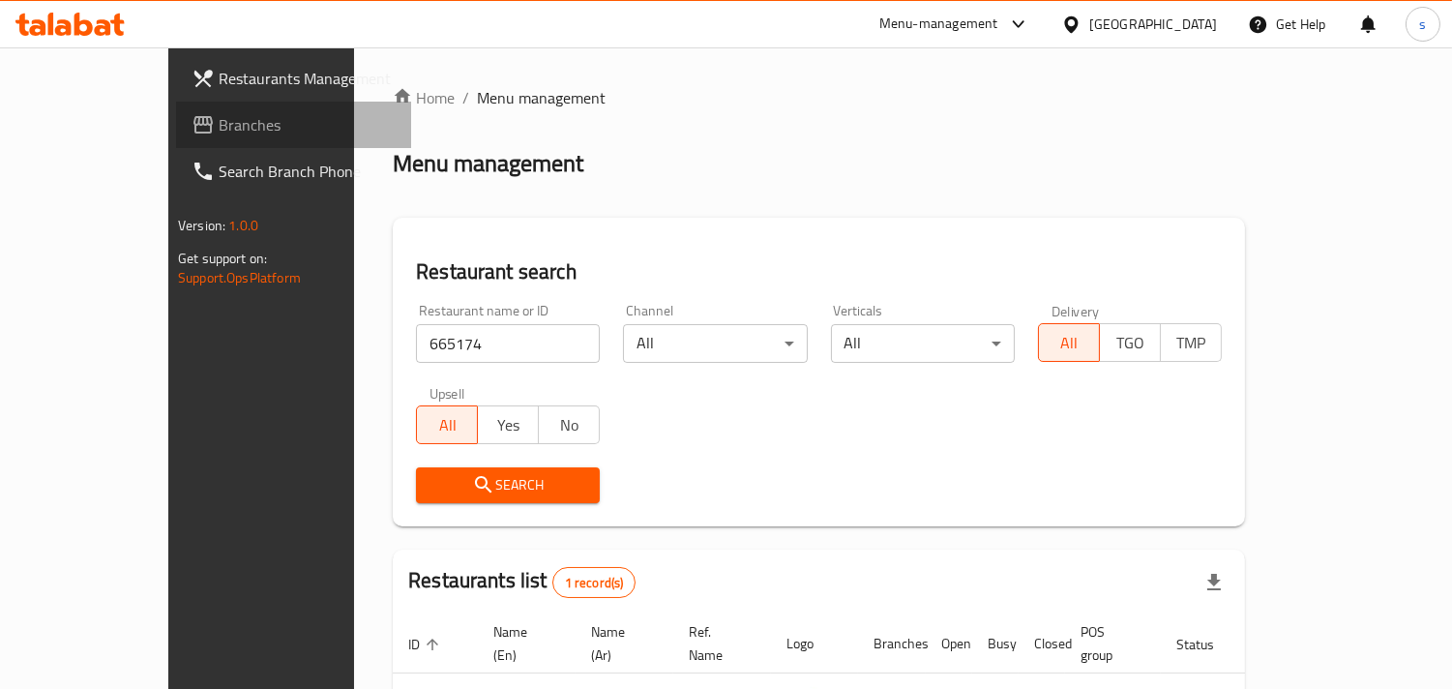
click at [219, 122] on span "Branches" at bounding box center [307, 124] width 177 height 23
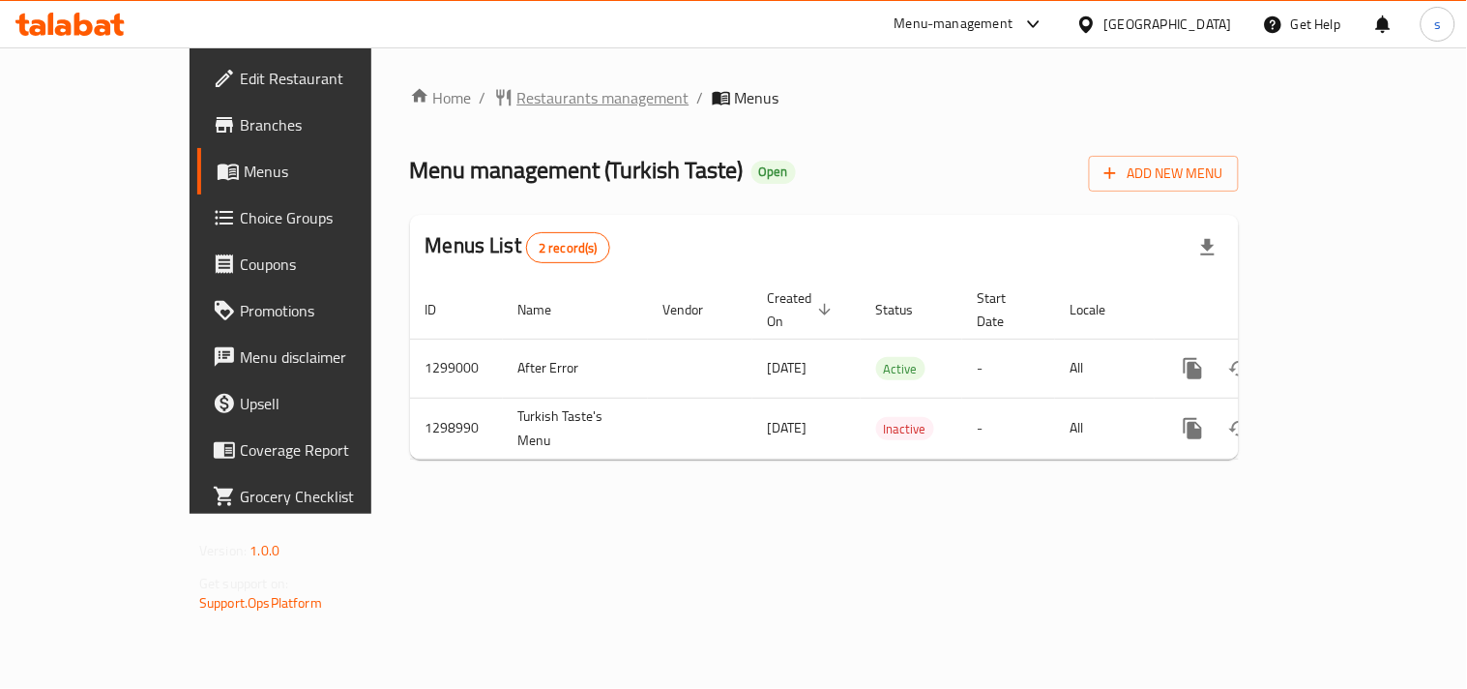
click at [517, 100] on span "Restaurants management" at bounding box center [603, 97] width 172 height 23
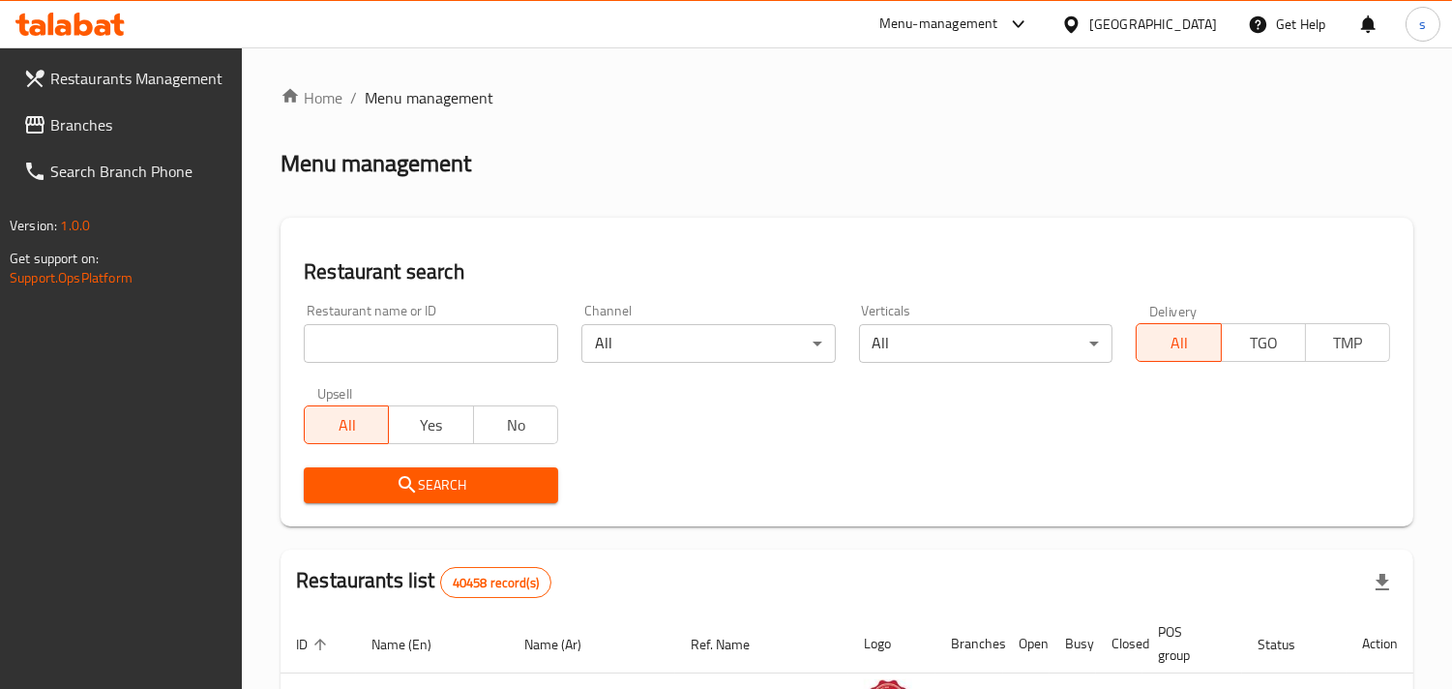
click at [417, 344] on input "search" at bounding box center [431, 343] width 254 height 39
paste input "701037"
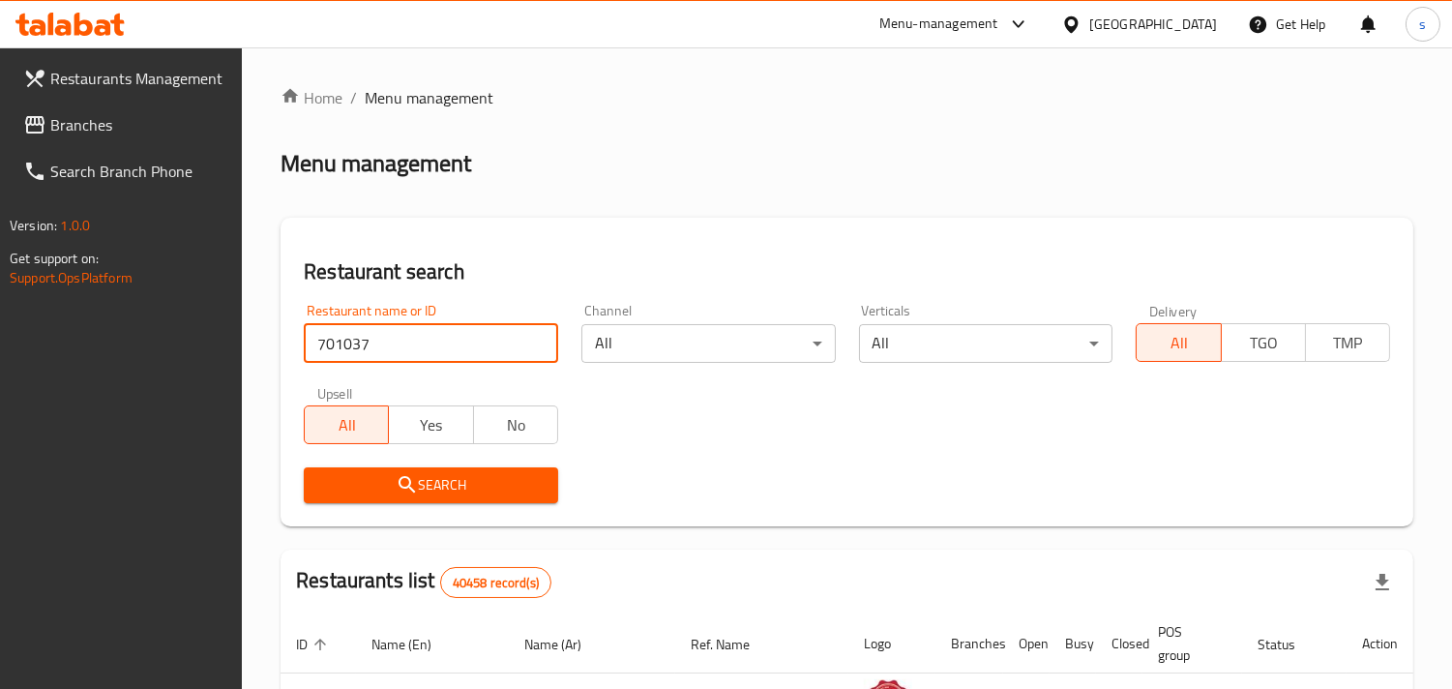
type input "701037"
click at [433, 343] on input "701037" at bounding box center [431, 343] width 254 height 39
click button "Search" at bounding box center [431, 485] width 254 height 36
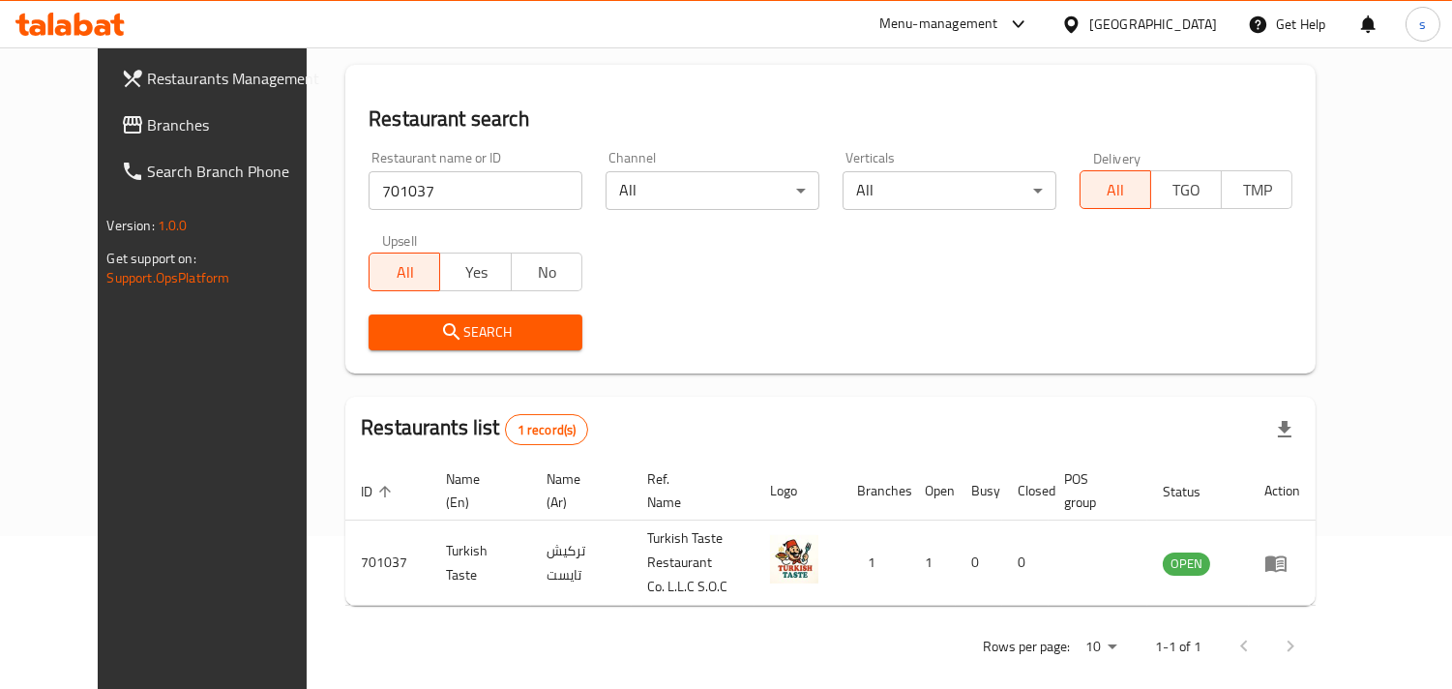
scroll to position [158, 0]
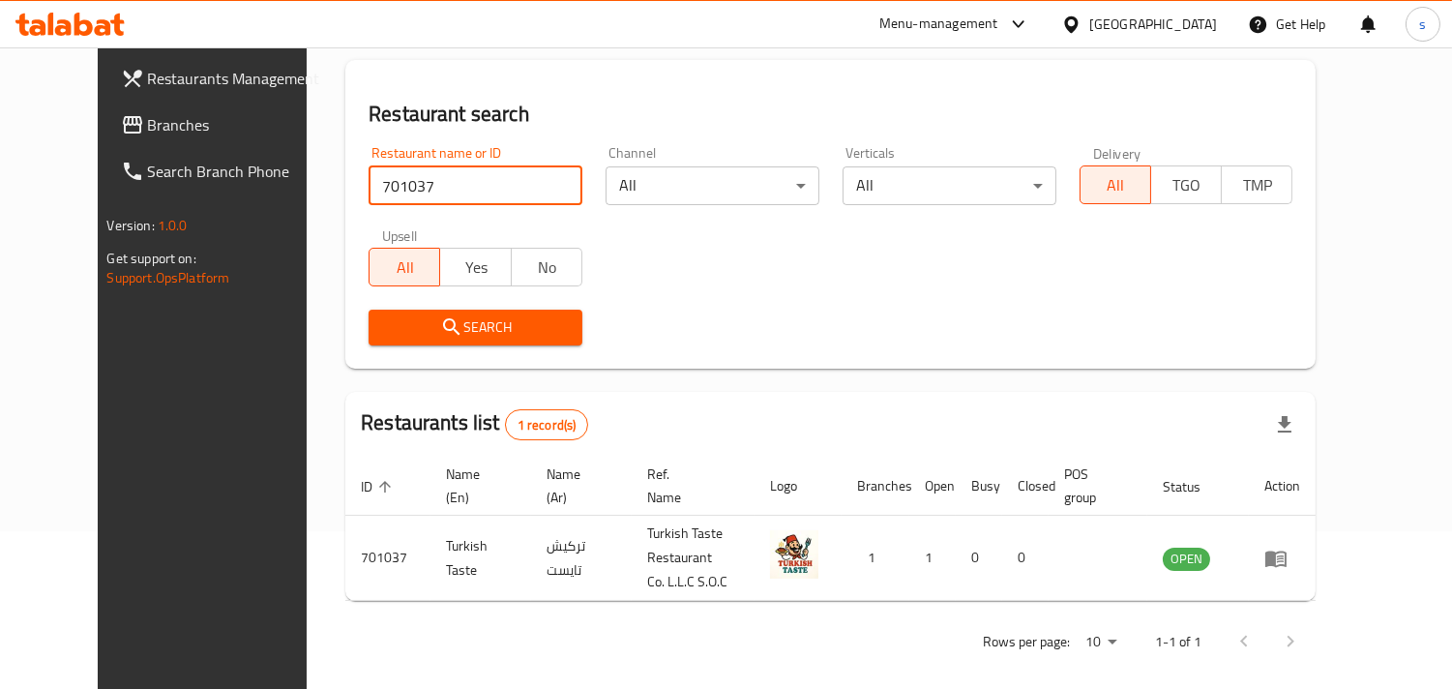
click at [148, 135] on span "Branches" at bounding box center [236, 124] width 177 height 23
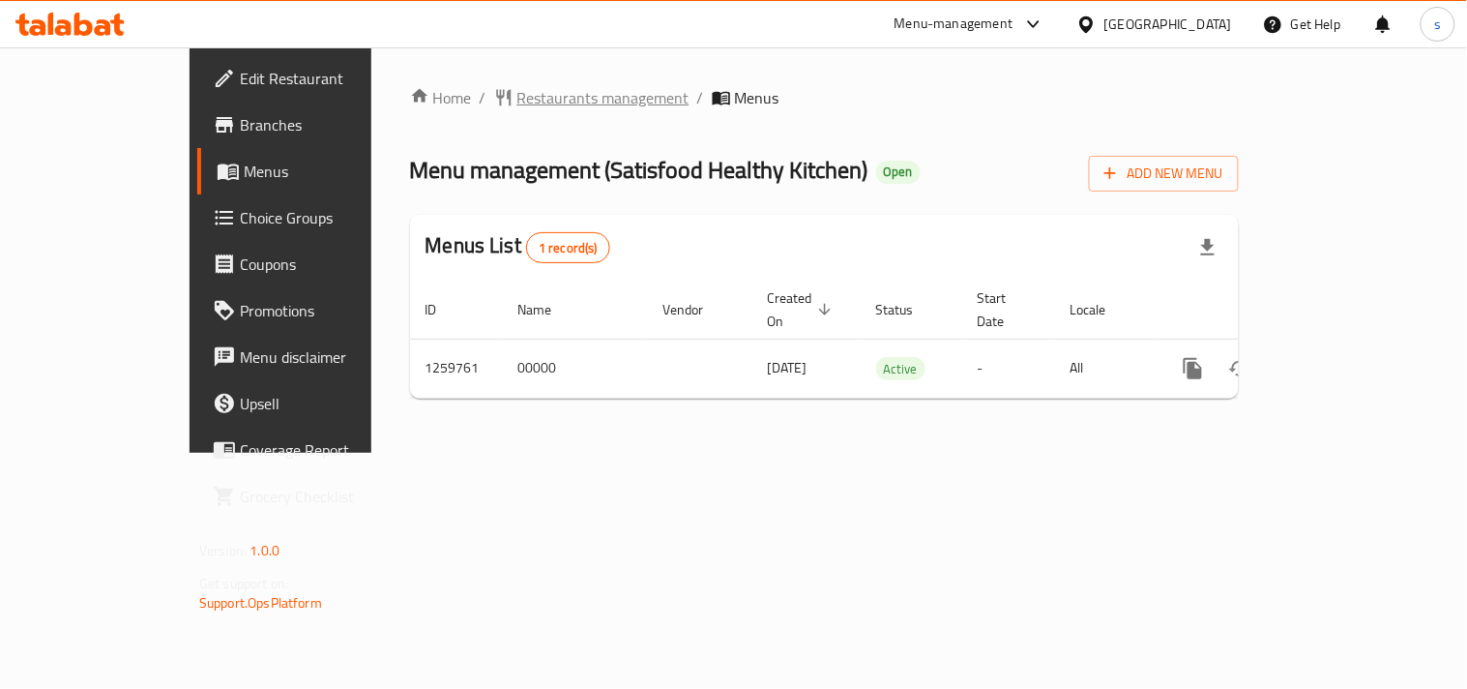
click at [530, 103] on span "Restaurants management" at bounding box center [603, 97] width 172 height 23
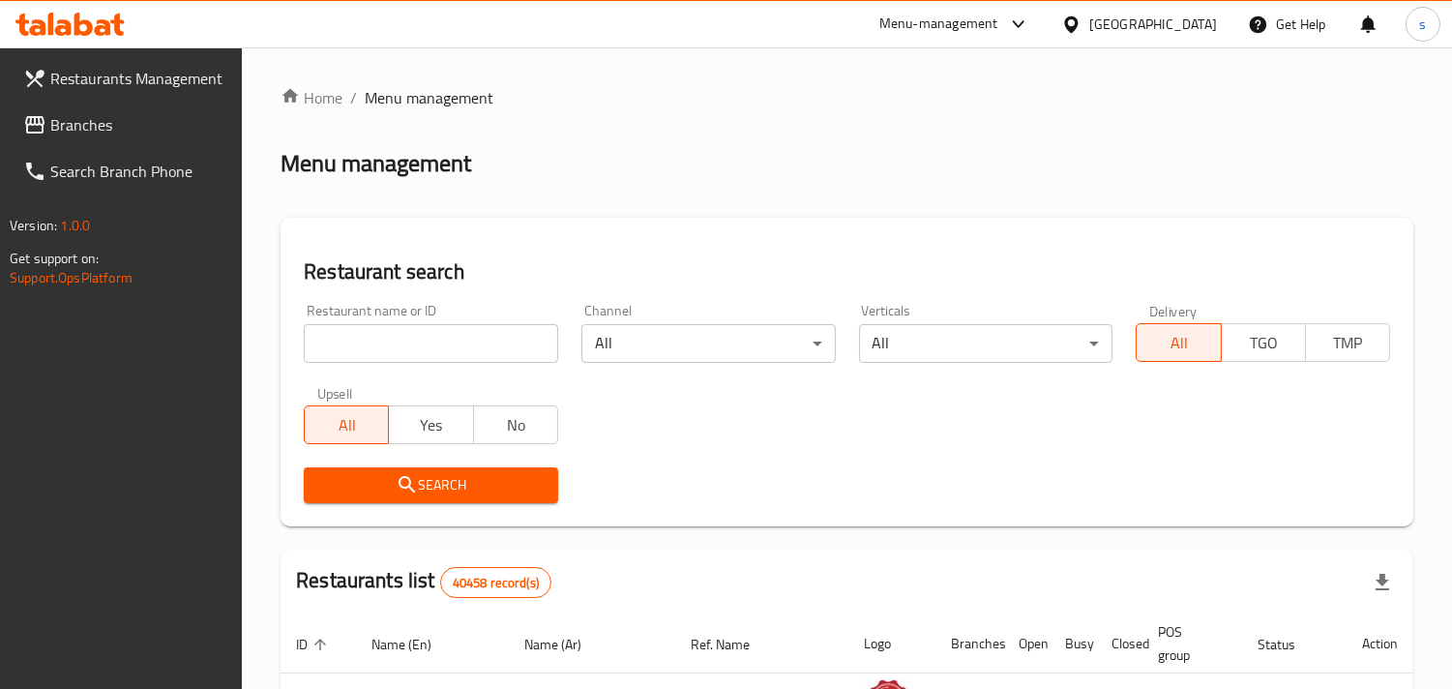
click at [477, 337] on input "search" at bounding box center [431, 343] width 254 height 39
paste input "684703"
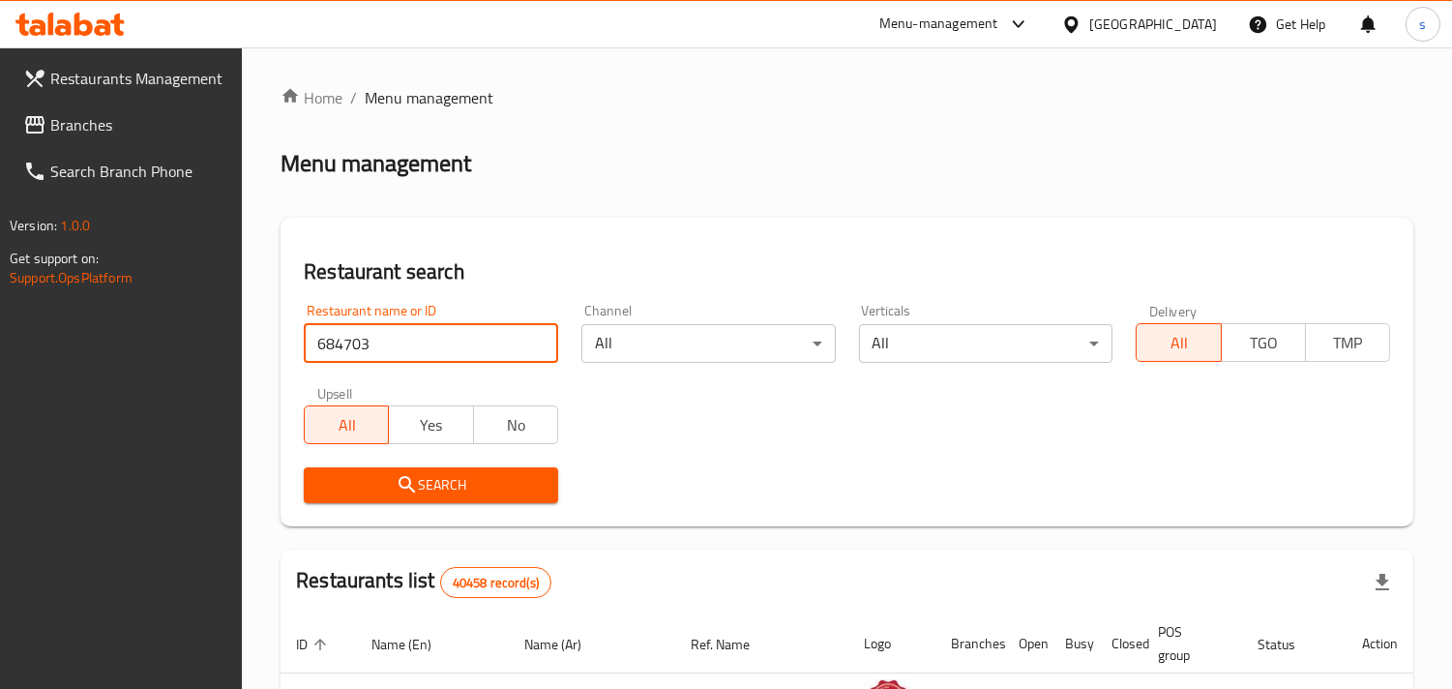
type input "684703"
click button "Search" at bounding box center [431, 485] width 254 height 36
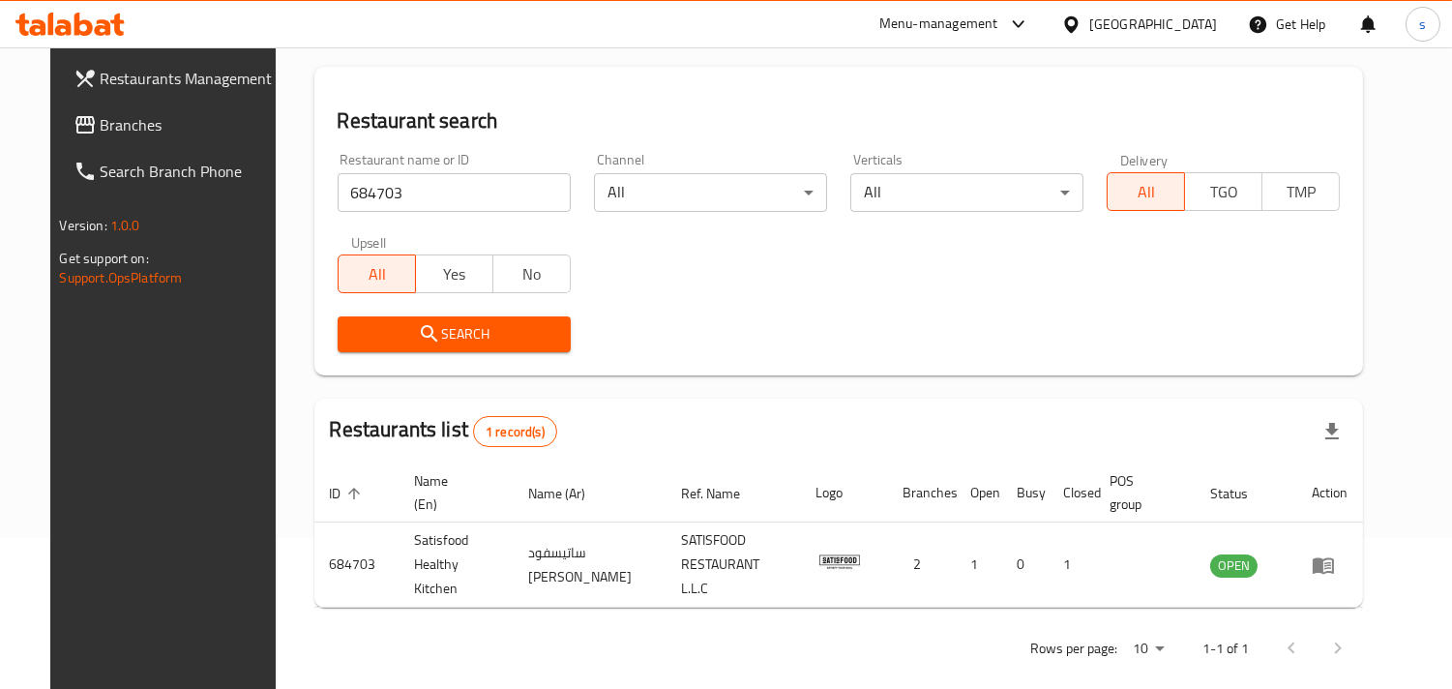
scroll to position [158, 0]
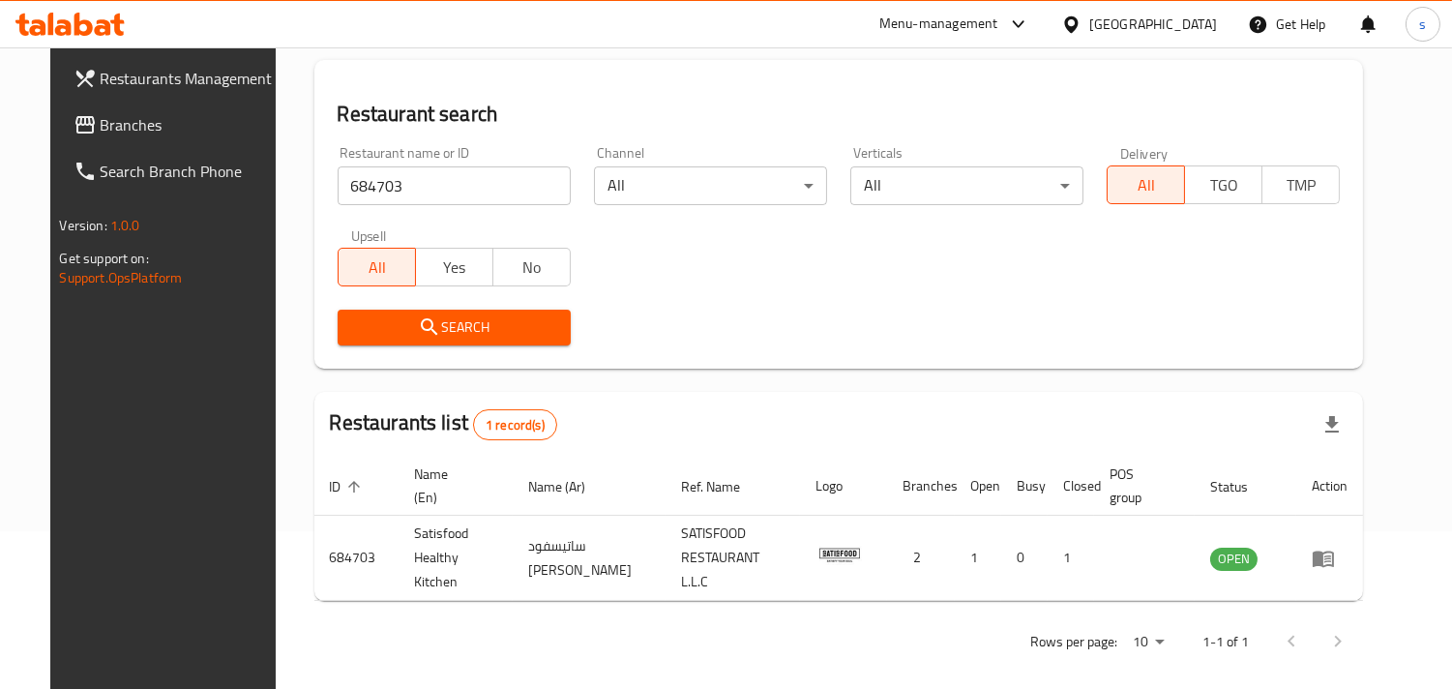
click at [119, 120] on span "Branches" at bounding box center [189, 124] width 177 height 23
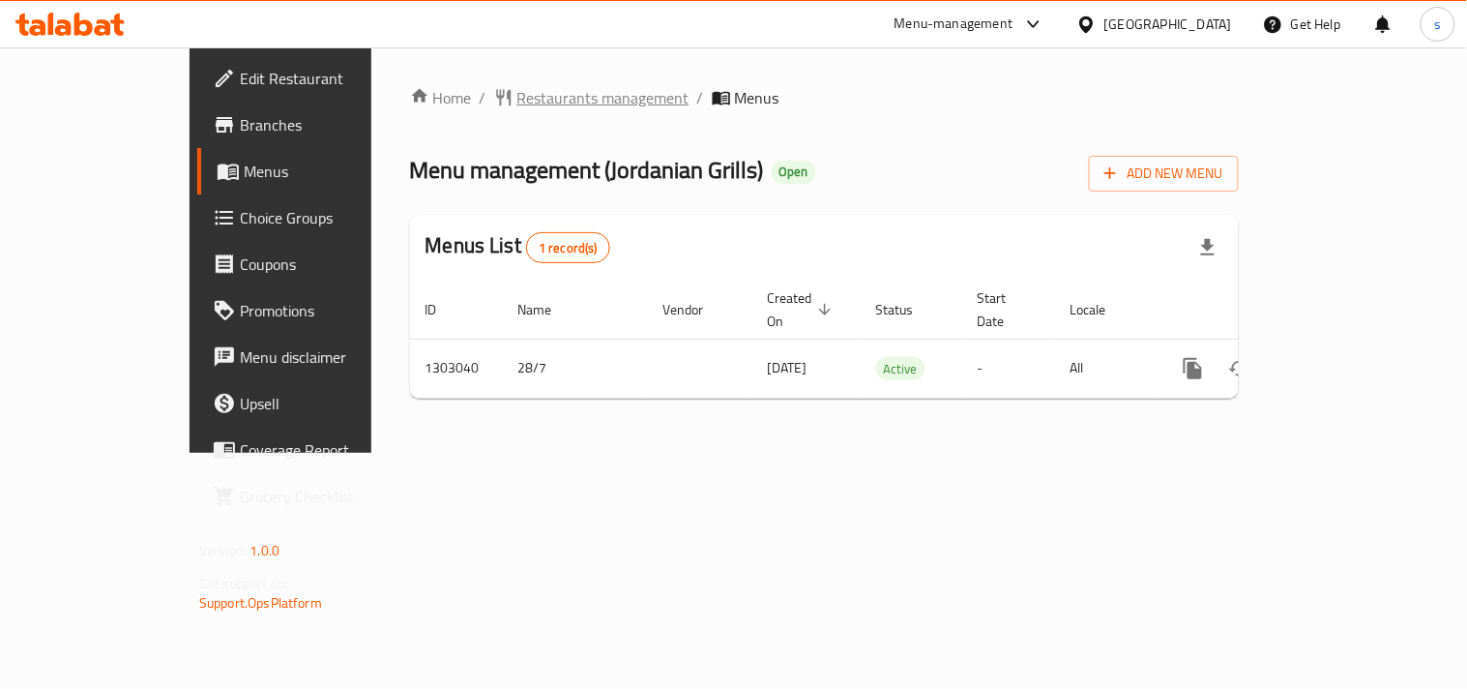
click at [517, 99] on span "Restaurants management" at bounding box center [603, 97] width 172 height 23
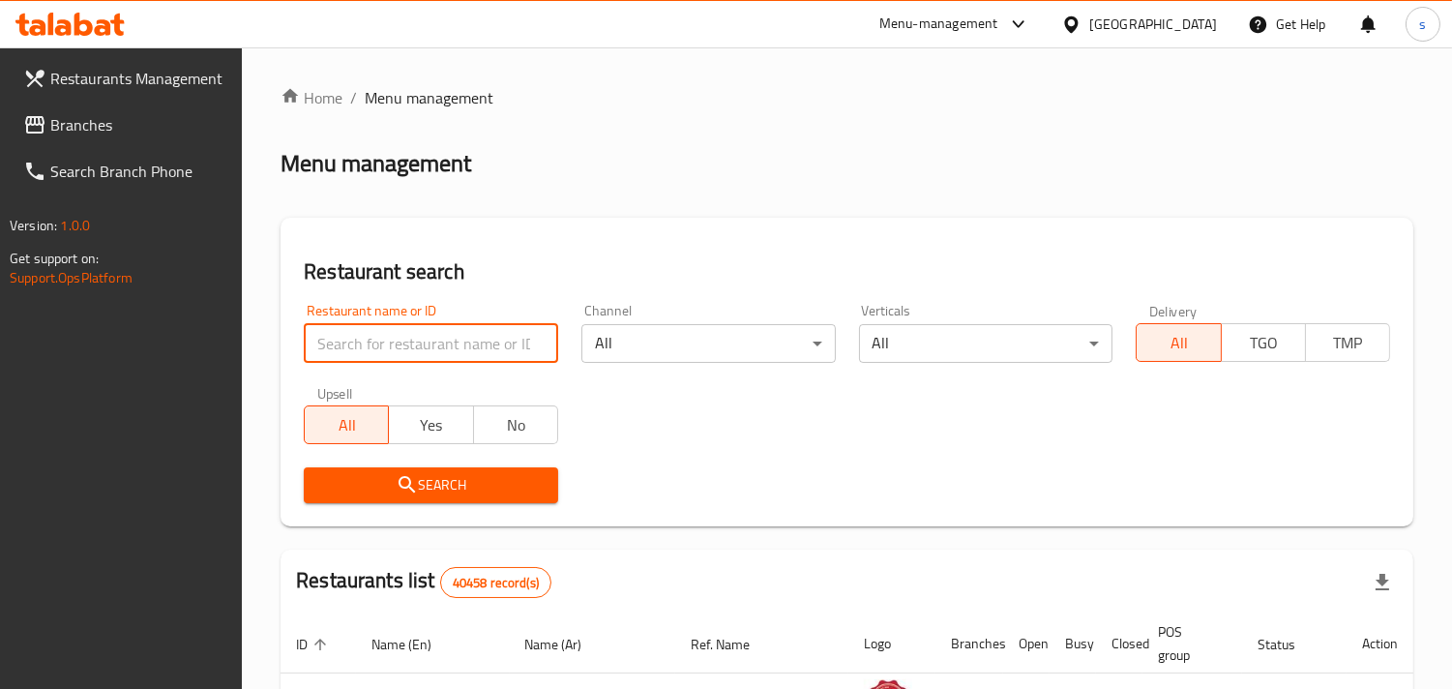
paste input "702693"
type input "702693"
click button "Search" at bounding box center [431, 485] width 254 height 36
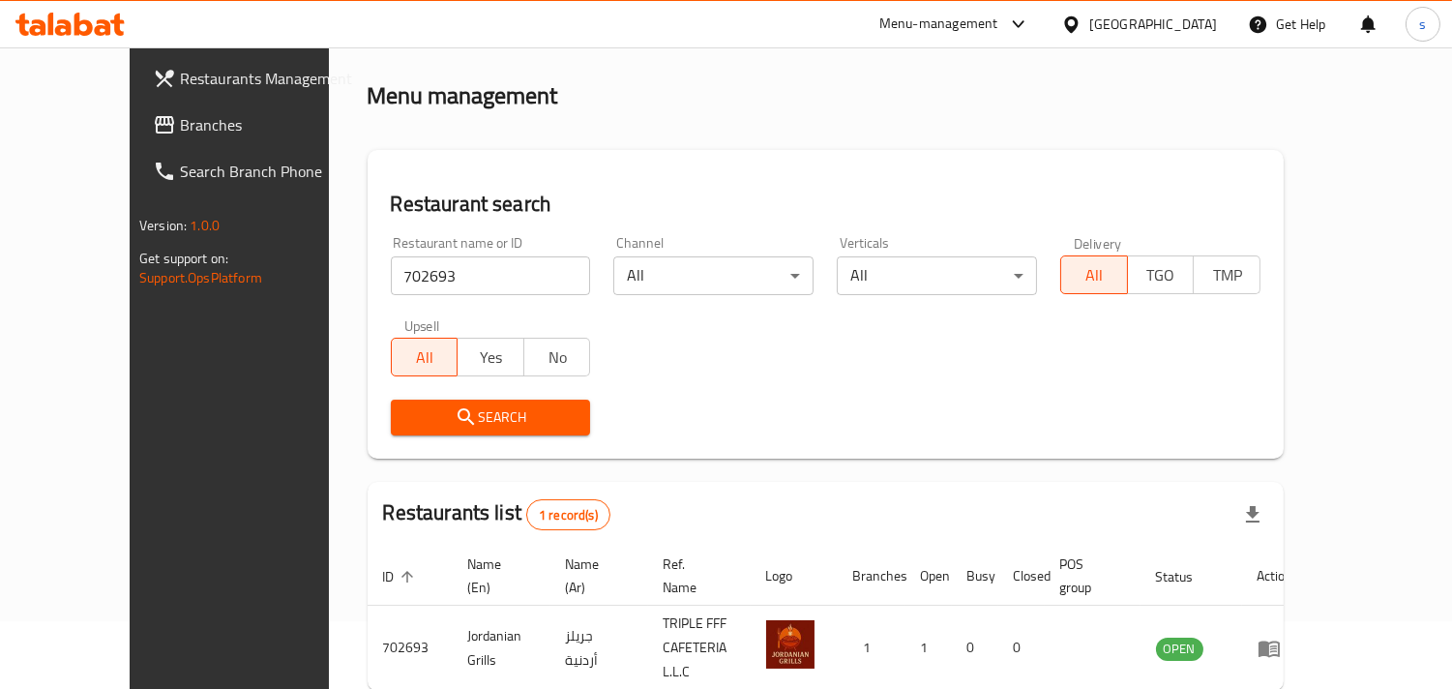
scroll to position [136, 0]
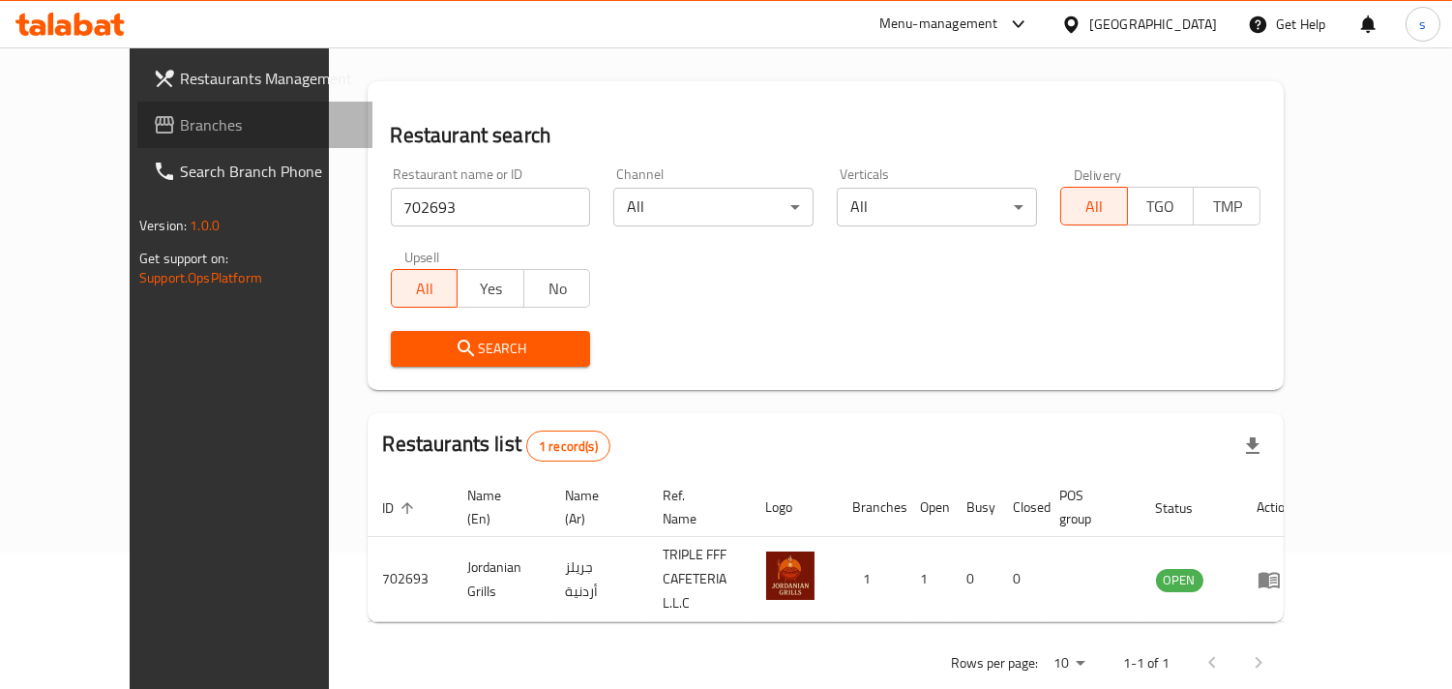
click at [180, 129] on span "Branches" at bounding box center [268, 124] width 177 height 23
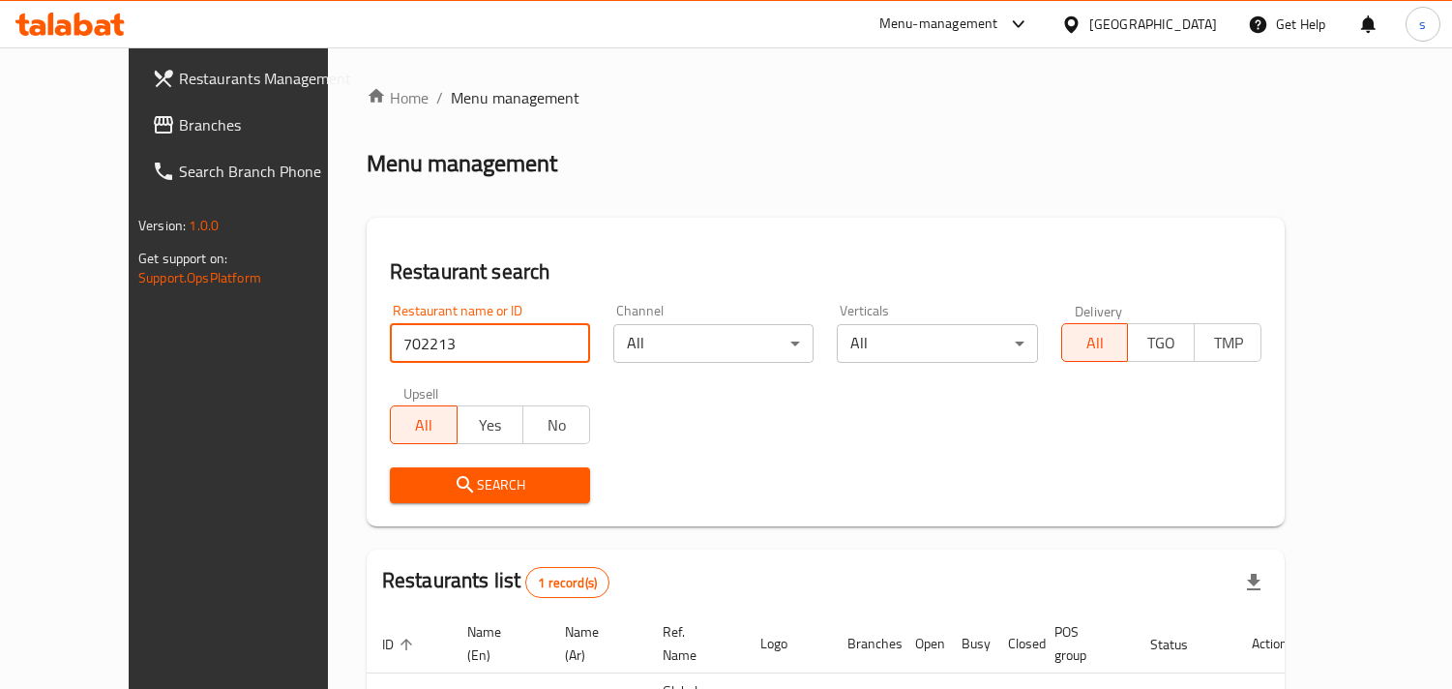
scroll to position [136, 0]
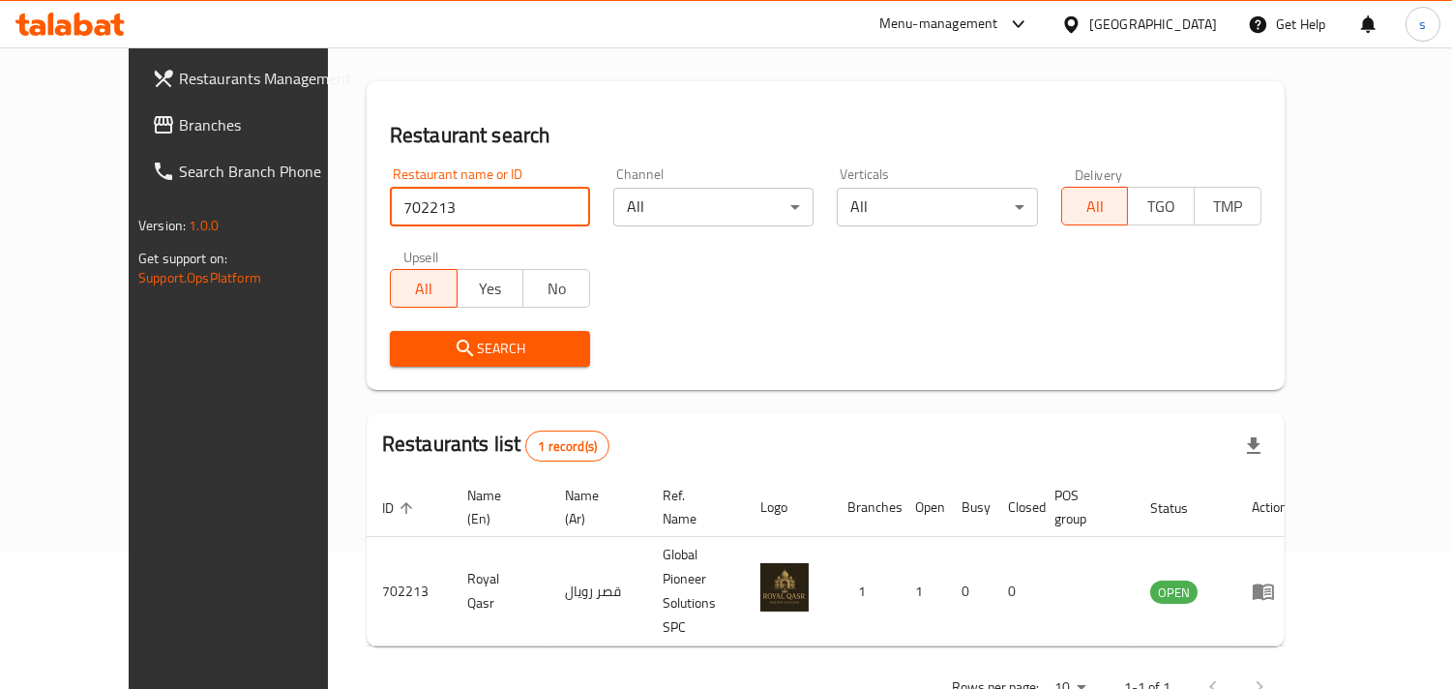
click at [179, 118] on span "Branches" at bounding box center [267, 124] width 177 height 23
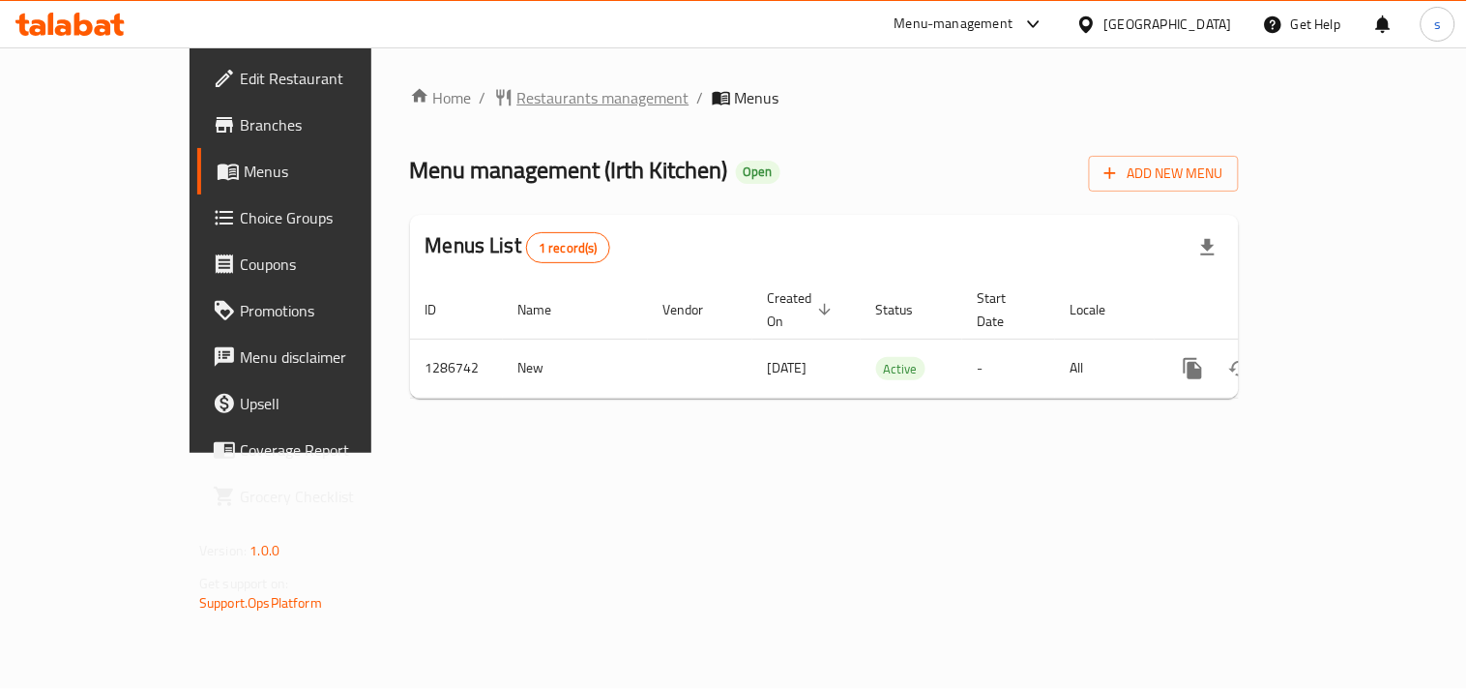
click at [517, 97] on span "Restaurants management" at bounding box center [603, 97] width 172 height 23
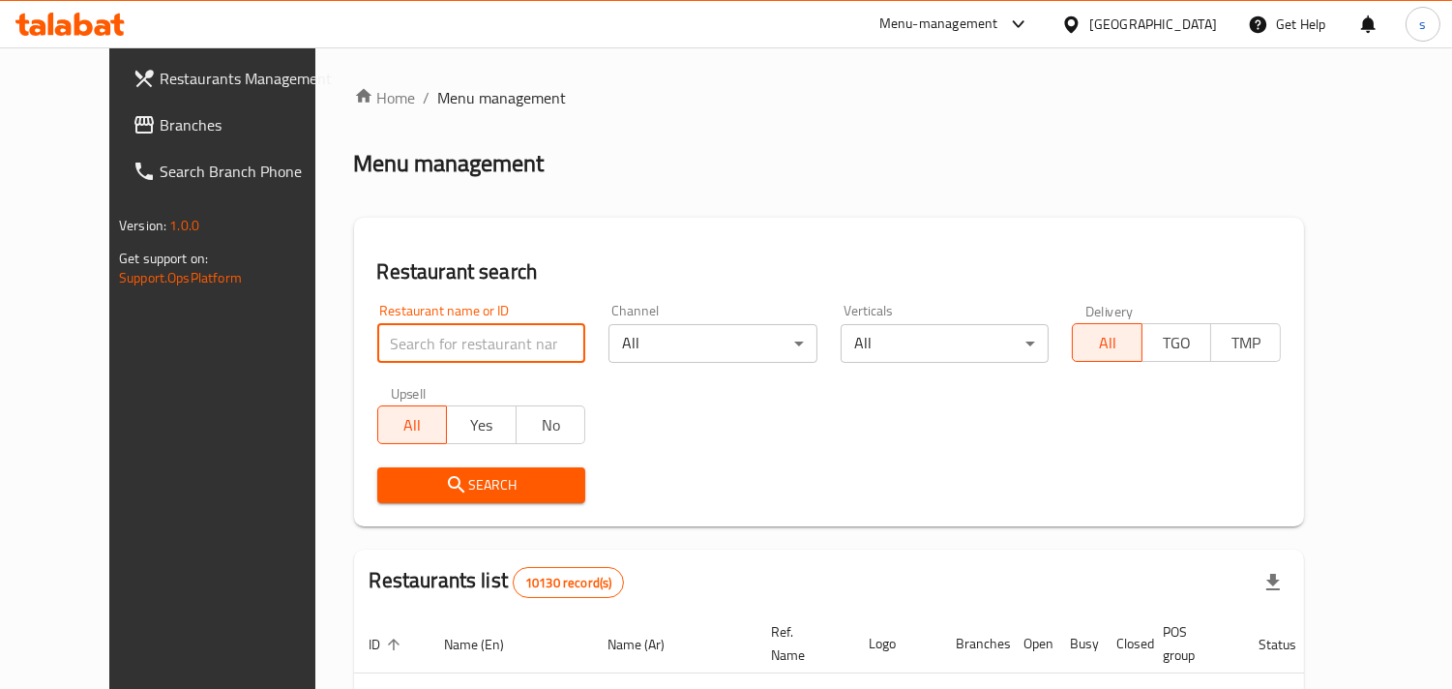
click at [412, 341] on input "search" at bounding box center [481, 343] width 209 height 39
paste input "696476"
type input "696476"
click button "Search" at bounding box center [481, 485] width 209 height 36
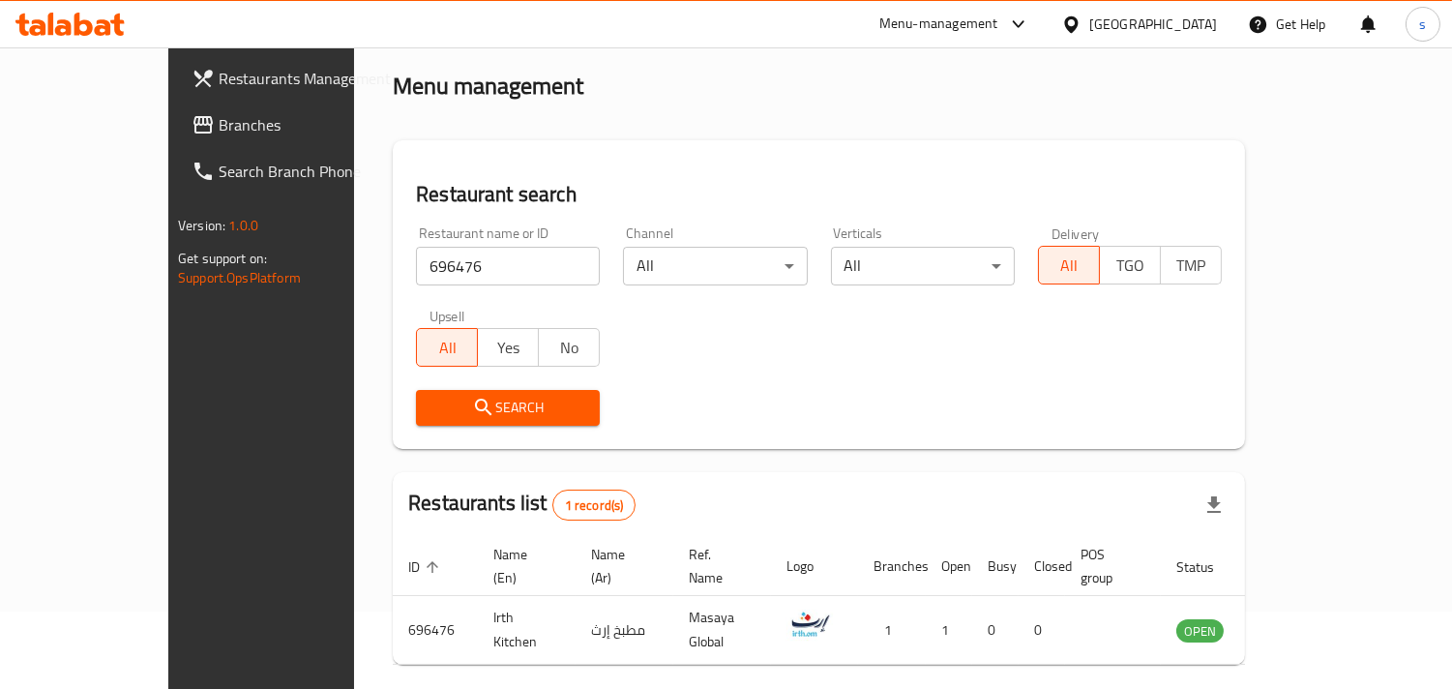
scroll to position [136, 0]
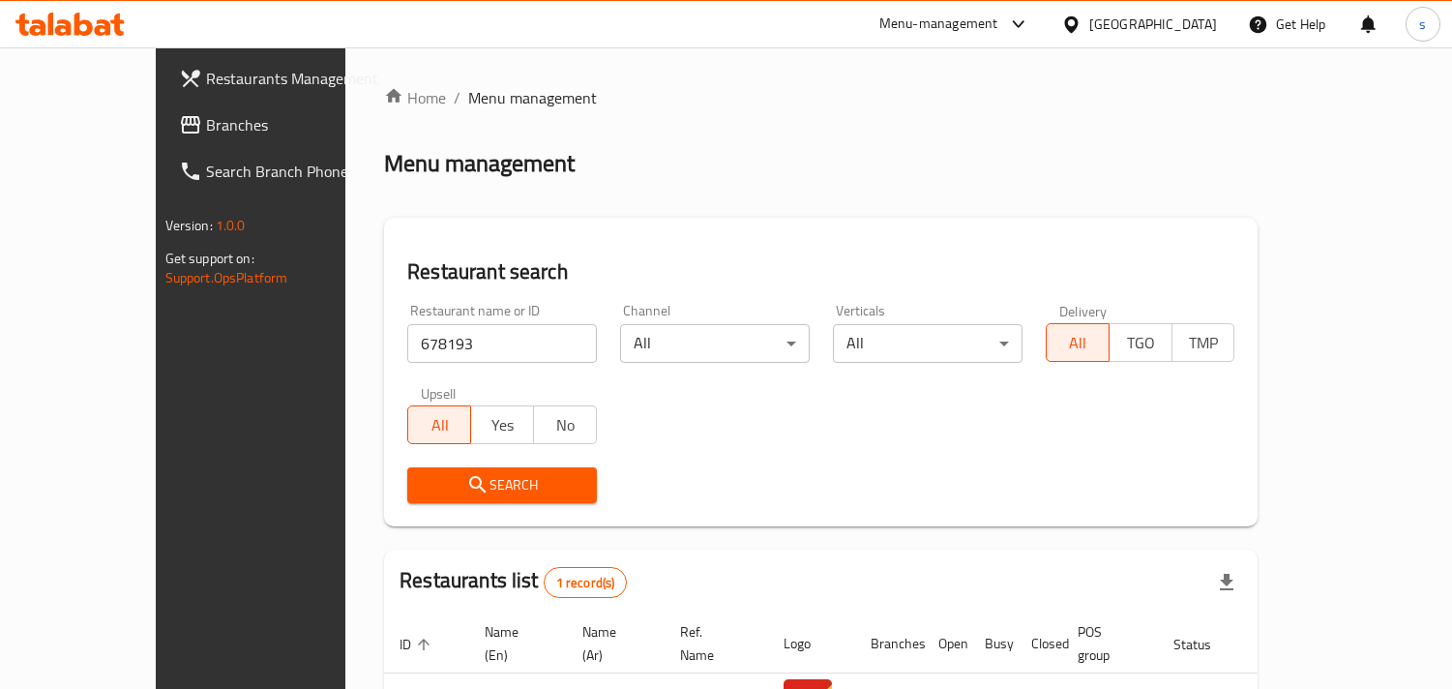
scroll to position [136, 0]
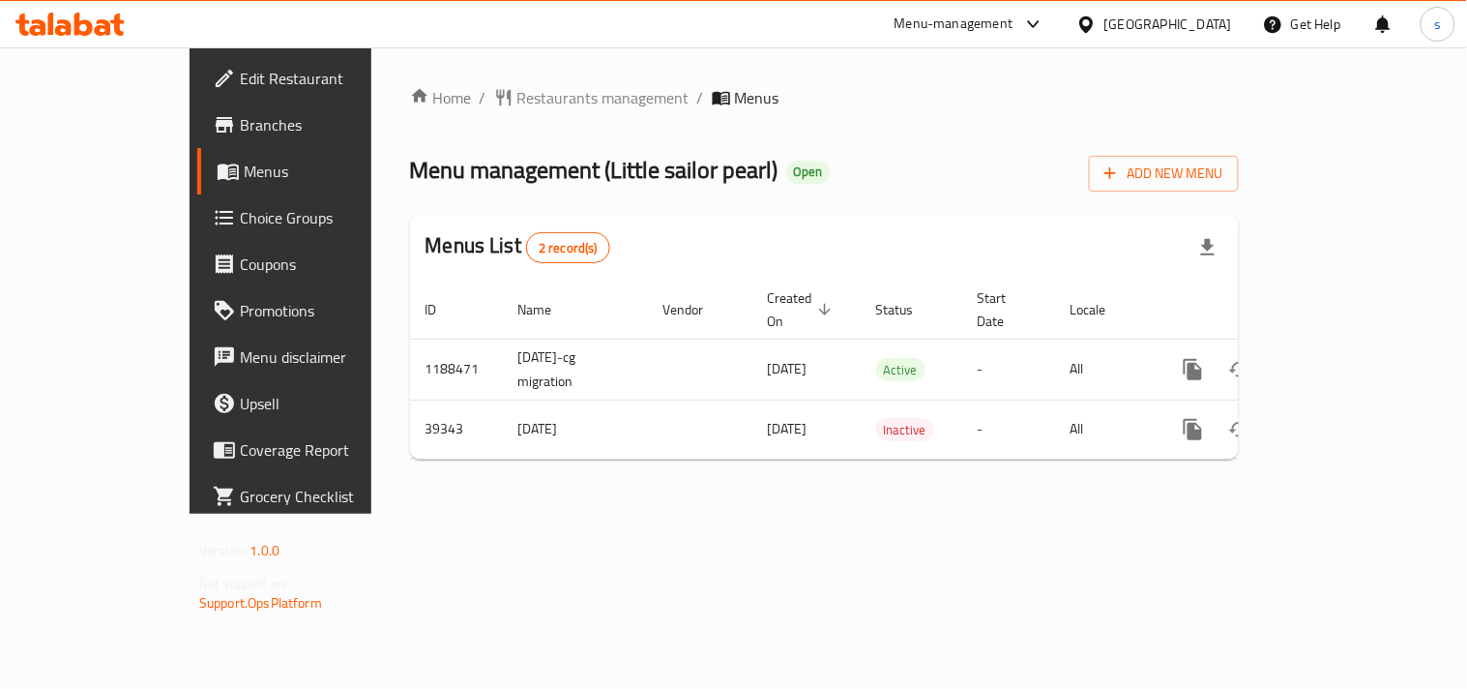
click at [494, 114] on div "Home / Restaurants management / Menus Menu management ( Little sailor pearl ) O…" at bounding box center [824, 280] width 829 height 389
click at [517, 102] on span "Restaurants management" at bounding box center [603, 97] width 172 height 23
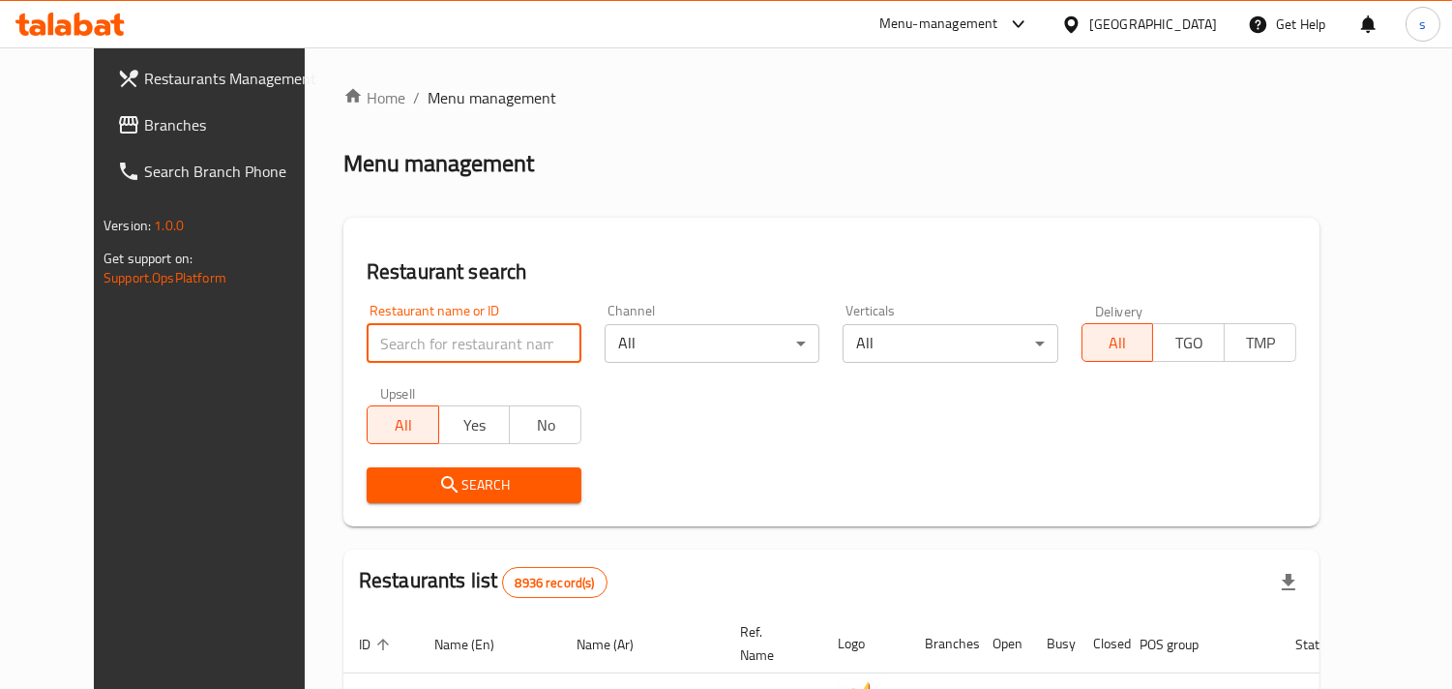
paste input "20517"
type input "20517"
click button "Search" at bounding box center [474, 485] width 215 height 36
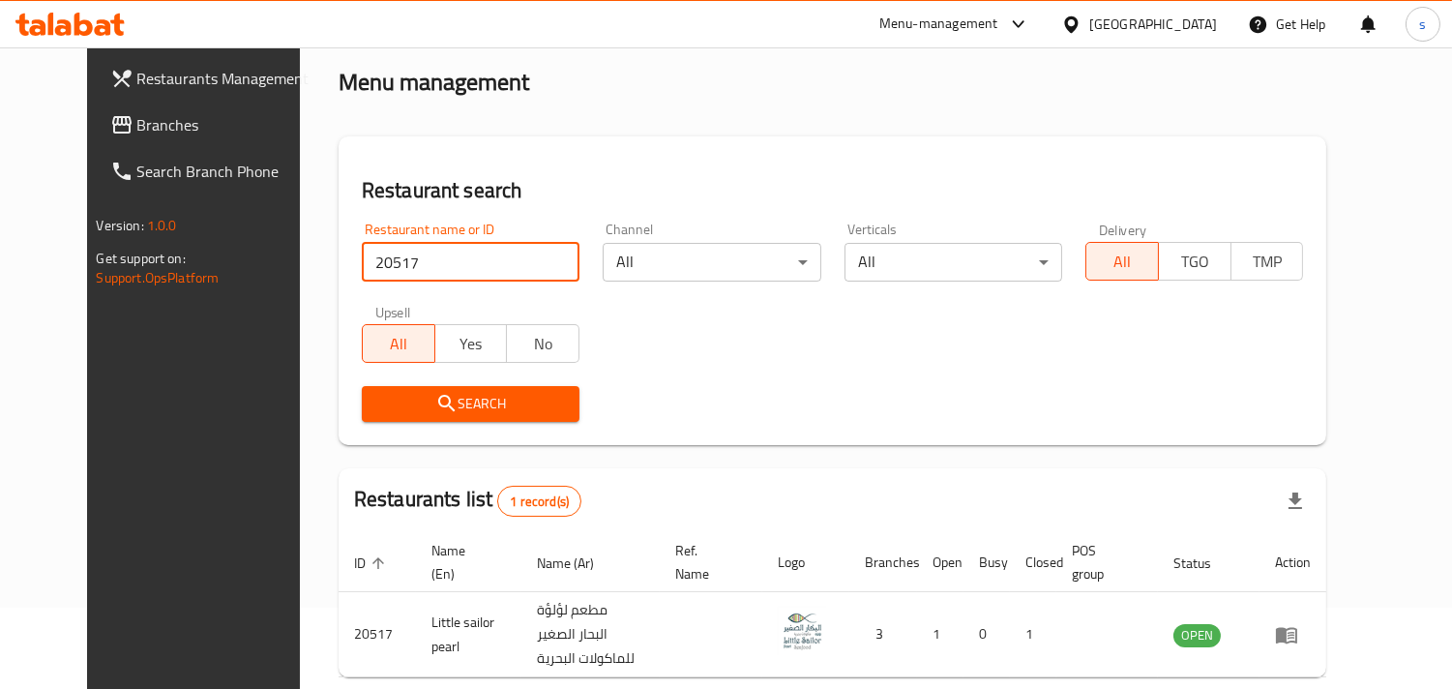
scroll to position [158, 0]
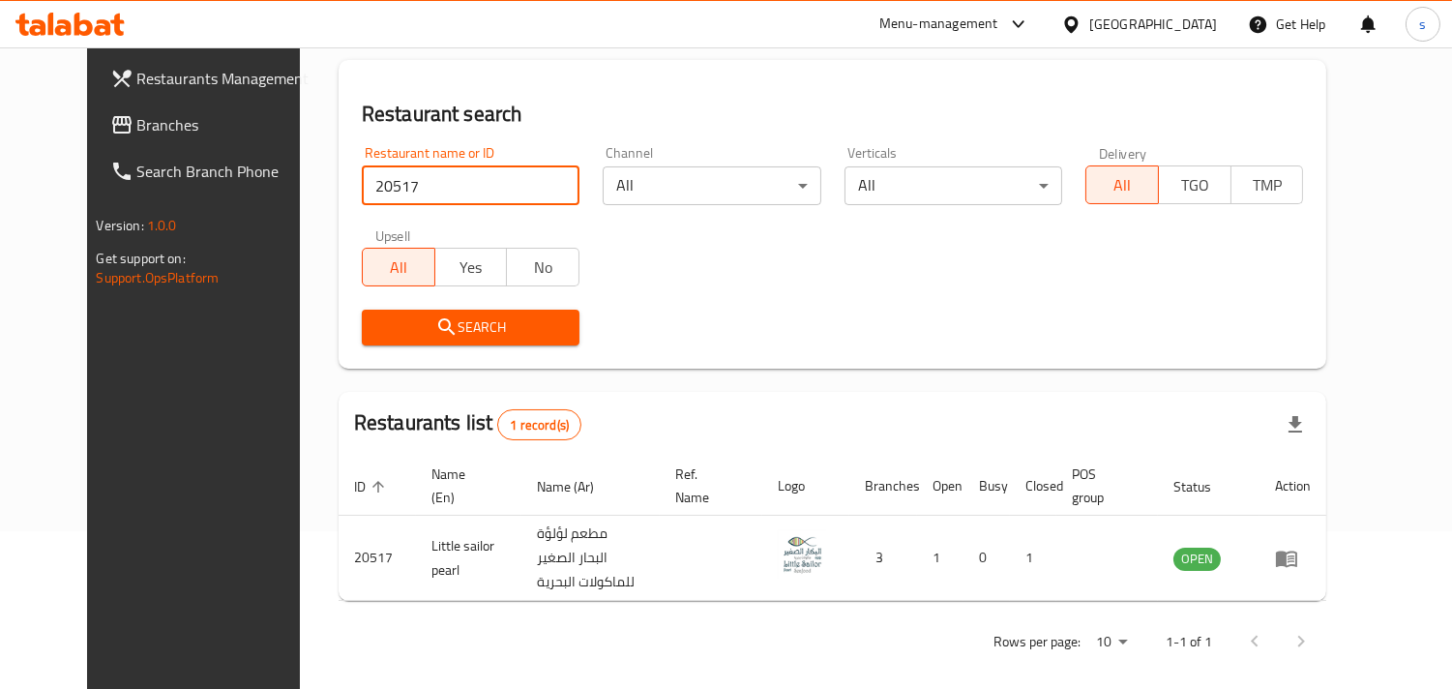
click at [137, 121] on span "Branches" at bounding box center [225, 124] width 177 height 23
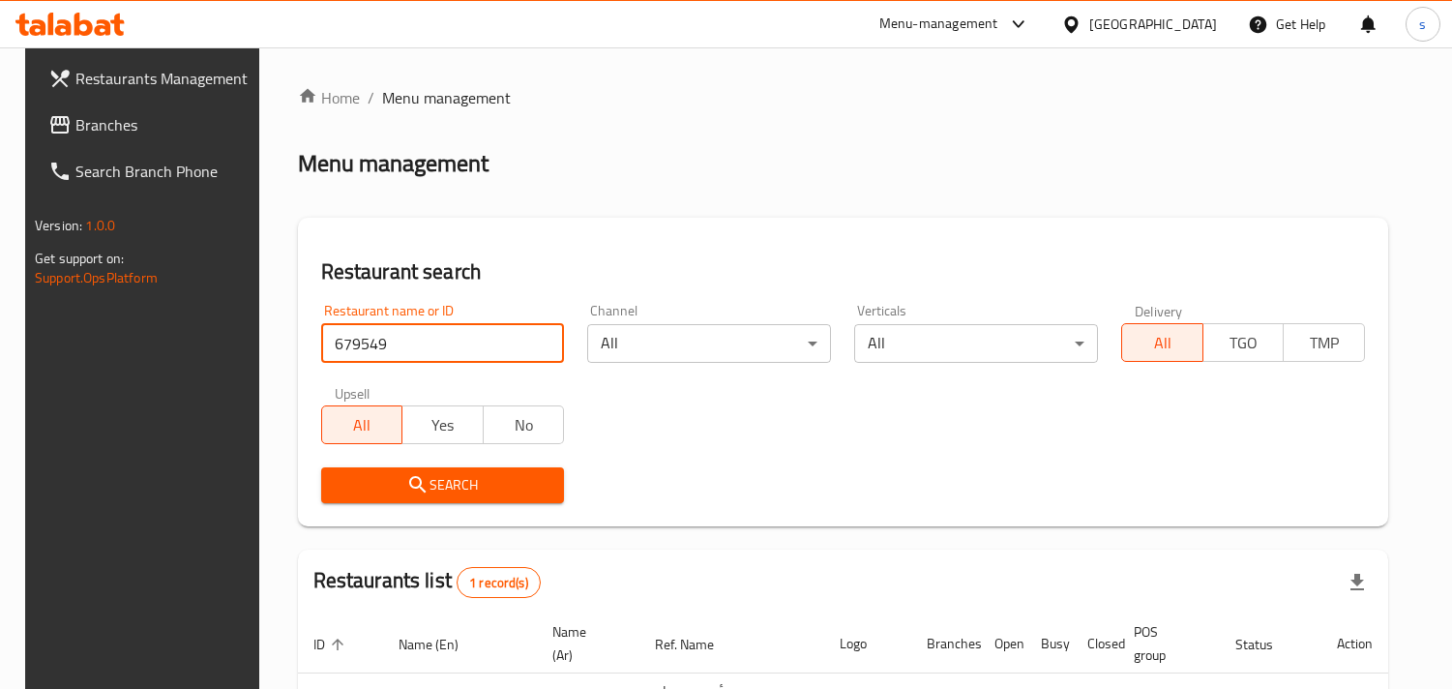
scroll to position [158, 0]
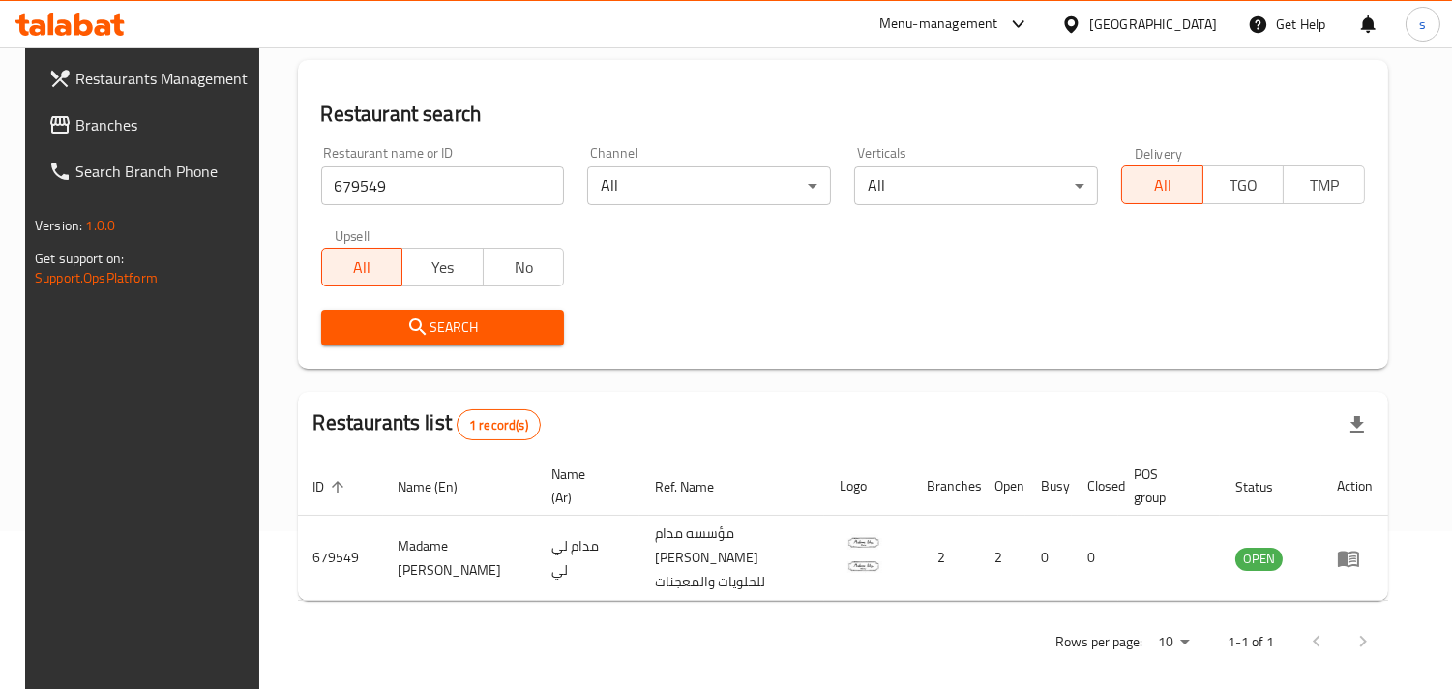
click at [80, 131] on span "Branches" at bounding box center [163, 124] width 177 height 23
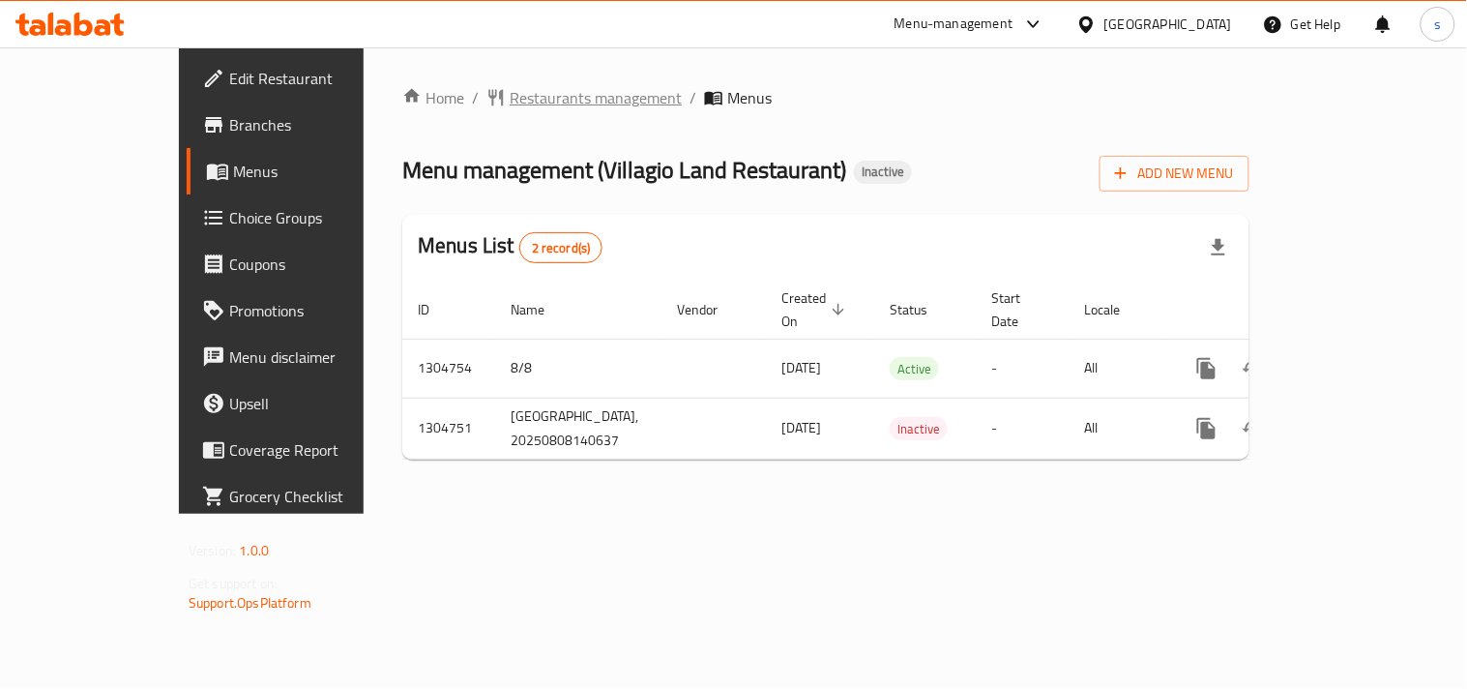
click at [510, 104] on span "Restaurants management" at bounding box center [596, 97] width 172 height 23
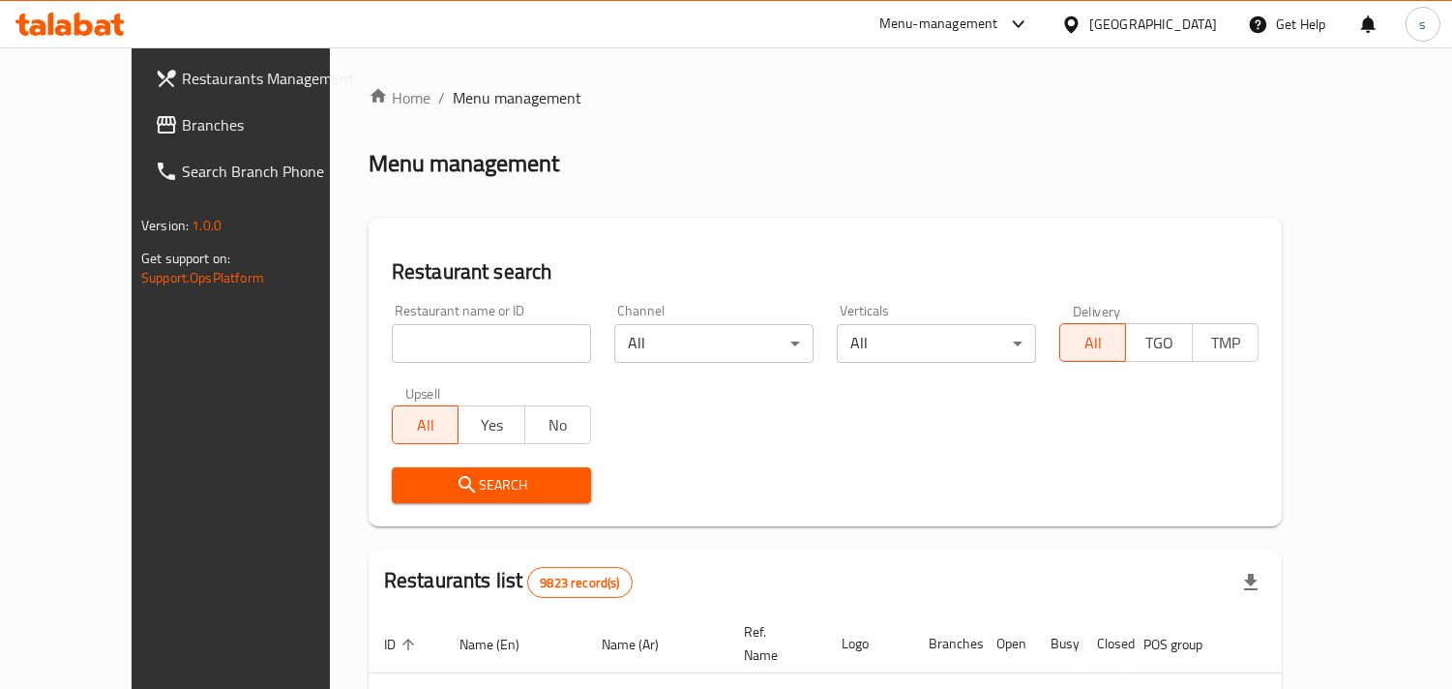
click at [426, 336] on input "search" at bounding box center [491, 343] width 199 height 39
paste input "703403"
type input "703403"
click button "Search" at bounding box center [491, 485] width 199 height 36
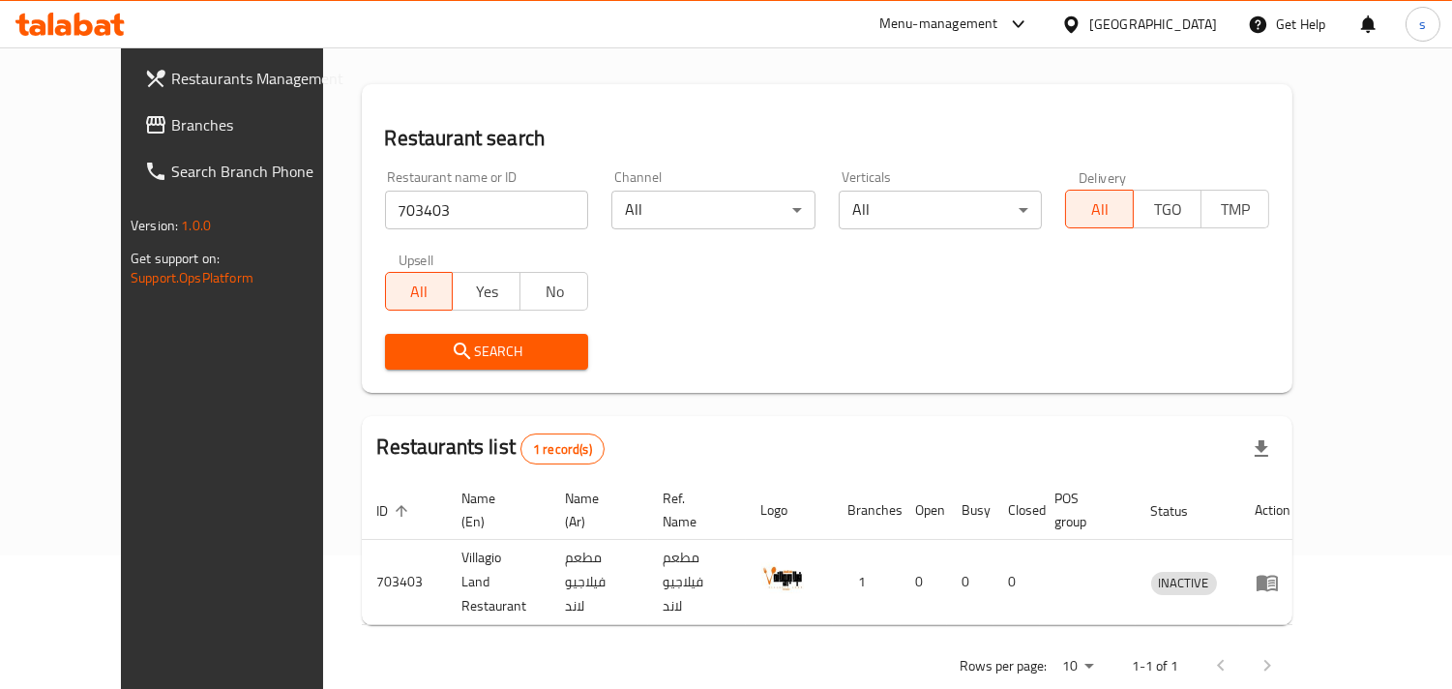
scroll to position [136, 0]
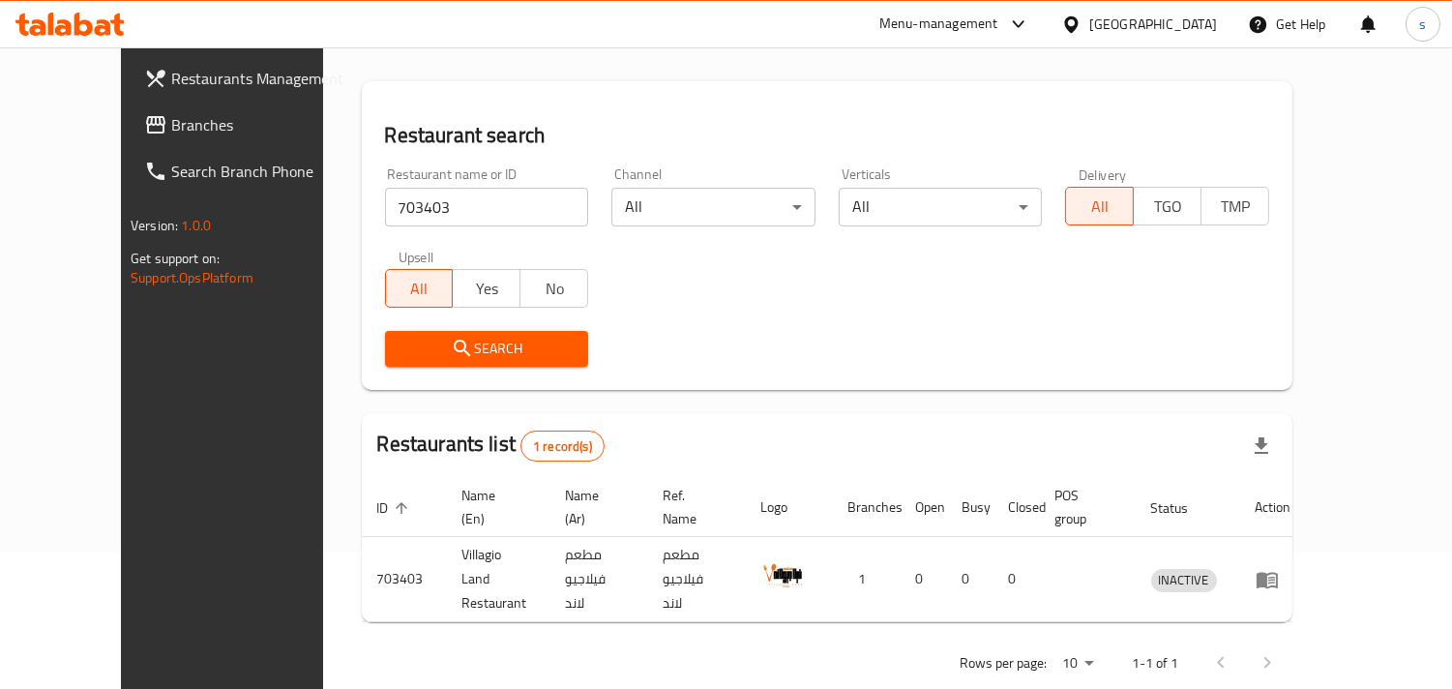
click at [129, 141] on link "Branches" at bounding box center [246, 125] width 235 height 46
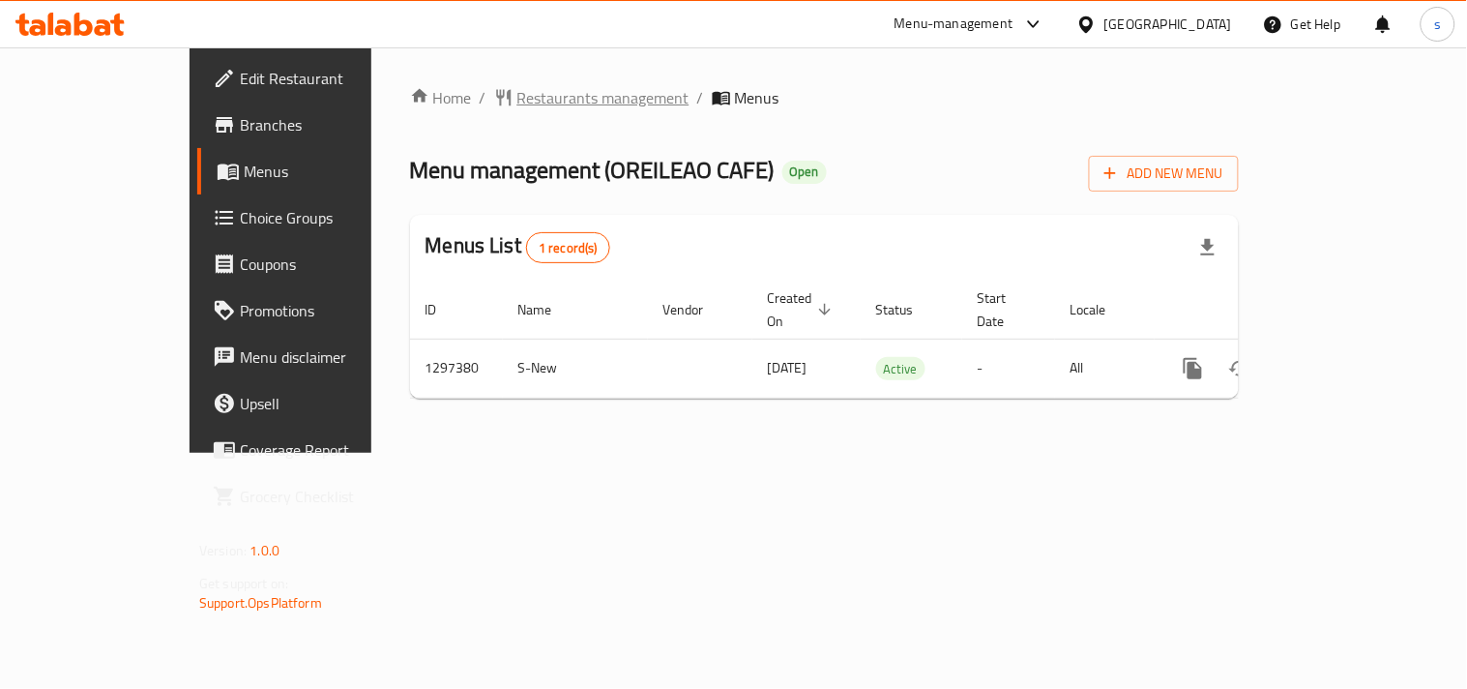
click at [545, 86] on span "Restaurants management" at bounding box center [603, 97] width 172 height 23
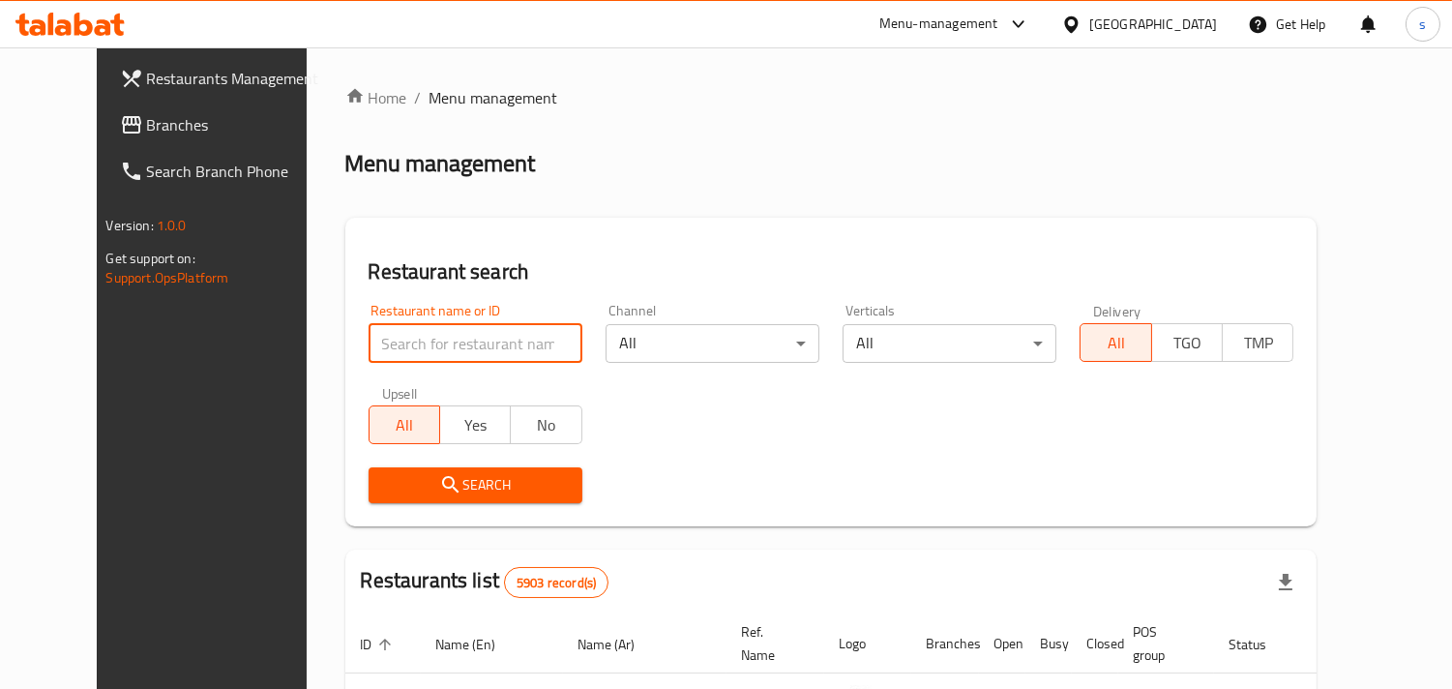
click at [439, 340] on input "search" at bounding box center [476, 343] width 214 height 39
paste input "700458"
type input "700458"
click button "Search" at bounding box center [476, 485] width 214 height 36
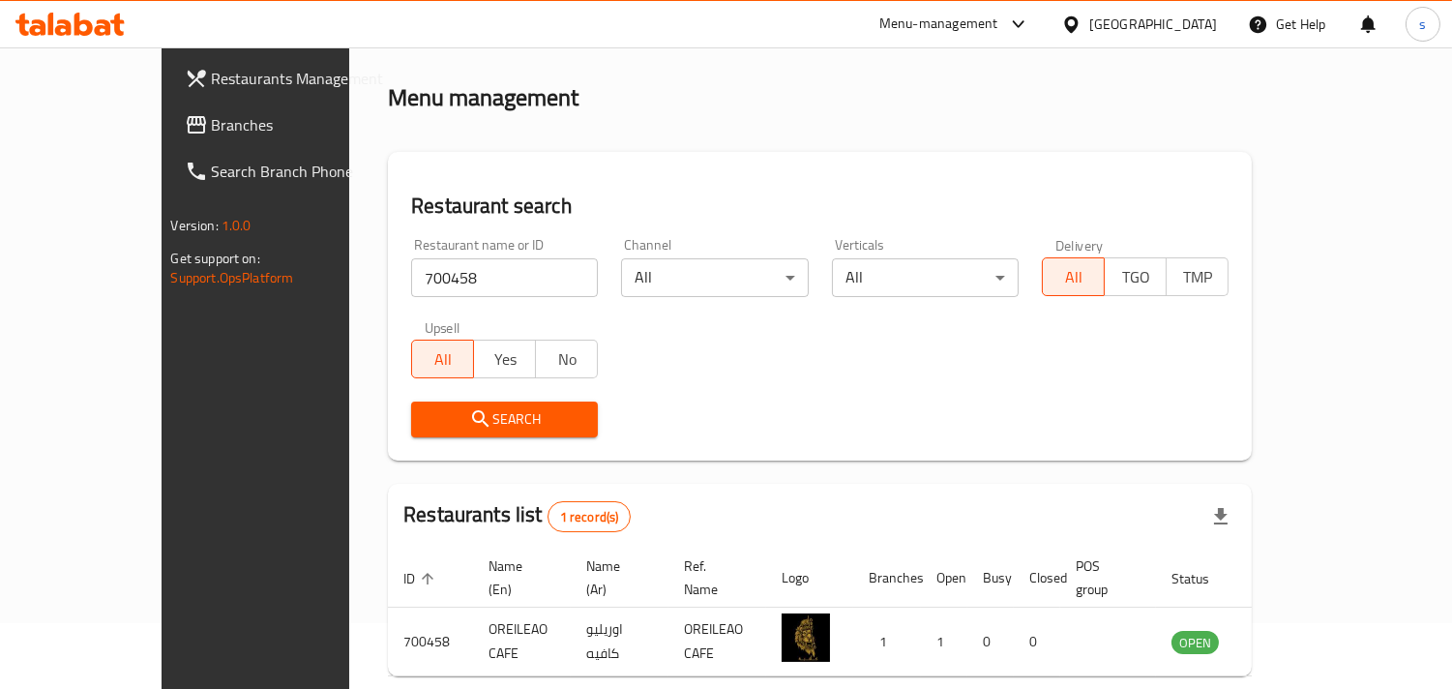
scroll to position [136, 0]
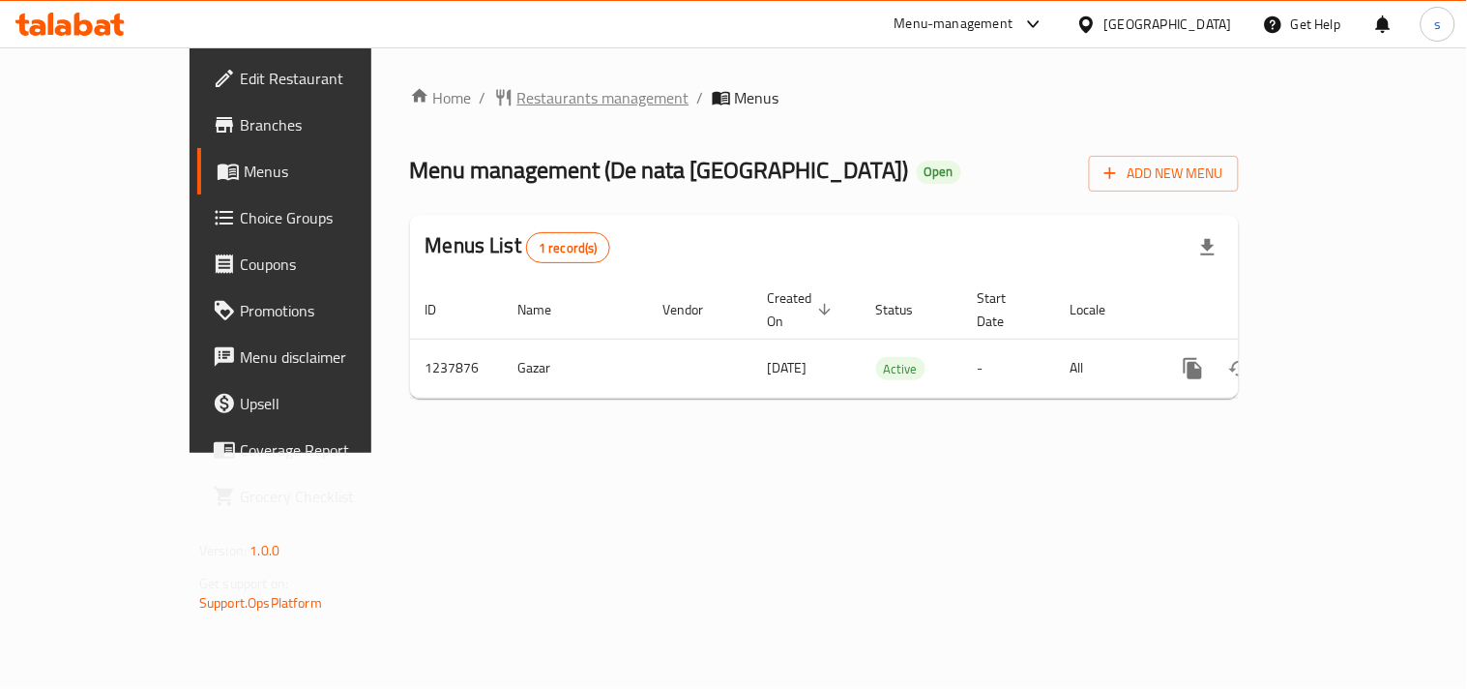
click at [517, 91] on span "Restaurants management" at bounding box center [603, 97] width 172 height 23
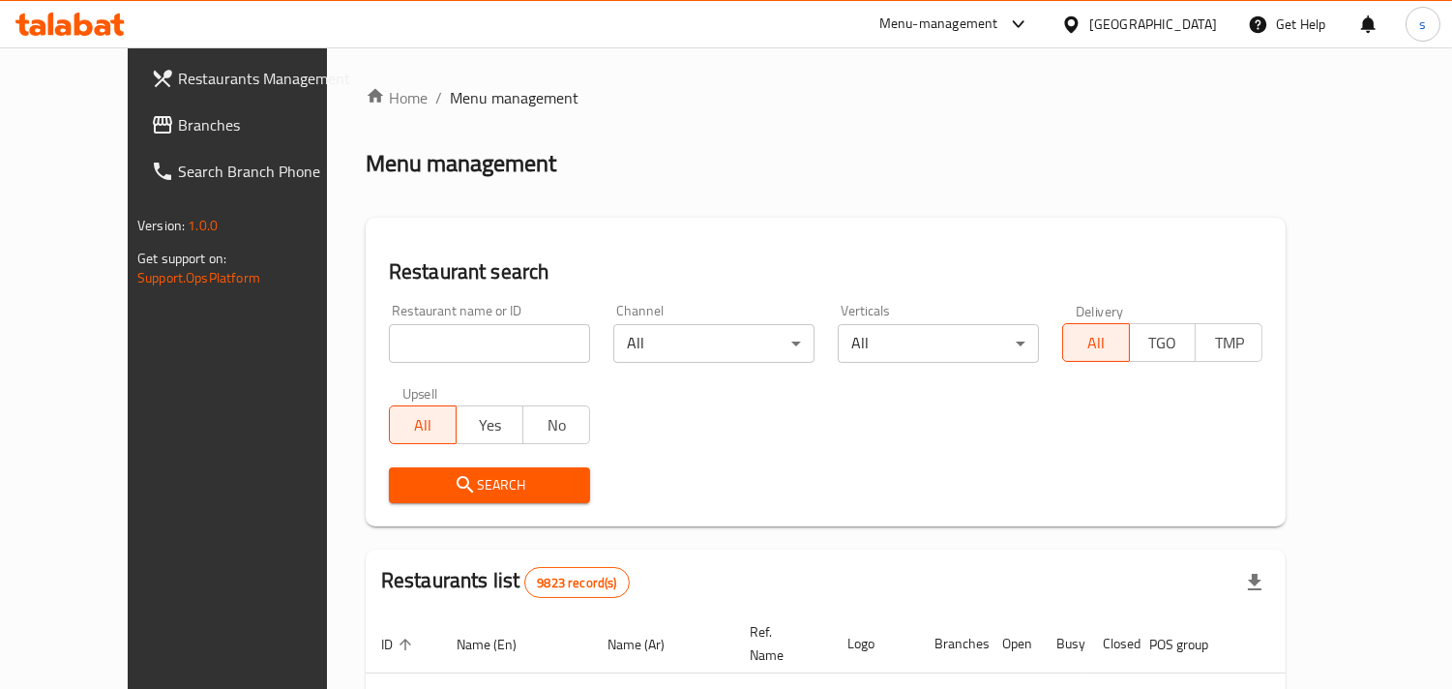
click at [441, 330] on div "Home / Menu management Menu management Restaurant search Restaurant name or ID …" at bounding box center [826, 661] width 921 height 1151
click at [441, 330] on input "search" at bounding box center [489, 343] width 201 height 39
paste input "679483"
type input "679483"
click button "Search" at bounding box center [489, 485] width 201 height 36
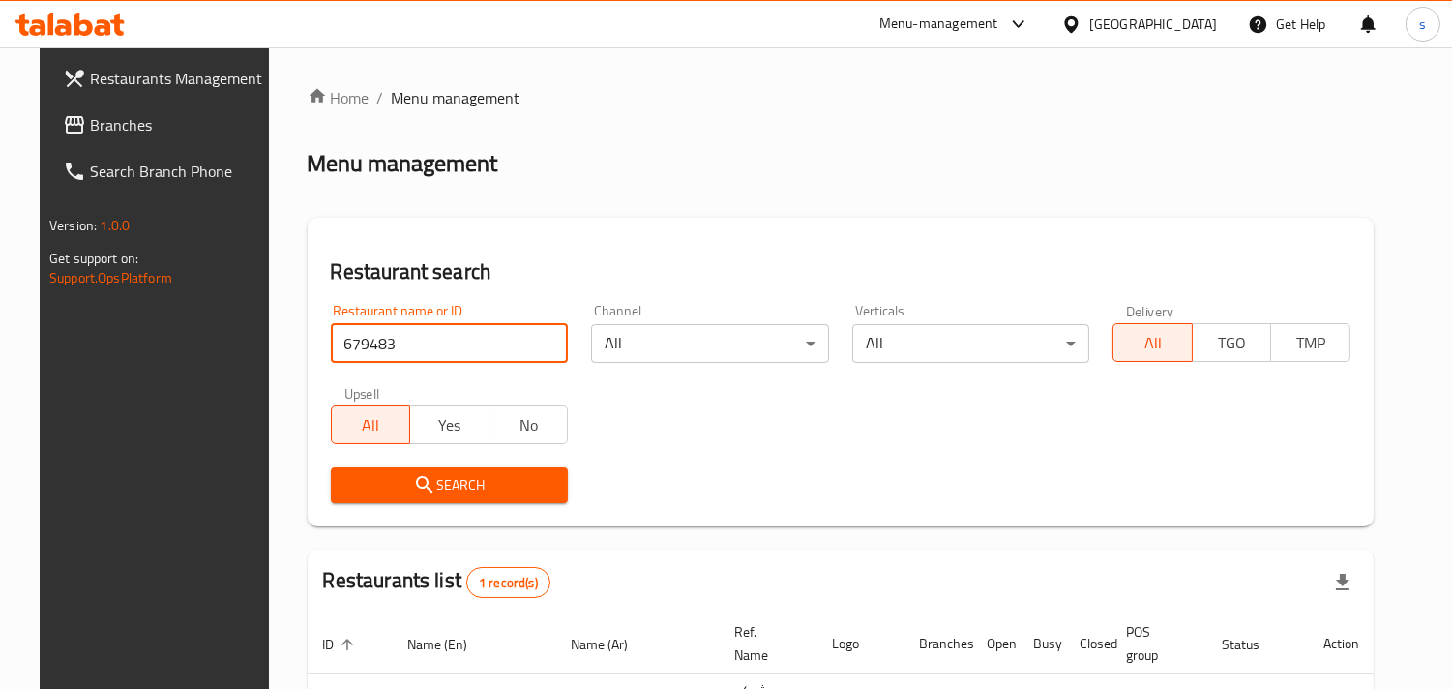
scroll to position [136, 0]
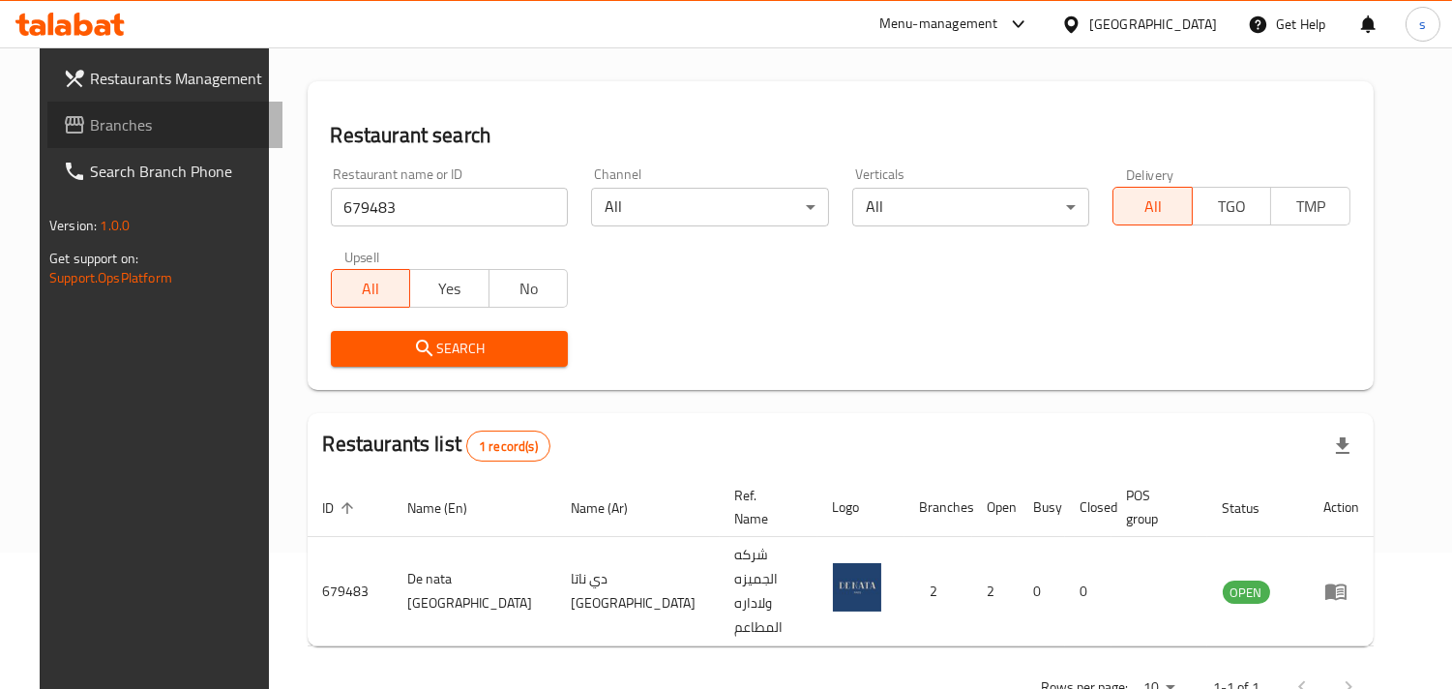
click at [132, 127] on span "Branches" at bounding box center [178, 124] width 177 height 23
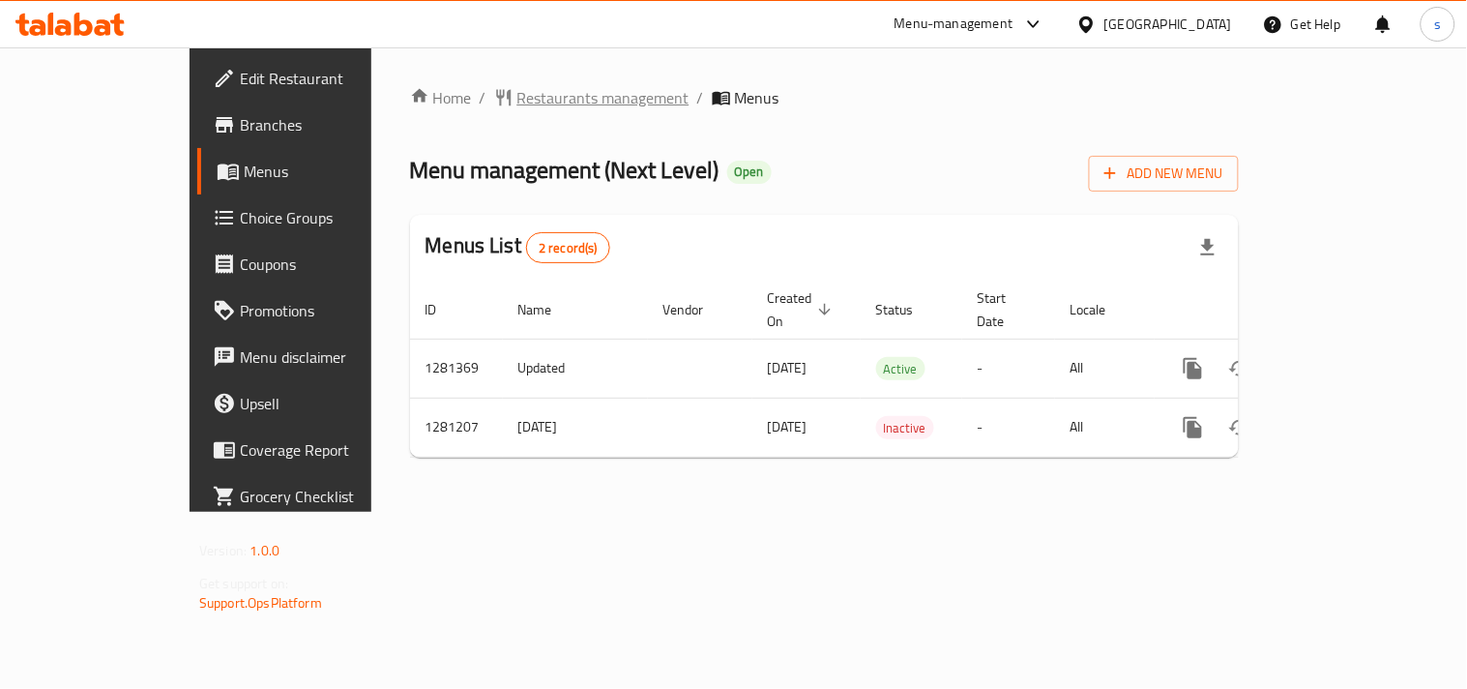
click at [517, 89] on span "Restaurants management" at bounding box center [603, 97] width 172 height 23
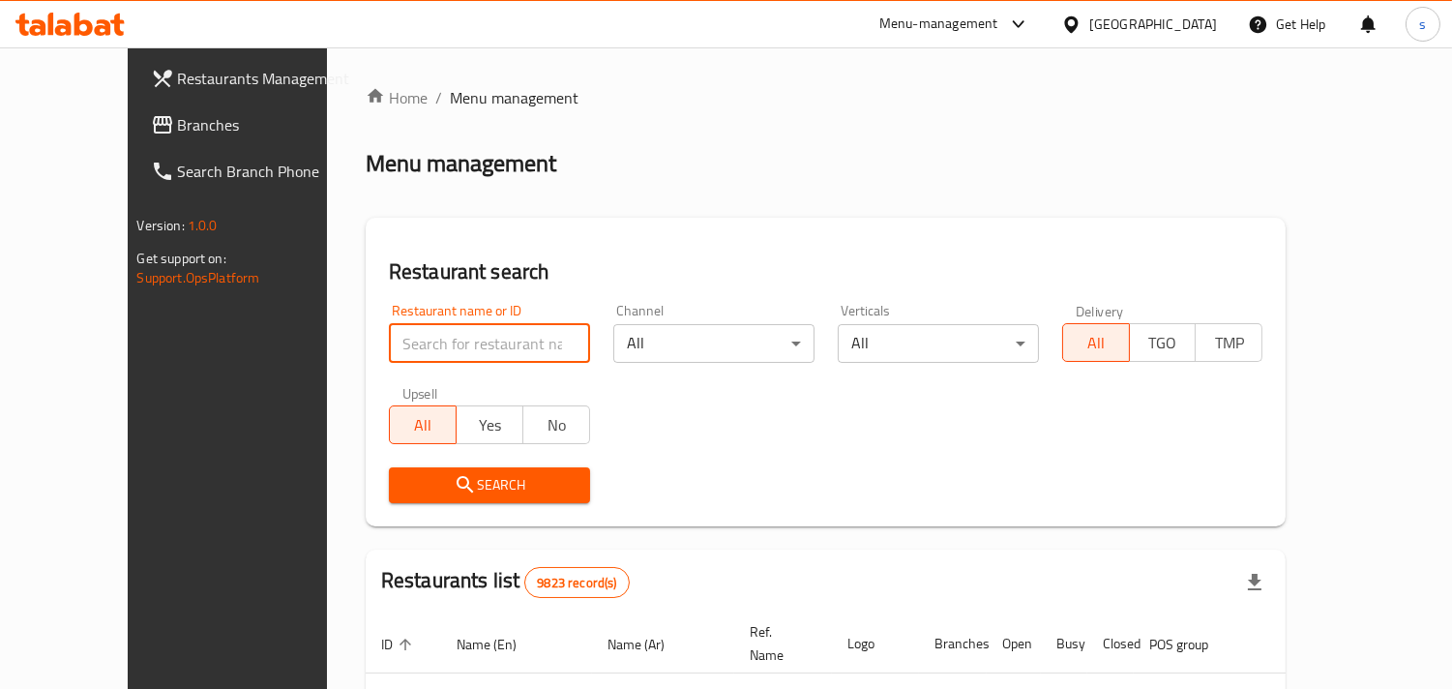
click at [389, 341] on input "search" at bounding box center [489, 343] width 201 height 39
paste input "694208"
type input "694208"
click button "Search" at bounding box center [489, 485] width 201 height 36
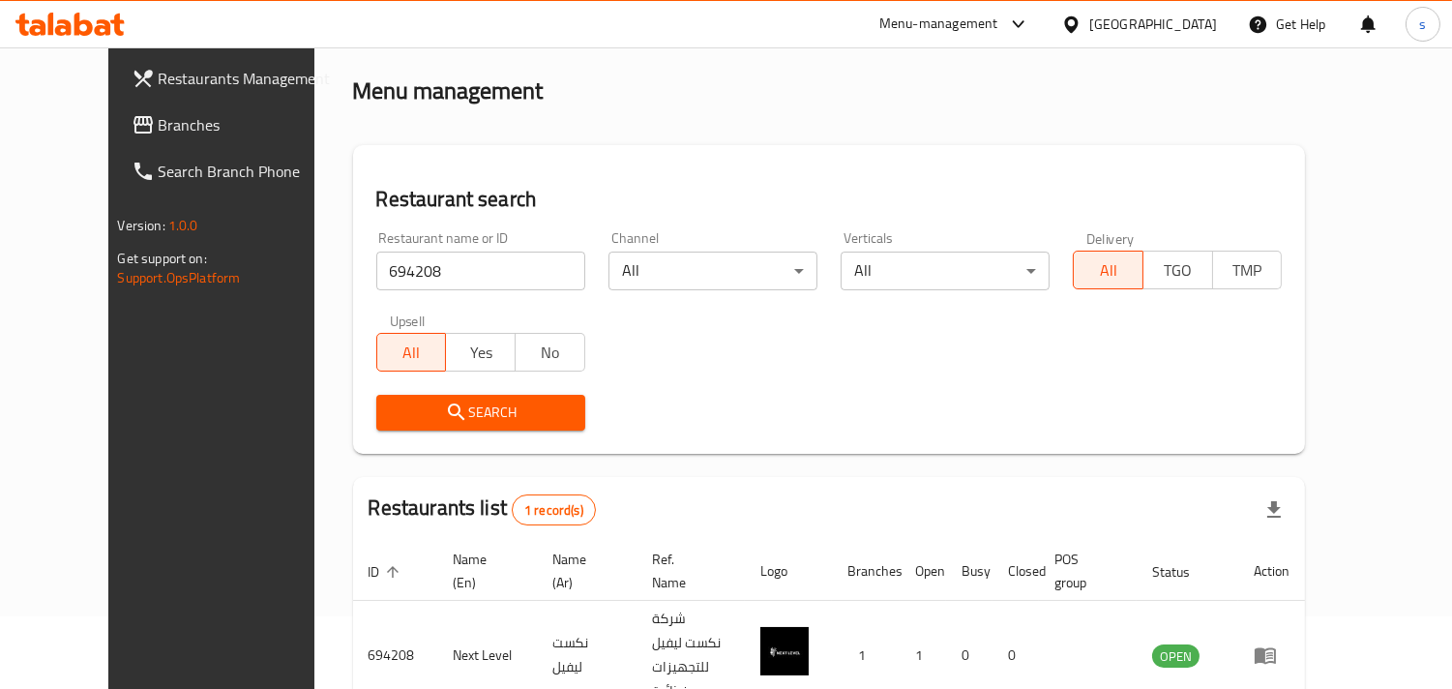
scroll to position [158, 0]
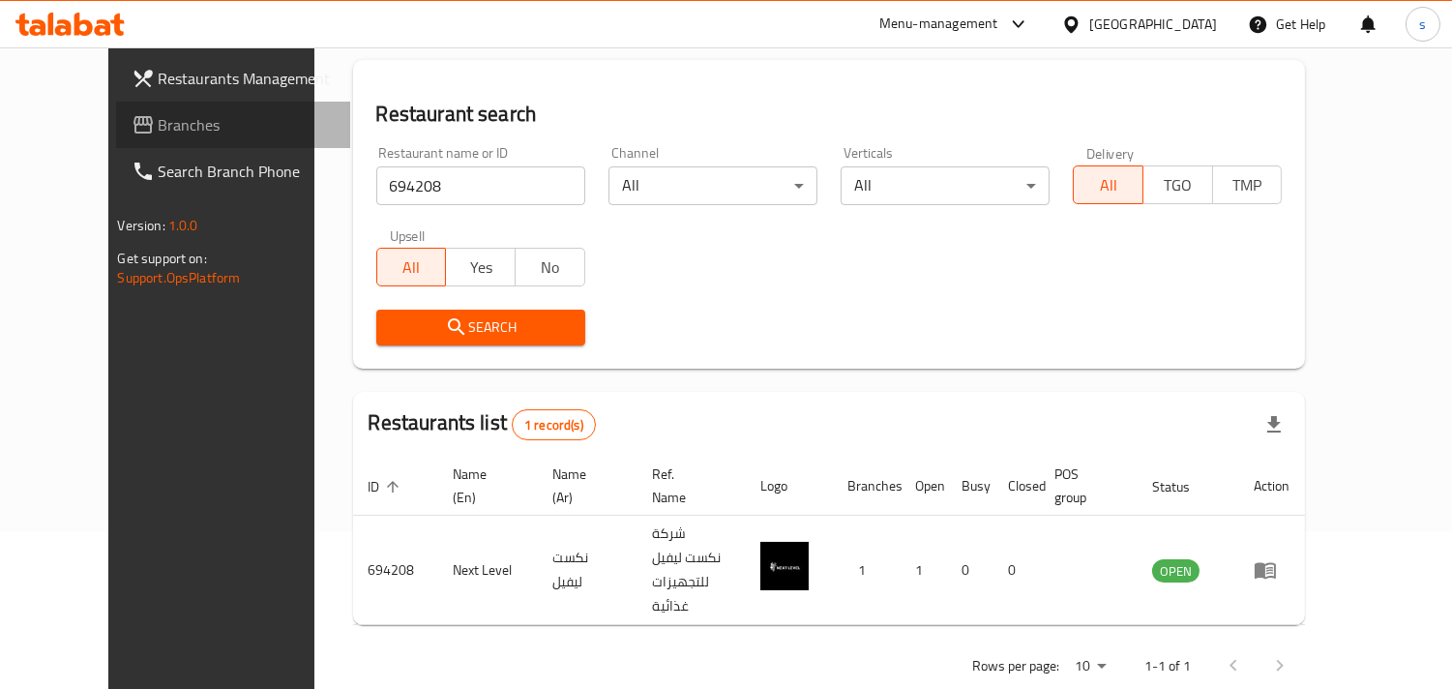
click at [159, 113] on span "Branches" at bounding box center [247, 124] width 177 height 23
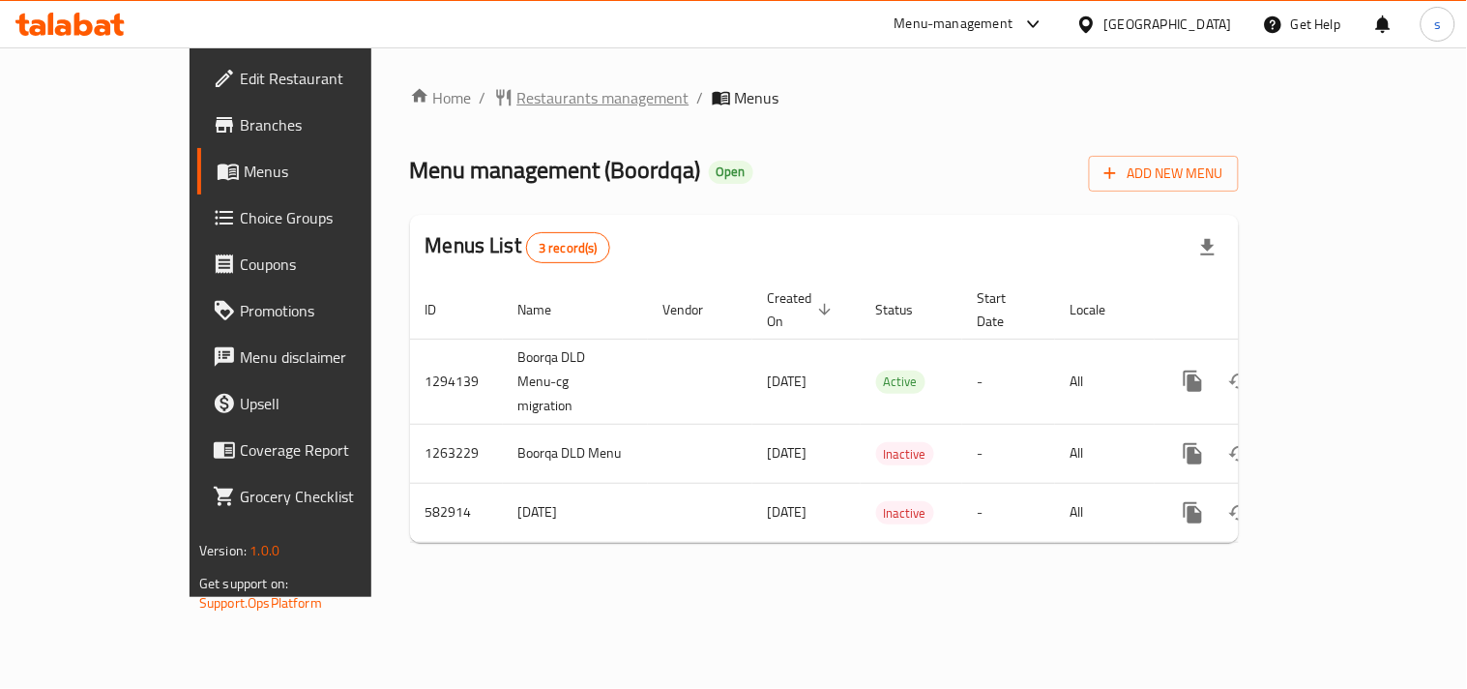
click at [517, 89] on span "Restaurants management" at bounding box center [603, 97] width 172 height 23
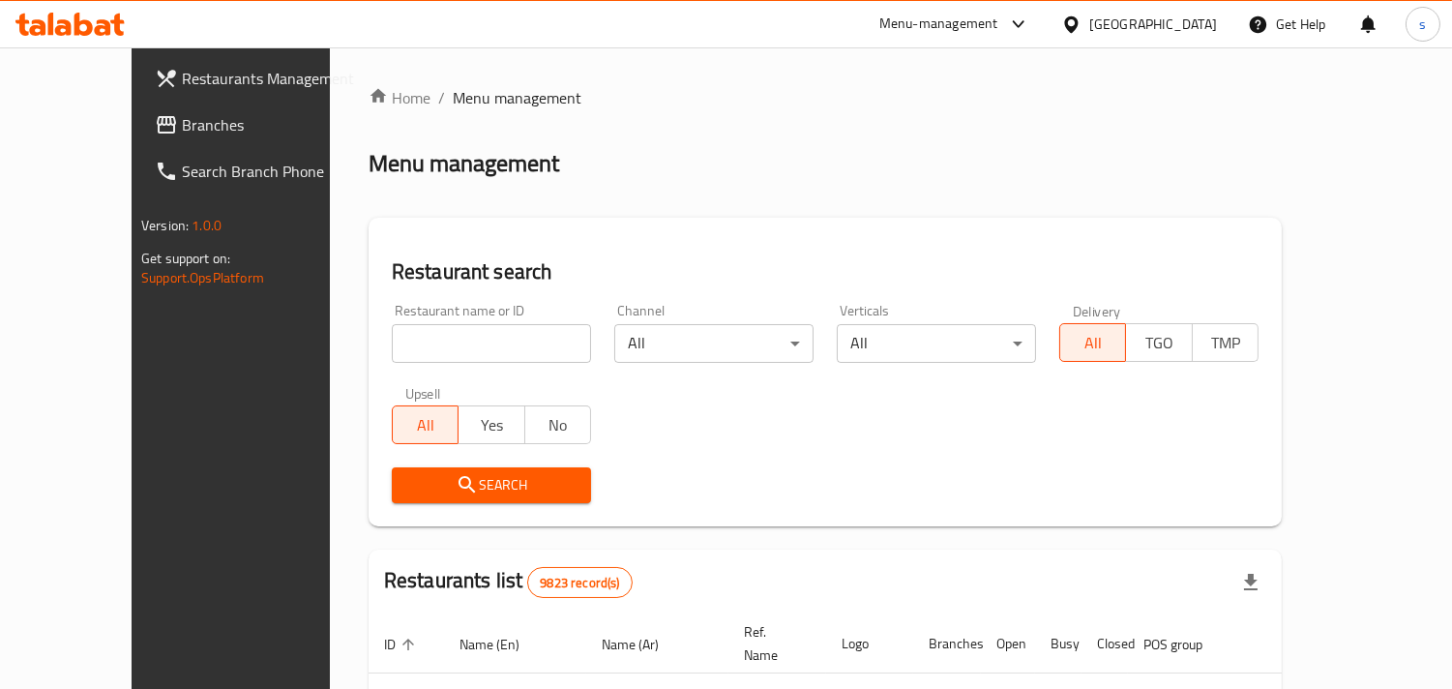
click at [393, 345] on input "search" at bounding box center [491, 343] width 199 height 39
paste input "627623"
type input "627623"
click button "Search" at bounding box center [491, 485] width 199 height 36
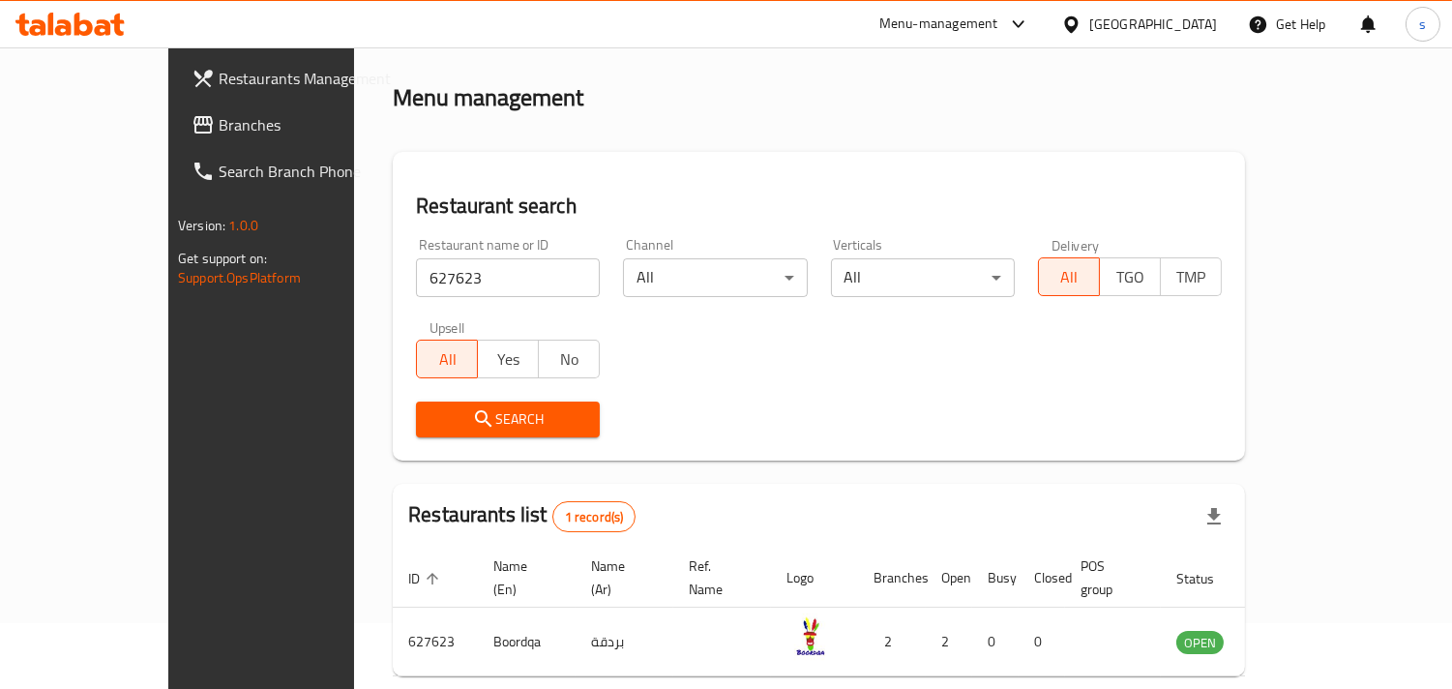
scroll to position [136, 0]
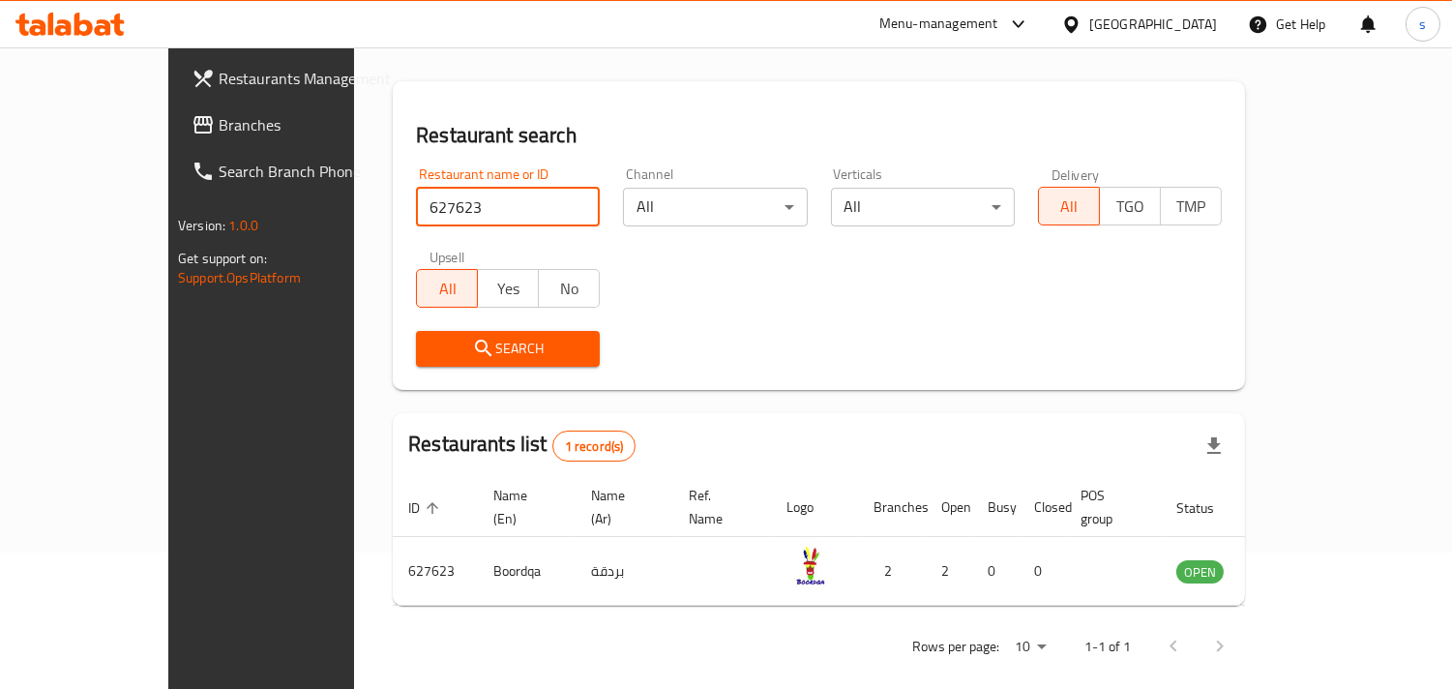
click at [219, 113] on span "Branches" at bounding box center [307, 124] width 177 height 23
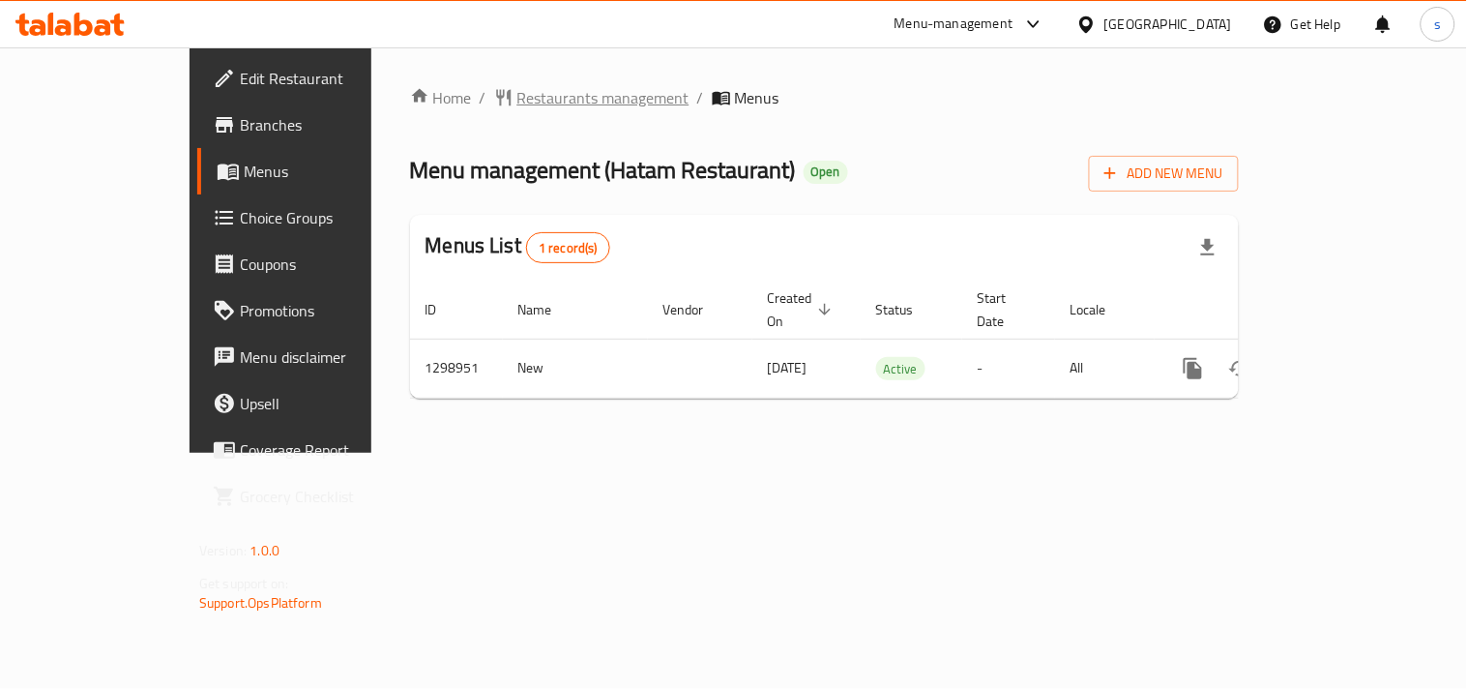
click at [517, 101] on span "Restaurants management" at bounding box center [603, 97] width 172 height 23
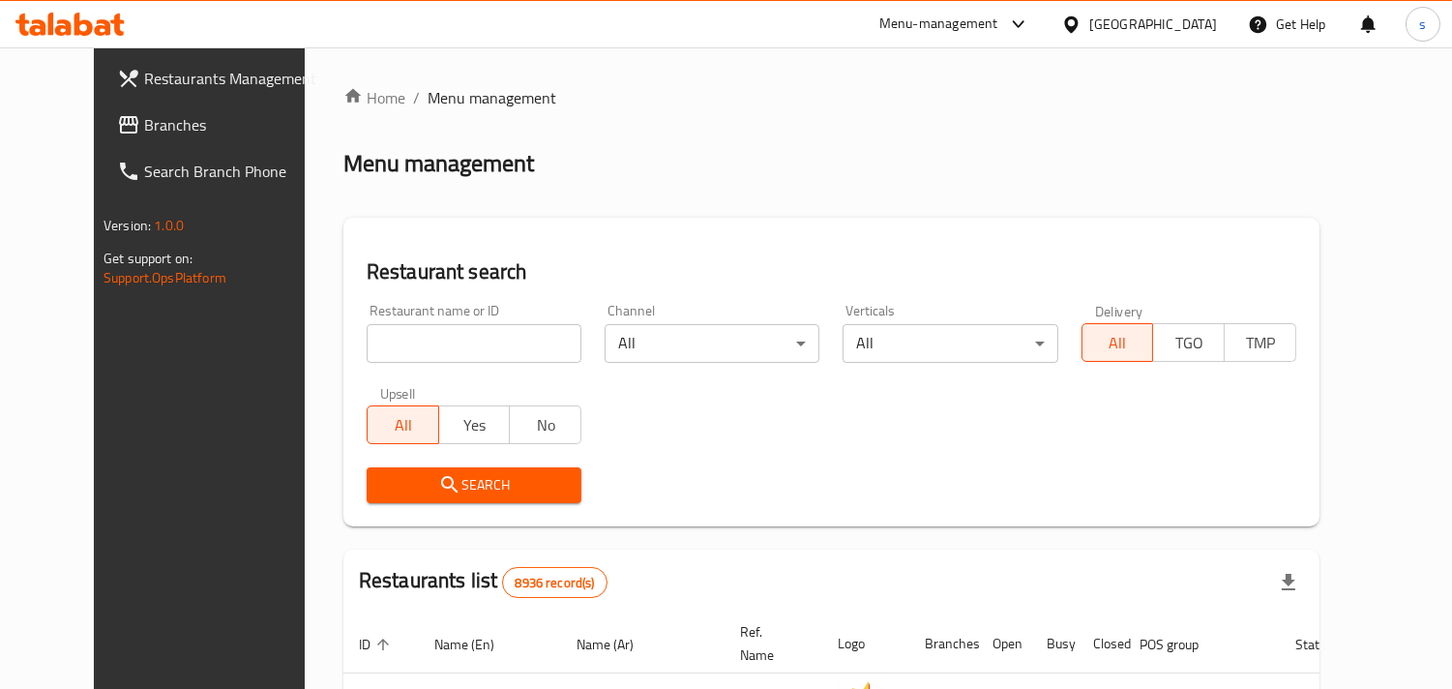
click at [399, 339] on input "search" at bounding box center [474, 343] width 215 height 39
paste input "701168"
type input "701168"
click button "Search" at bounding box center [474, 485] width 215 height 36
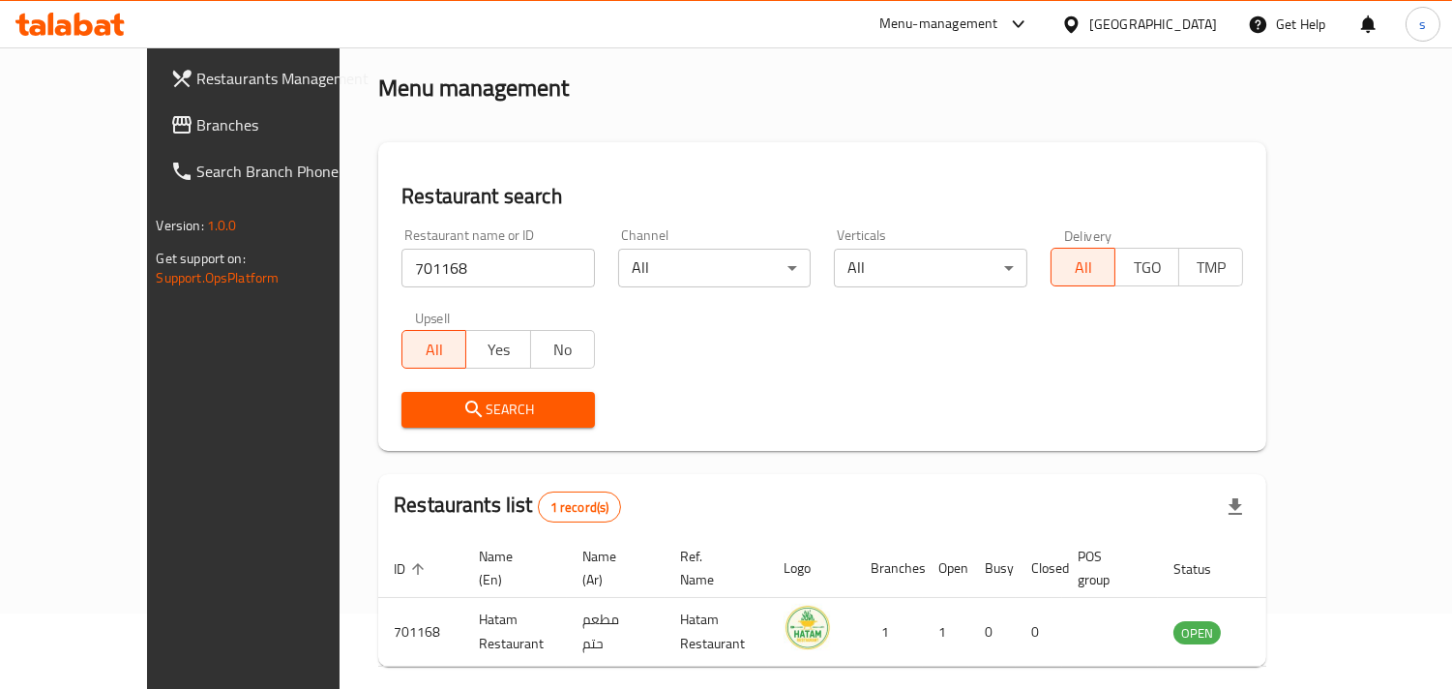
scroll to position [136, 0]
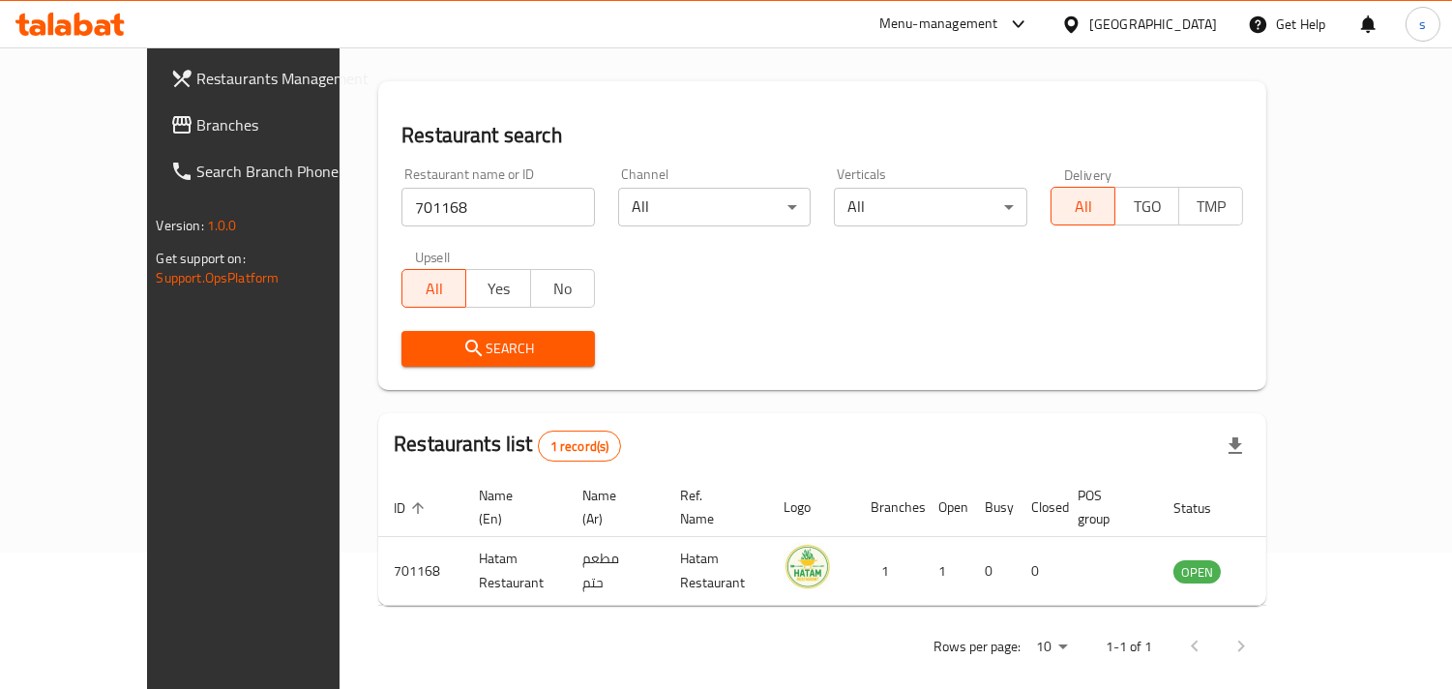
click at [197, 113] on span "Branches" at bounding box center [285, 124] width 177 height 23
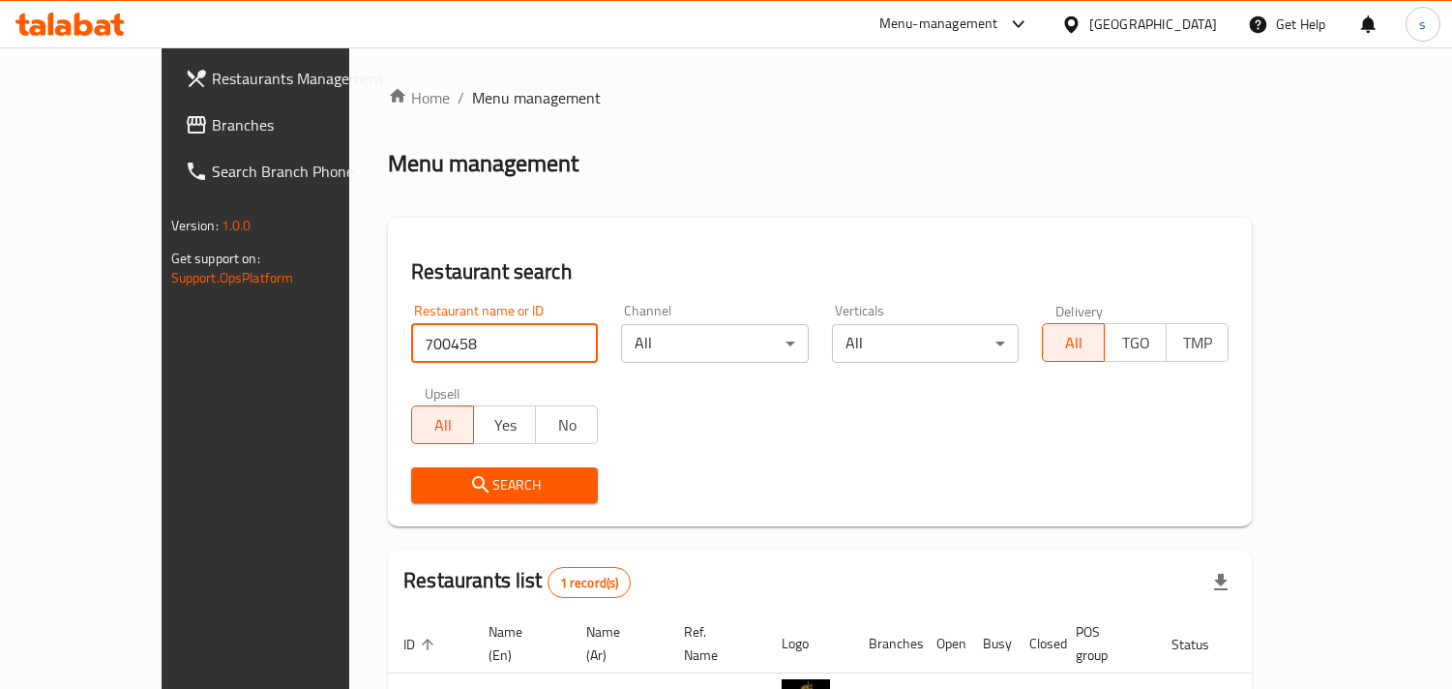
scroll to position [136, 0]
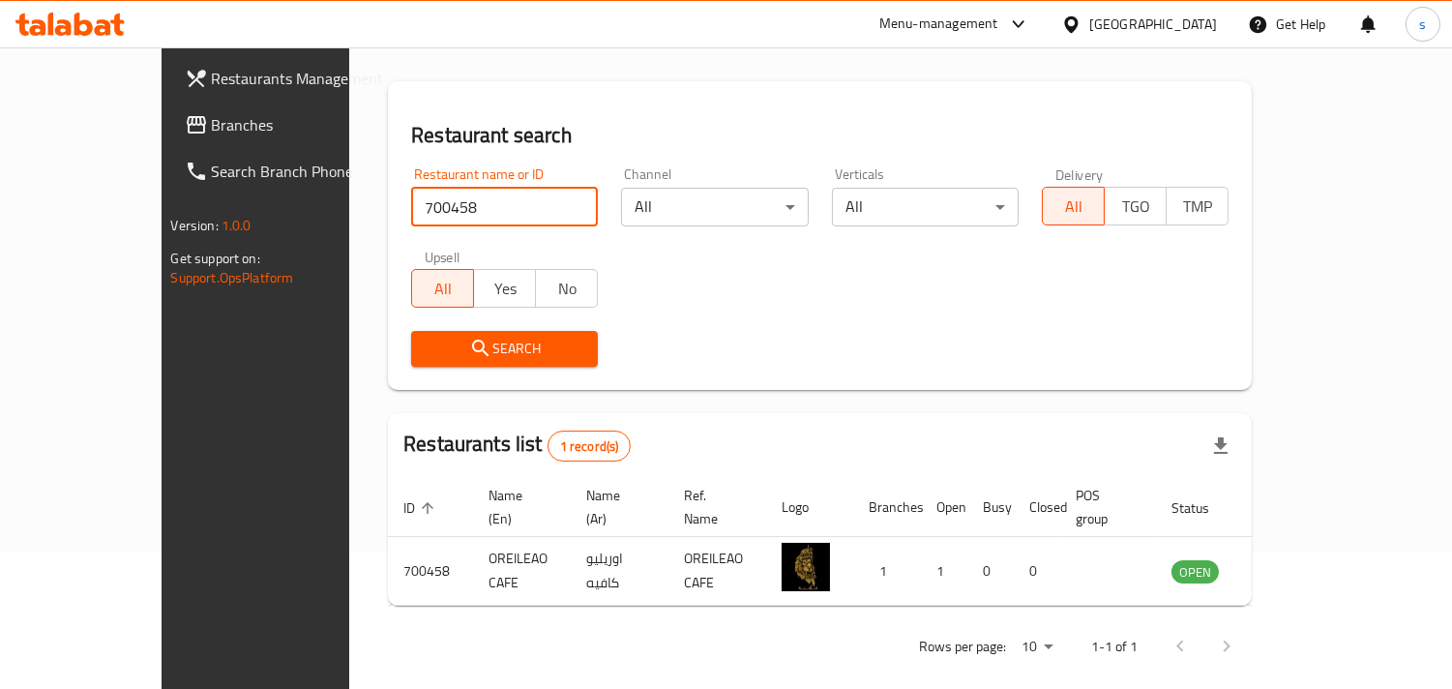
click at [212, 133] on span "Branches" at bounding box center [300, 124] width 177 height 23
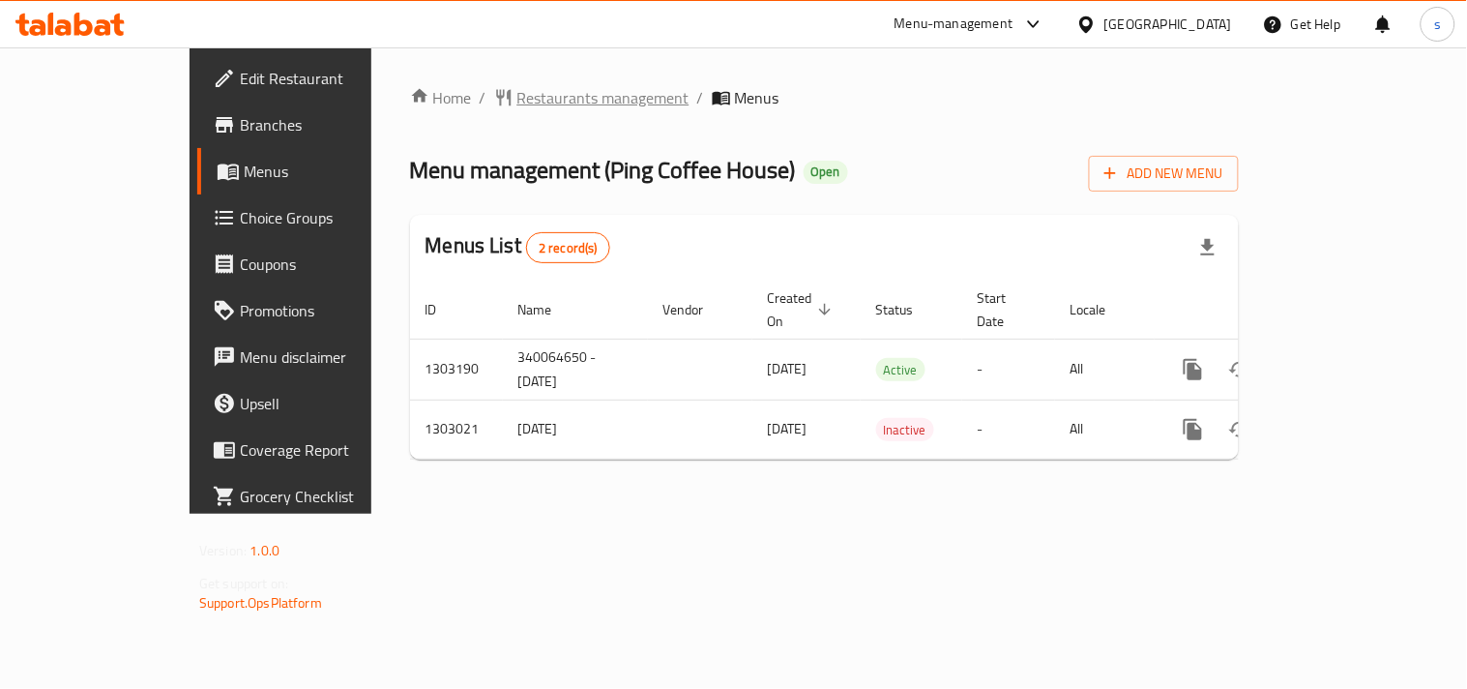
click at [517, 101] on span "Restaurants management" at bounding box center [603, 97] width 172 height 23
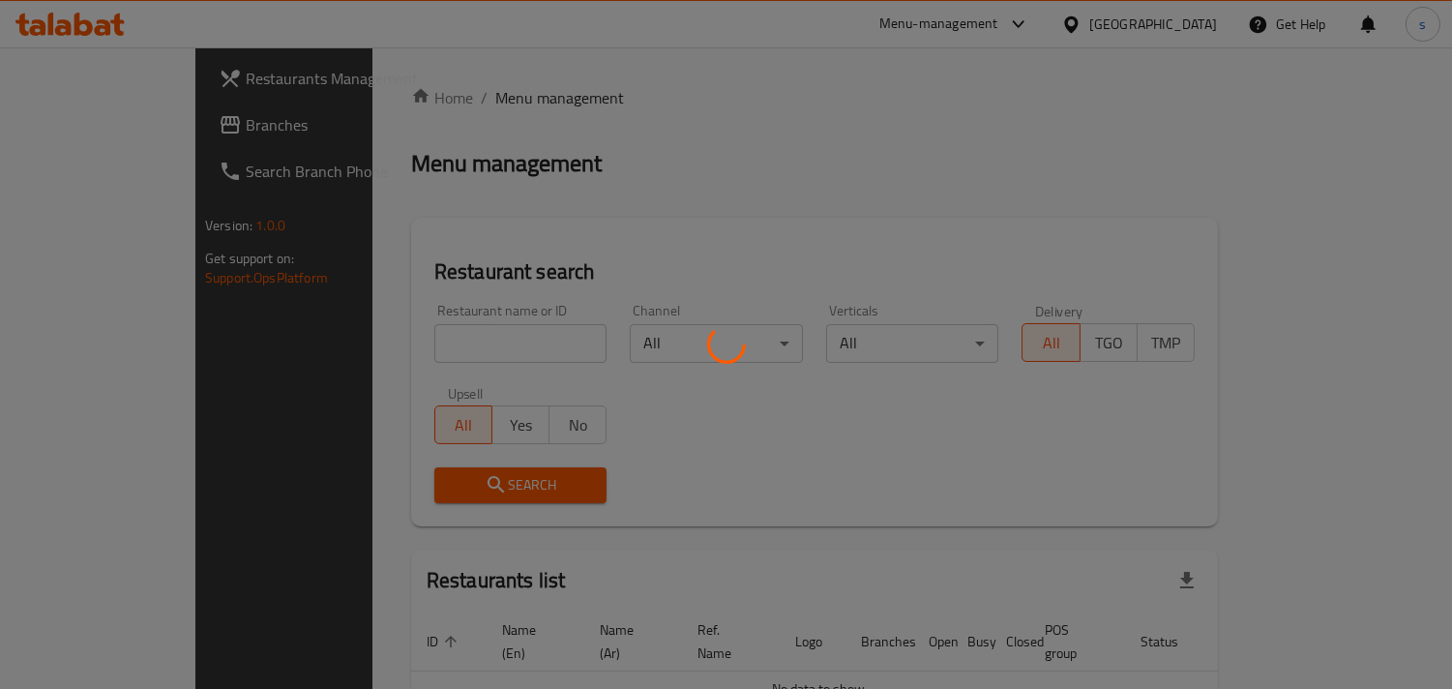
click at [402, 343] on div at bounding box center [726, 344] width 1452 height 689
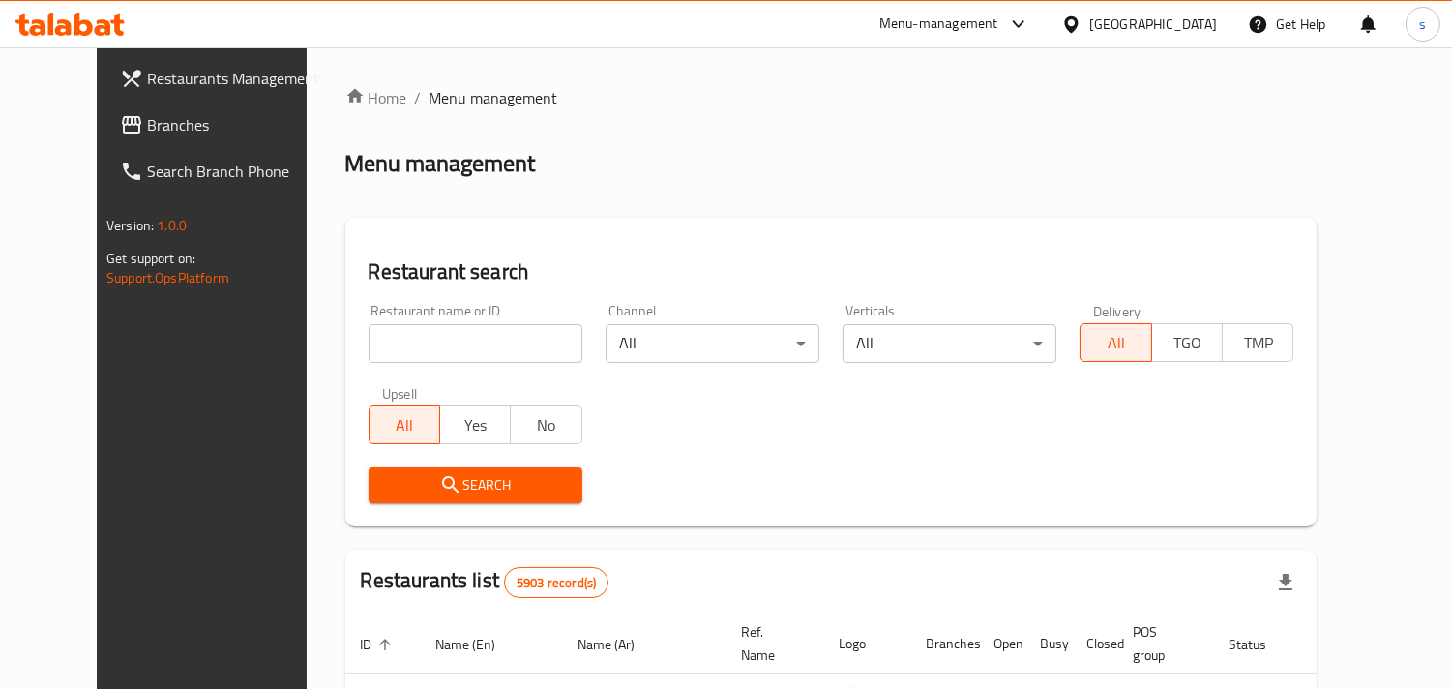
click at [417, 343] on input "search" at bounding box center [476, 343] width 214 height 39
paste input "702646"
type input "702646"
click button "Search" at bounding box center [476, 485] width 214 height 36
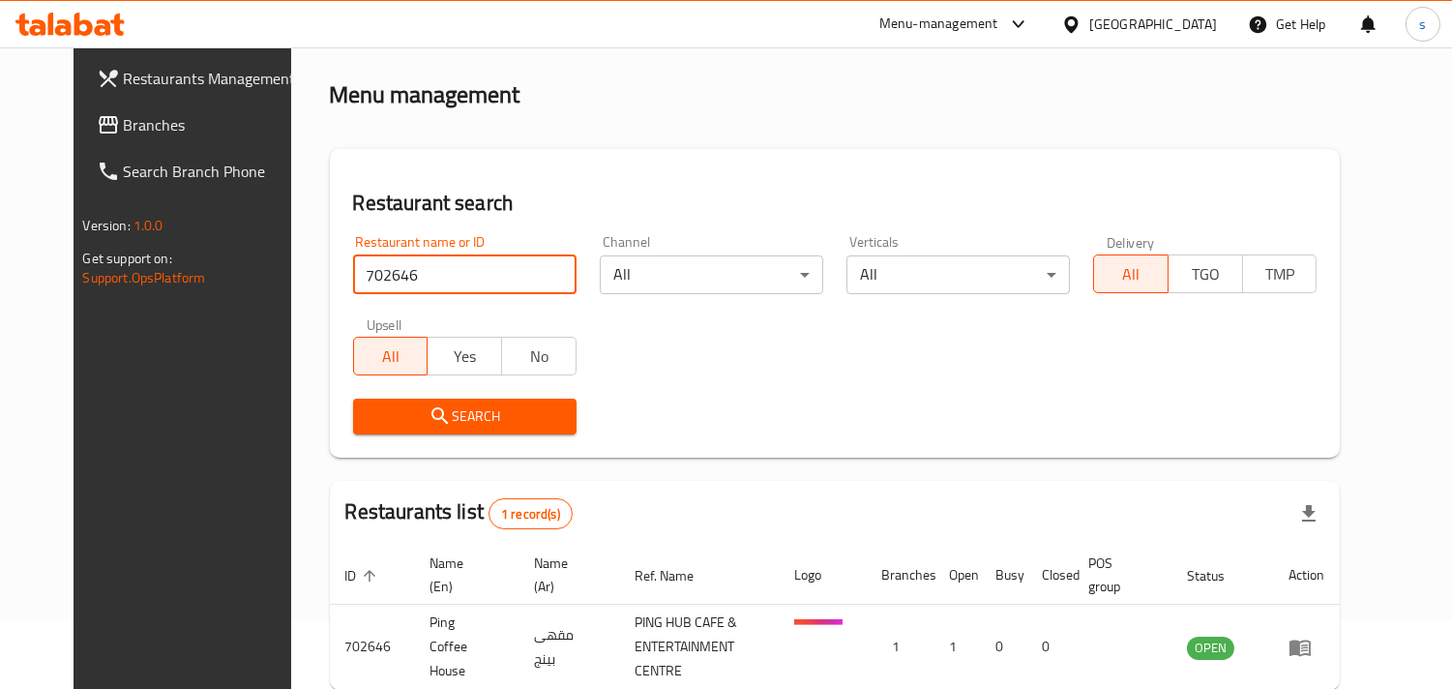
scroll to position [158, 0]
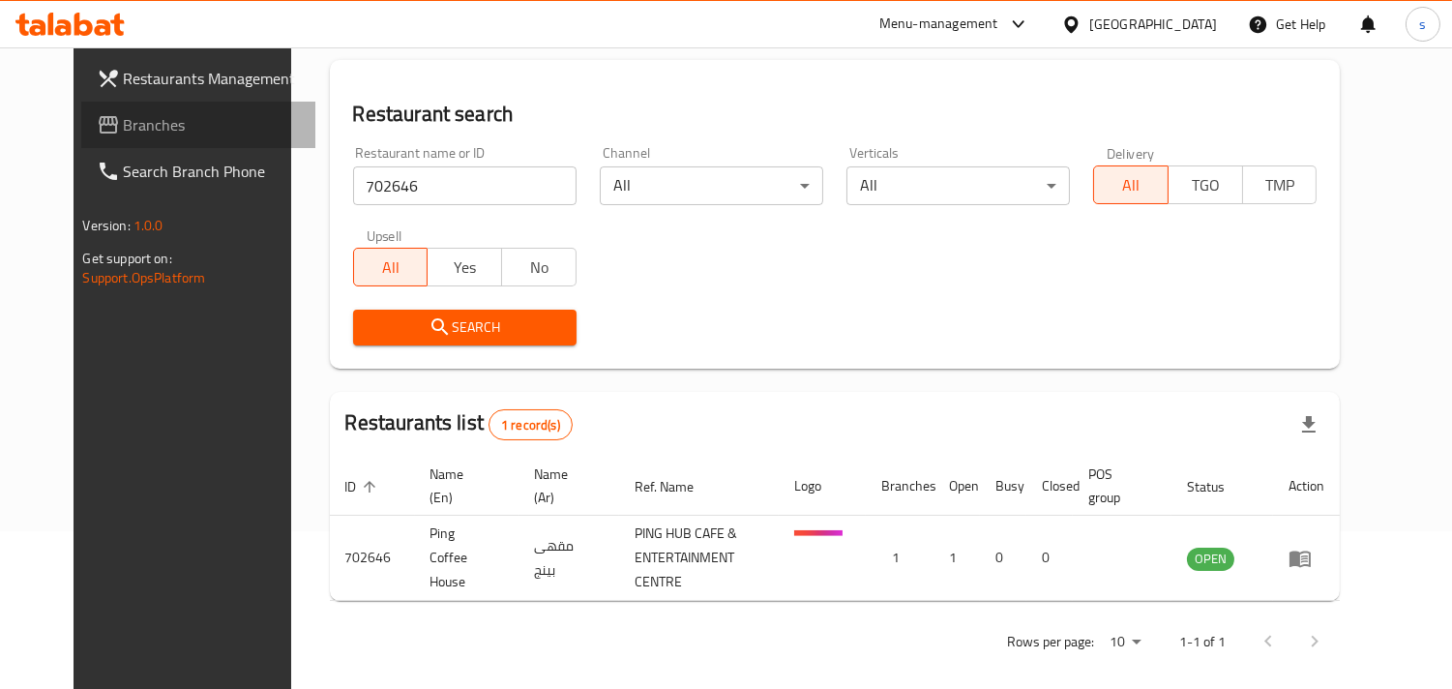
click at [124, 124] on span "Branches" at bounding box center [212, 124] width 177 height 23
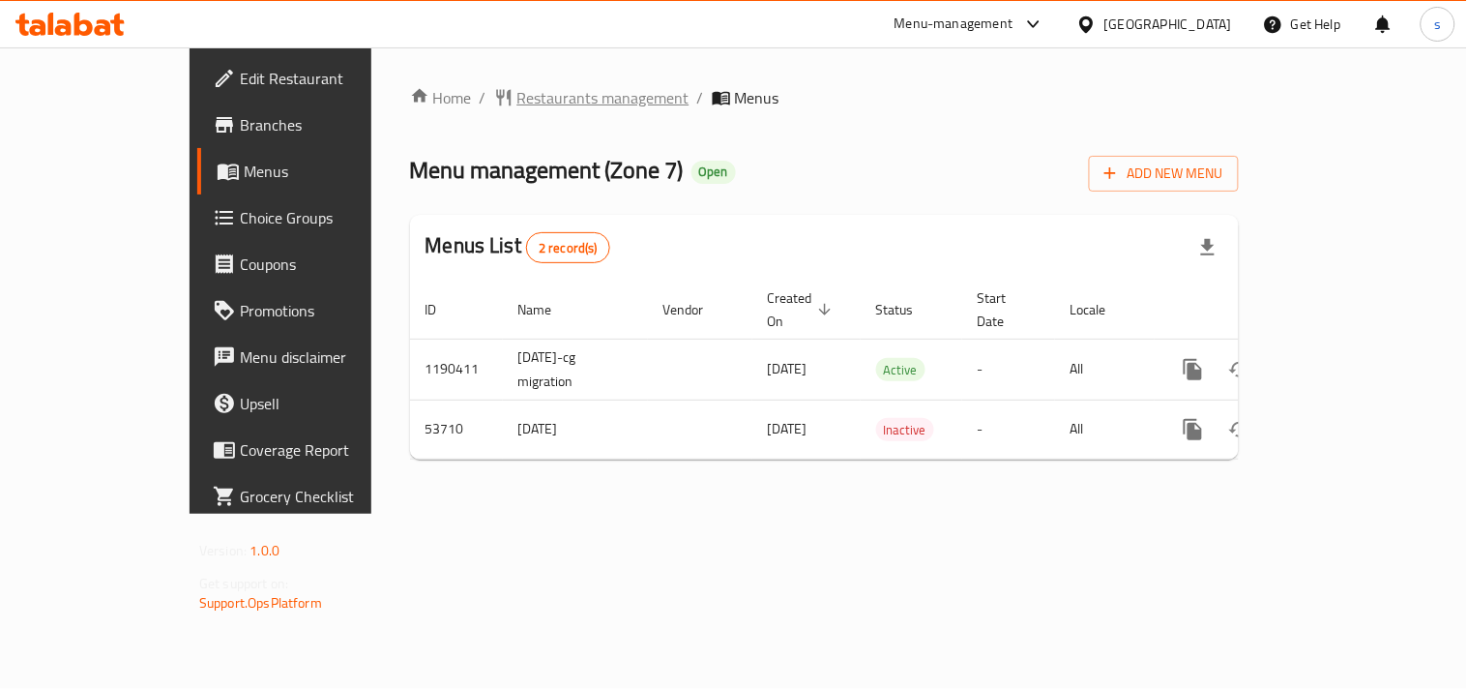
click at [517, 93] on span "Restaurants management" at bounding box center [603, 97] width 172 height 23
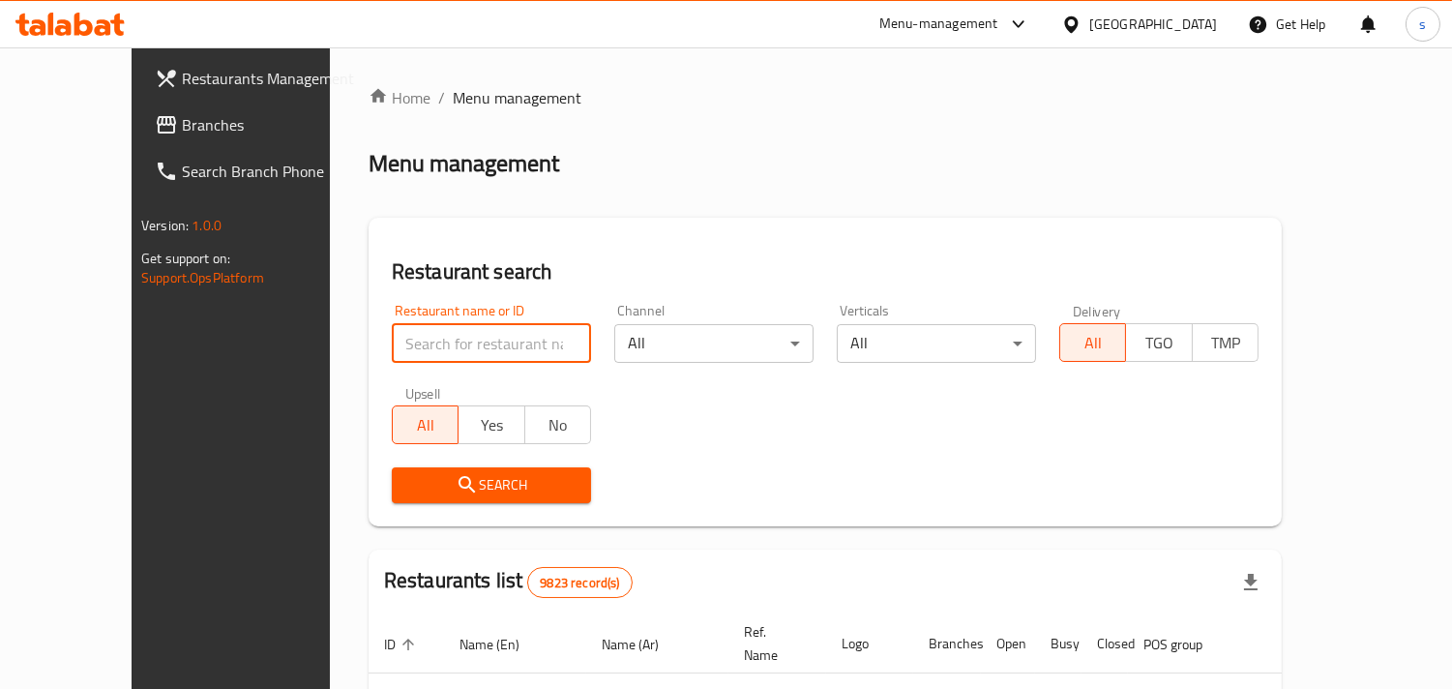
click at [418, 354] on input "search" at bounding box center [491, 343] width 199 height 39
paste input "25449"
type input "25449"
click button "Search" at bounding box center [491, 485] width 199 height 36
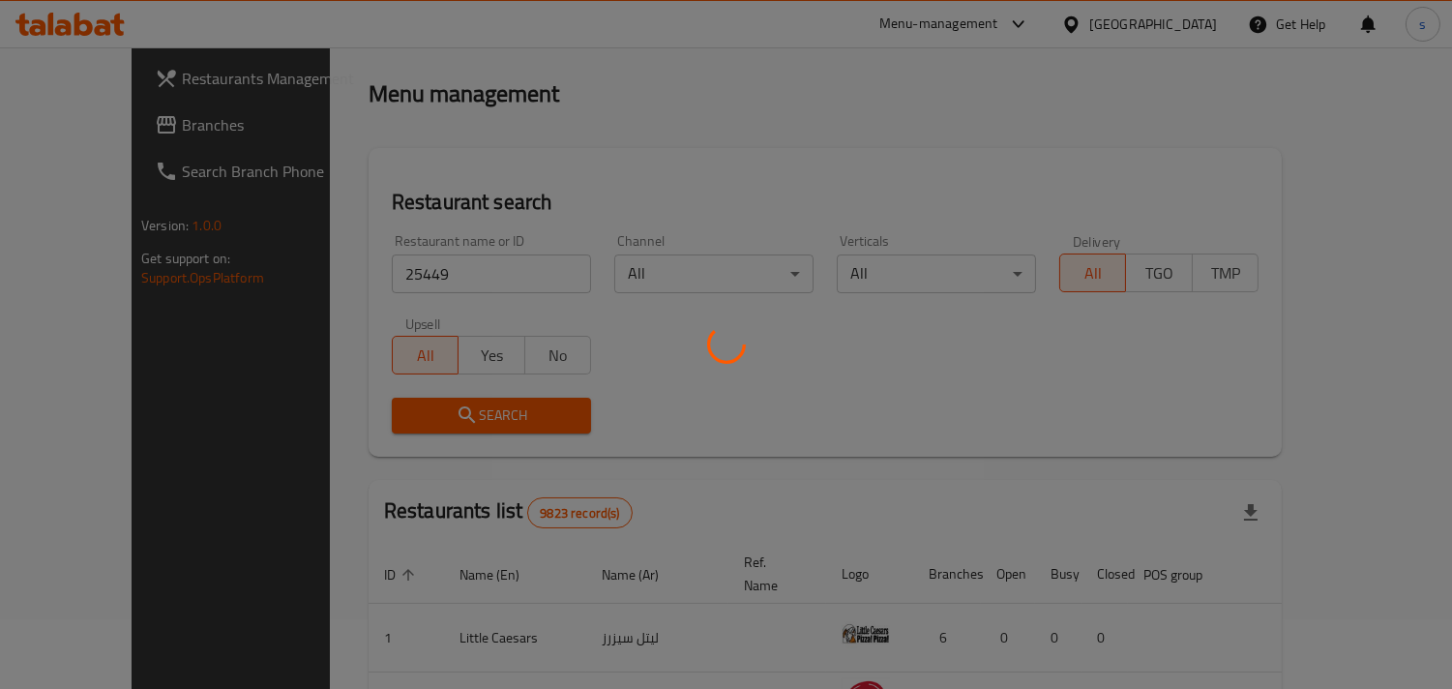
scroll to position [136, 0]
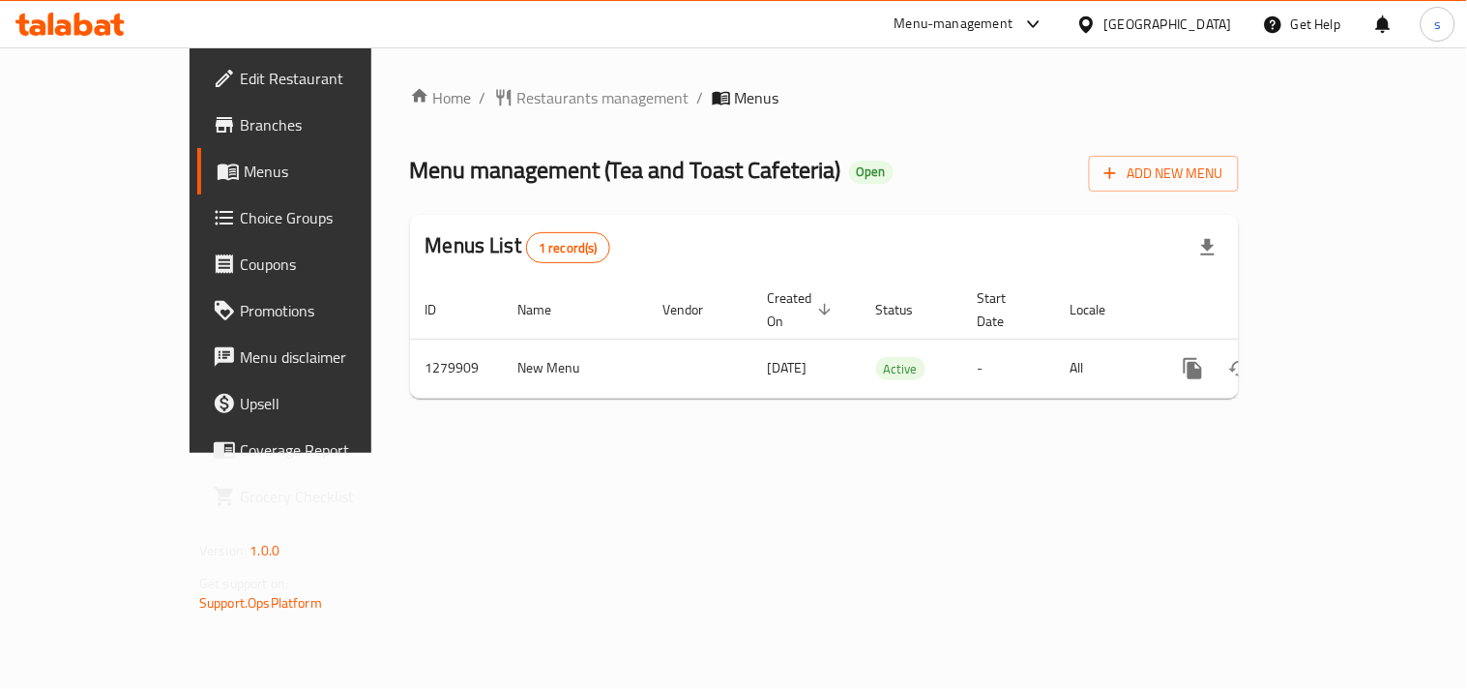
click at [471, 116] on div "Home / Restaurants management / Menus Menu management ( Tea and Toast Cafeteria…" at bounding box center [824, 250] width 829 height 328
click at [517, 102] on span "Restaurants management" at bounding box center [603, 97] width 172 height 23
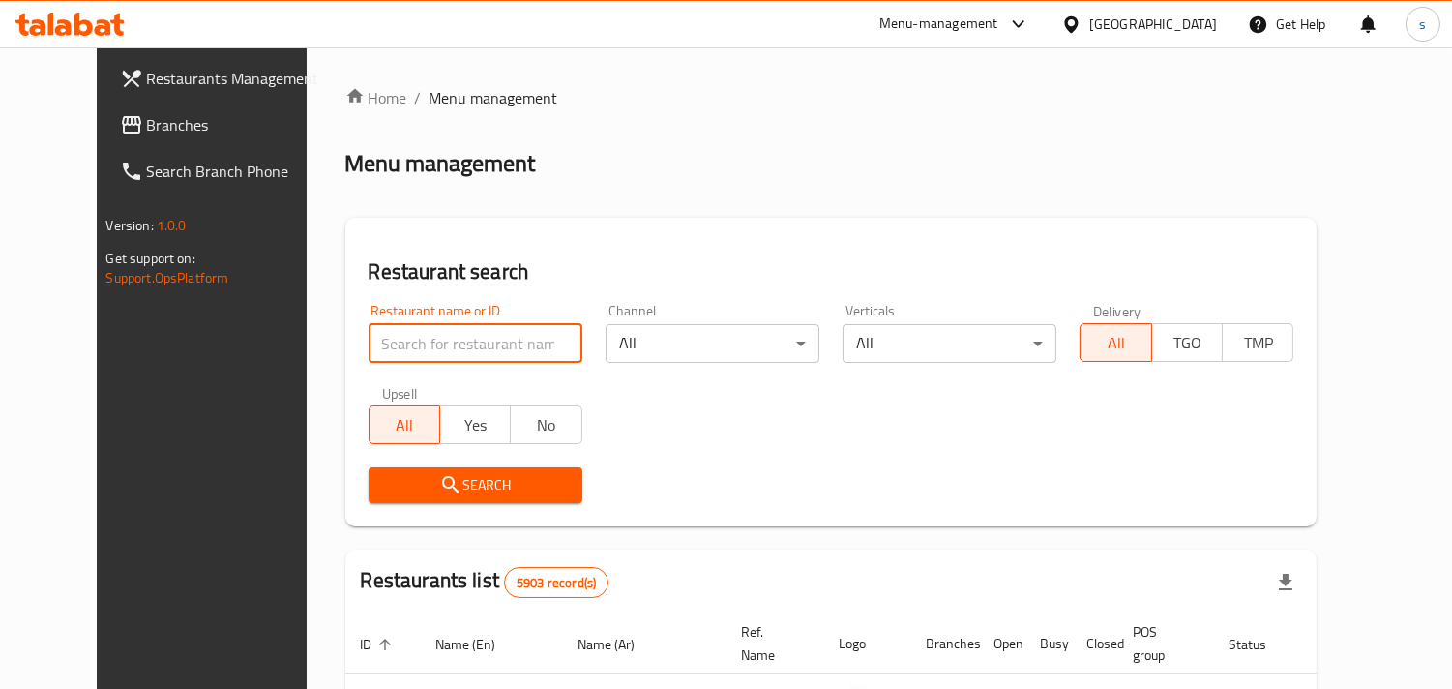
paste input "693528"
type input "693528"
click button "Search" at bounding box center [476, 485] width 214 height 36
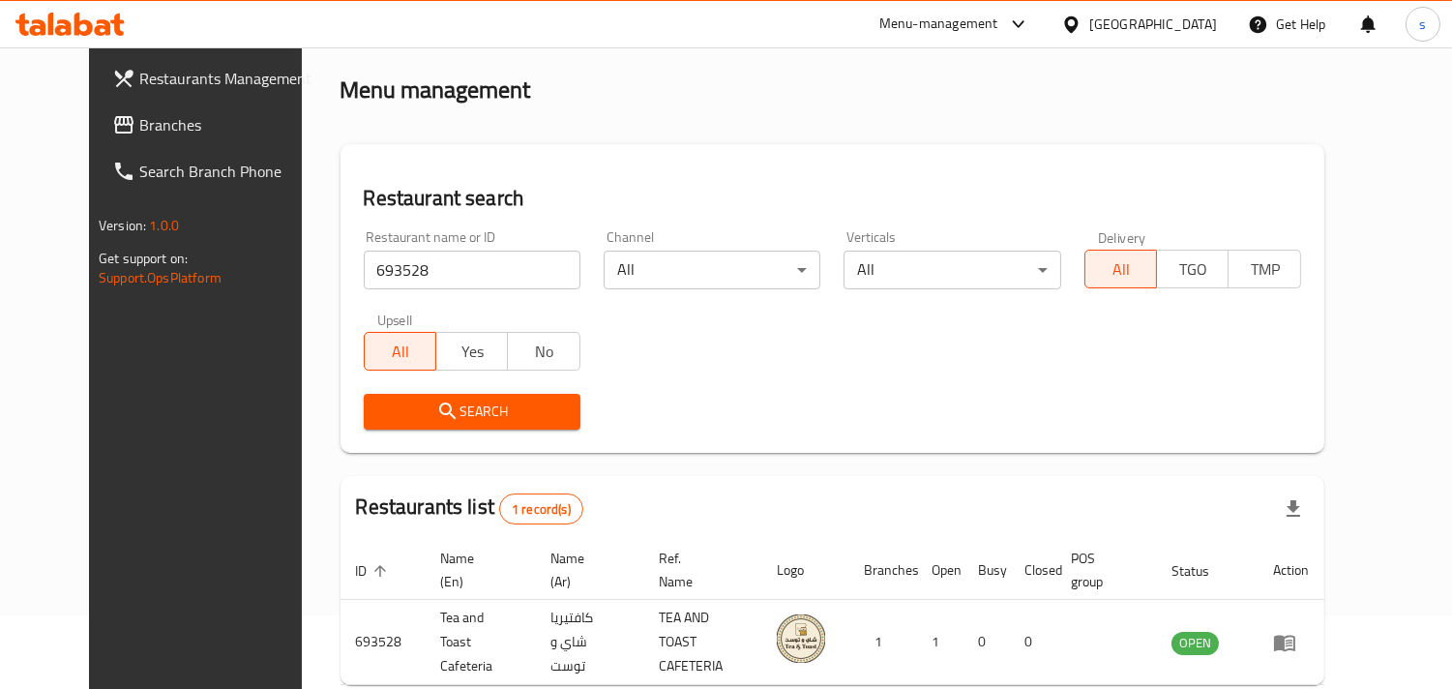
scroll to position [158, 0]
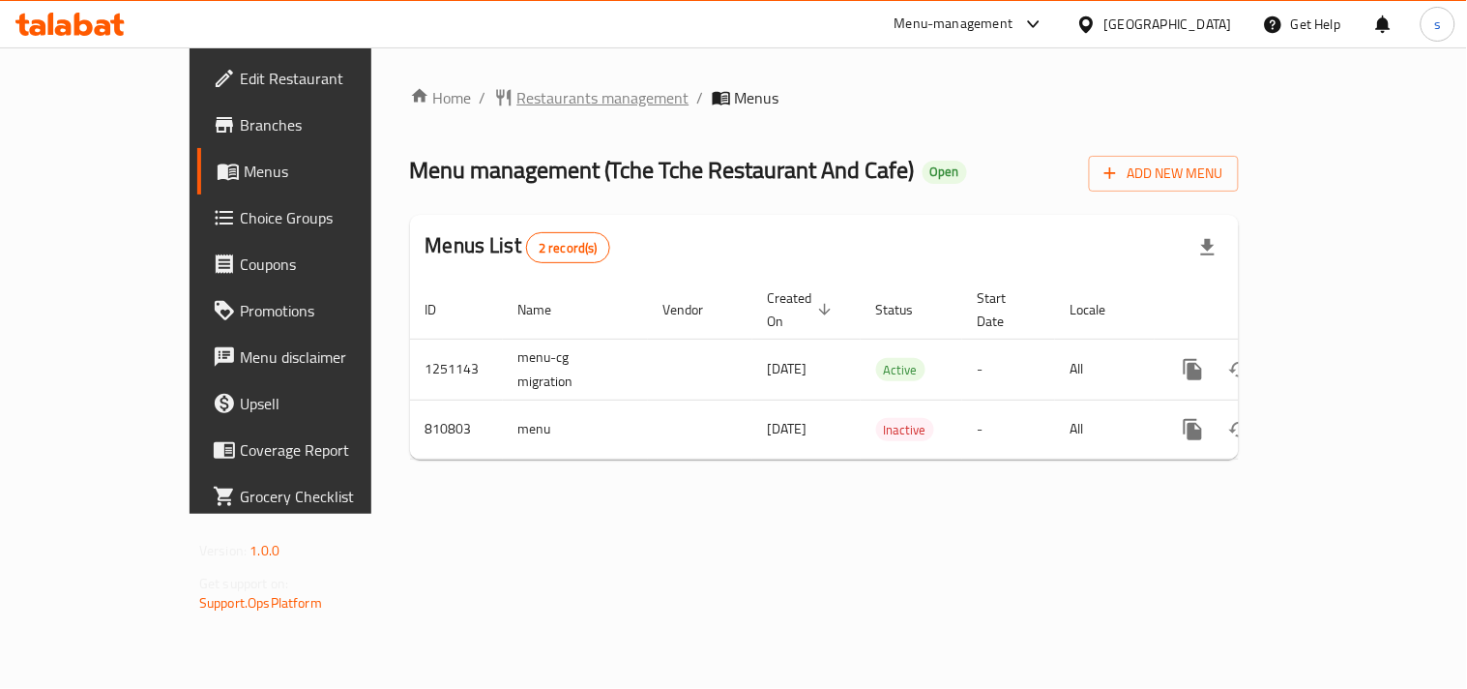
click at [517, 89] on span "Restaurants management" at bounding box center [603, 97] width 172 height 23
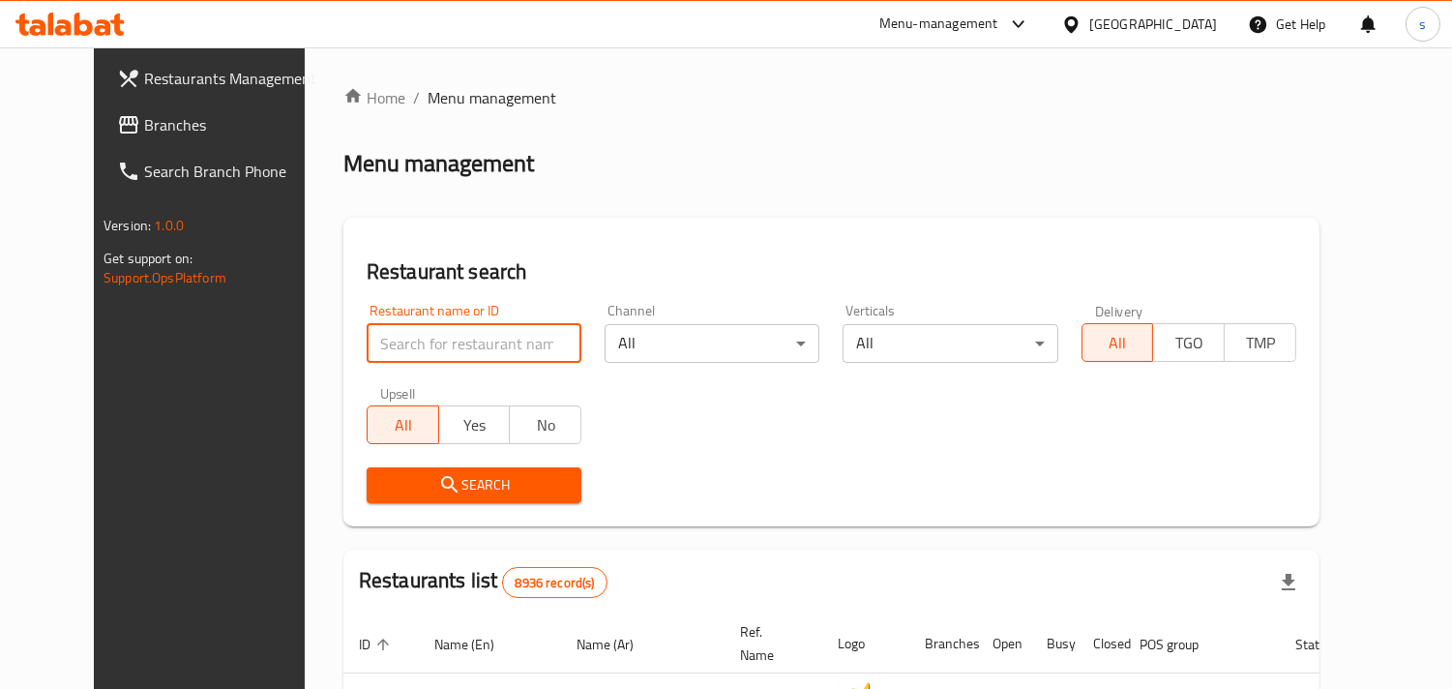
click at [379, 330] on input "search" at bounding box center [474, 343] width 215 height 39
paste input "654581"
type input "654581"
click button "Search" at bounding box center [474, 485] width 215 height 36
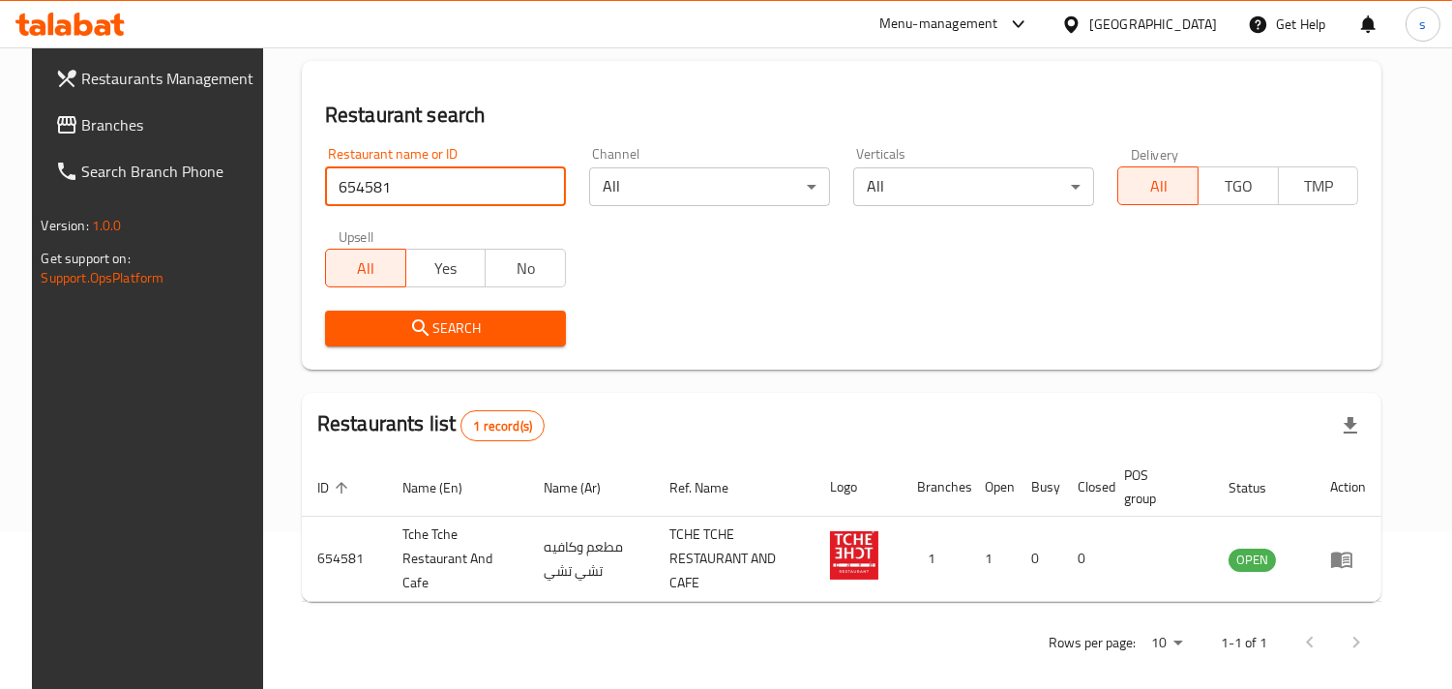
scroll to position [158, 0]
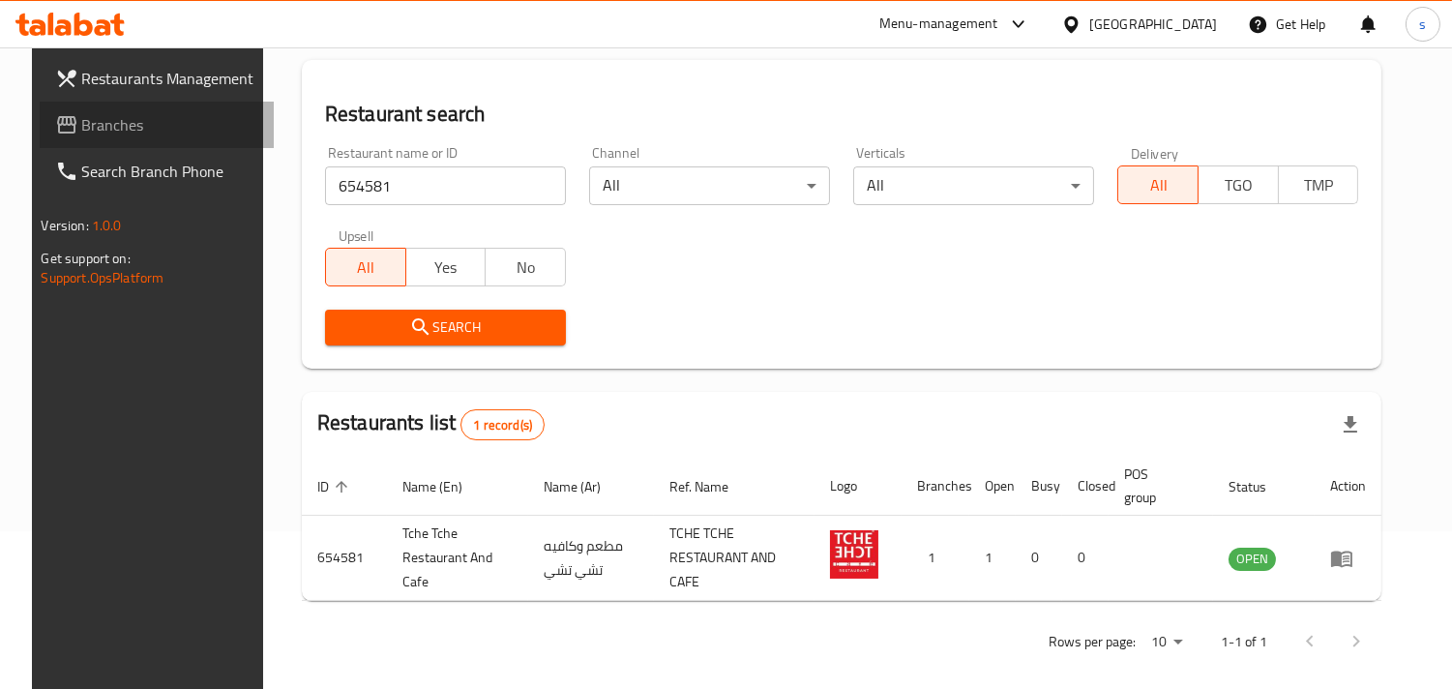
click at [92, 124] on span "Branches" at bounding box center [170, 124] width 177 height 23
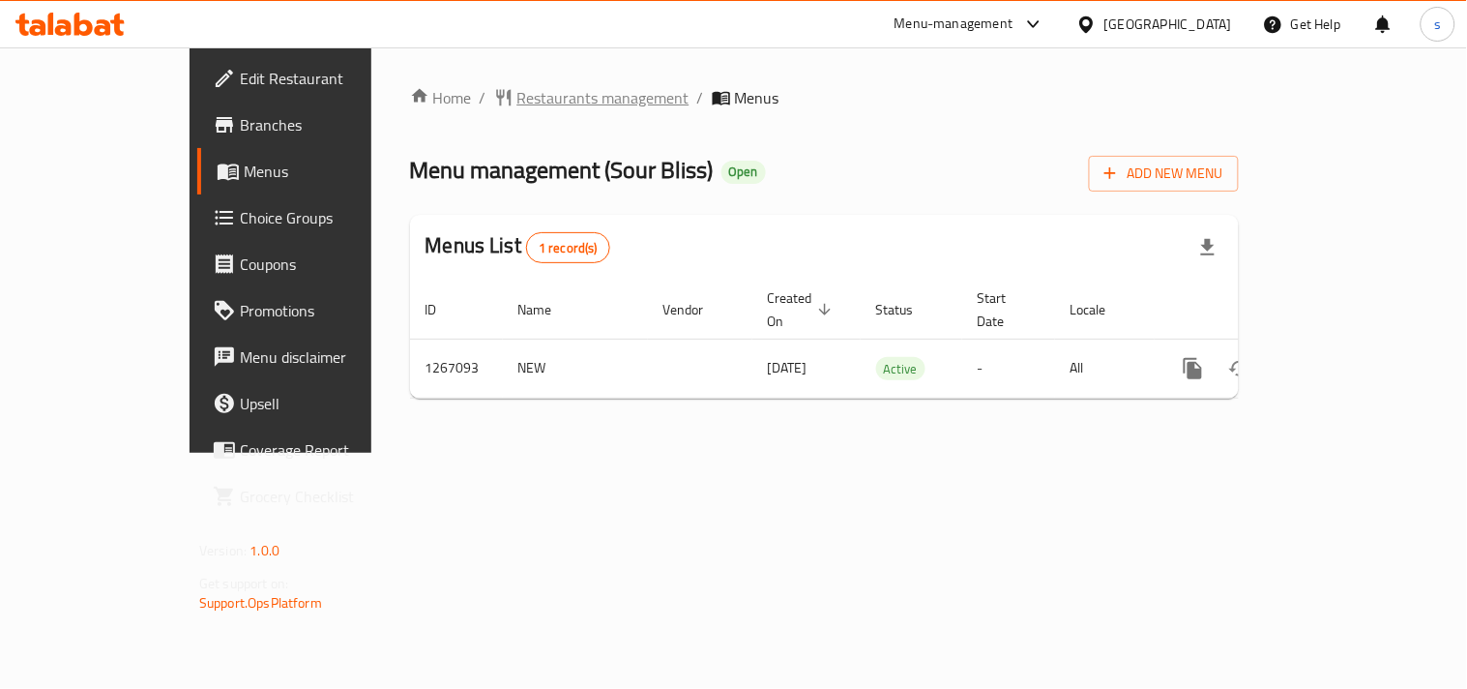
click at [517, 109] on span "Restaurants management" at bounding box center [603, 97] width 172 height 23
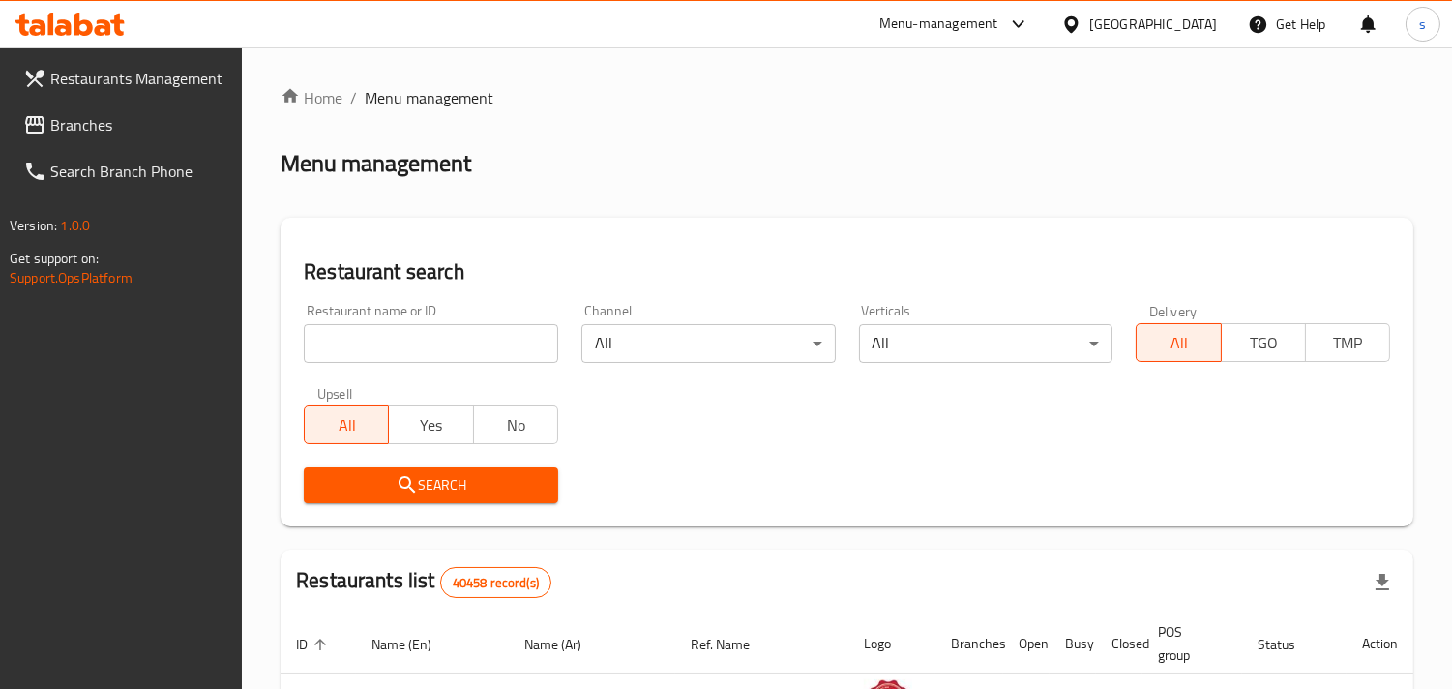
click at [430, 341] on input "search" at bounding box center [431, 343] width 254 height 39
paste input "687576"
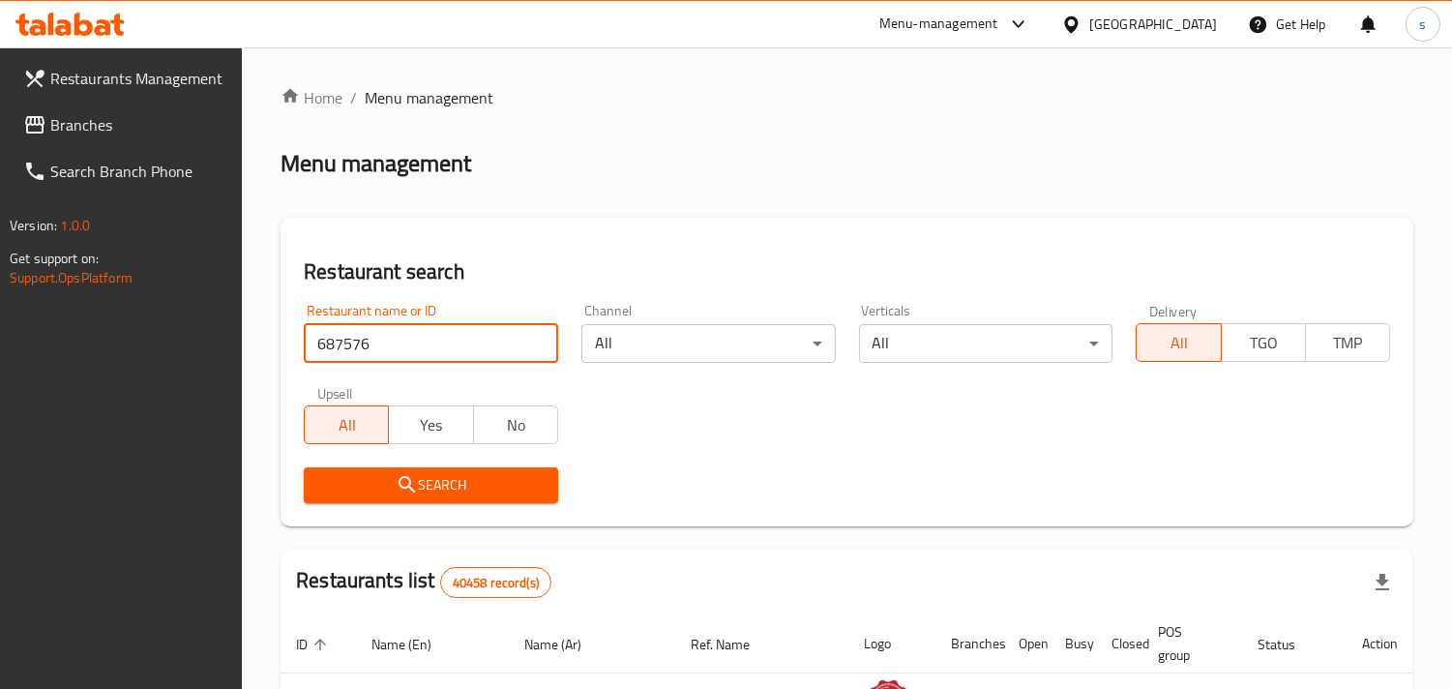
type input "687576"
click button "Search" at bounding box center [431, 485] width 254 height 36
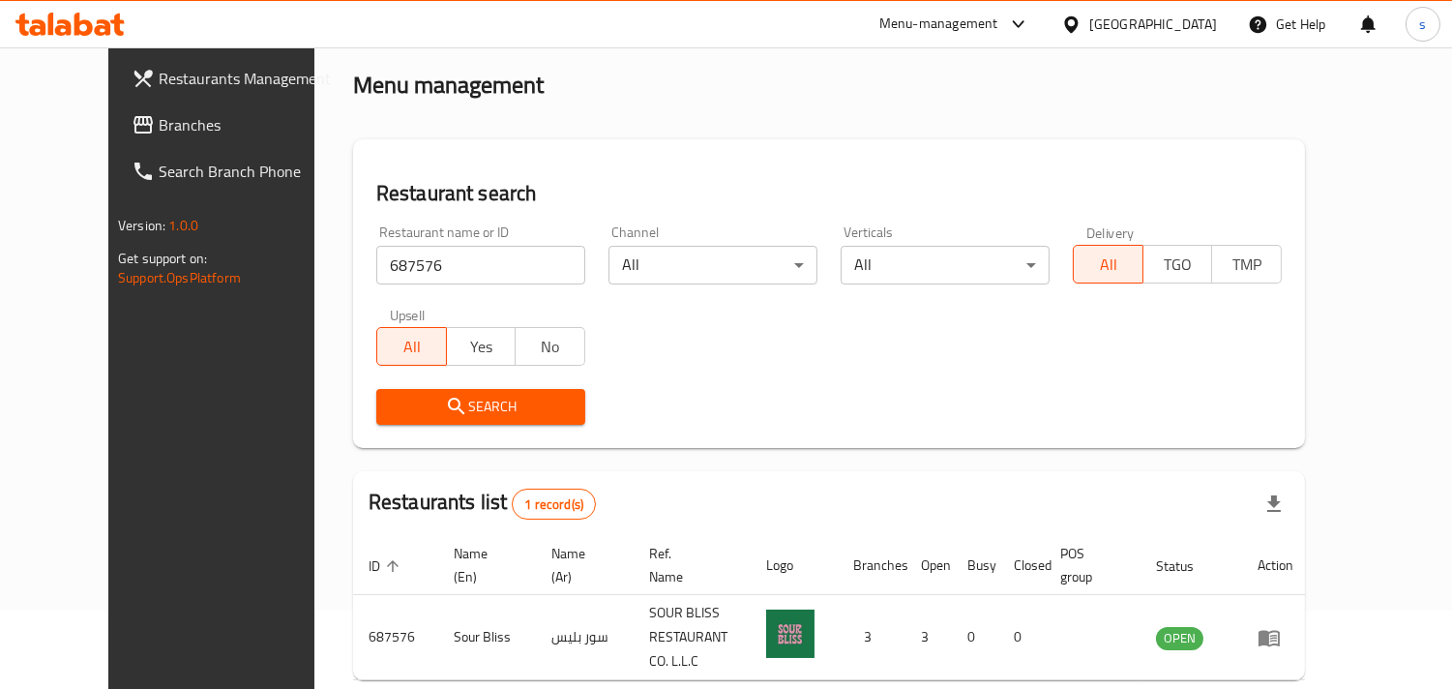
scroll to position [158, 0]
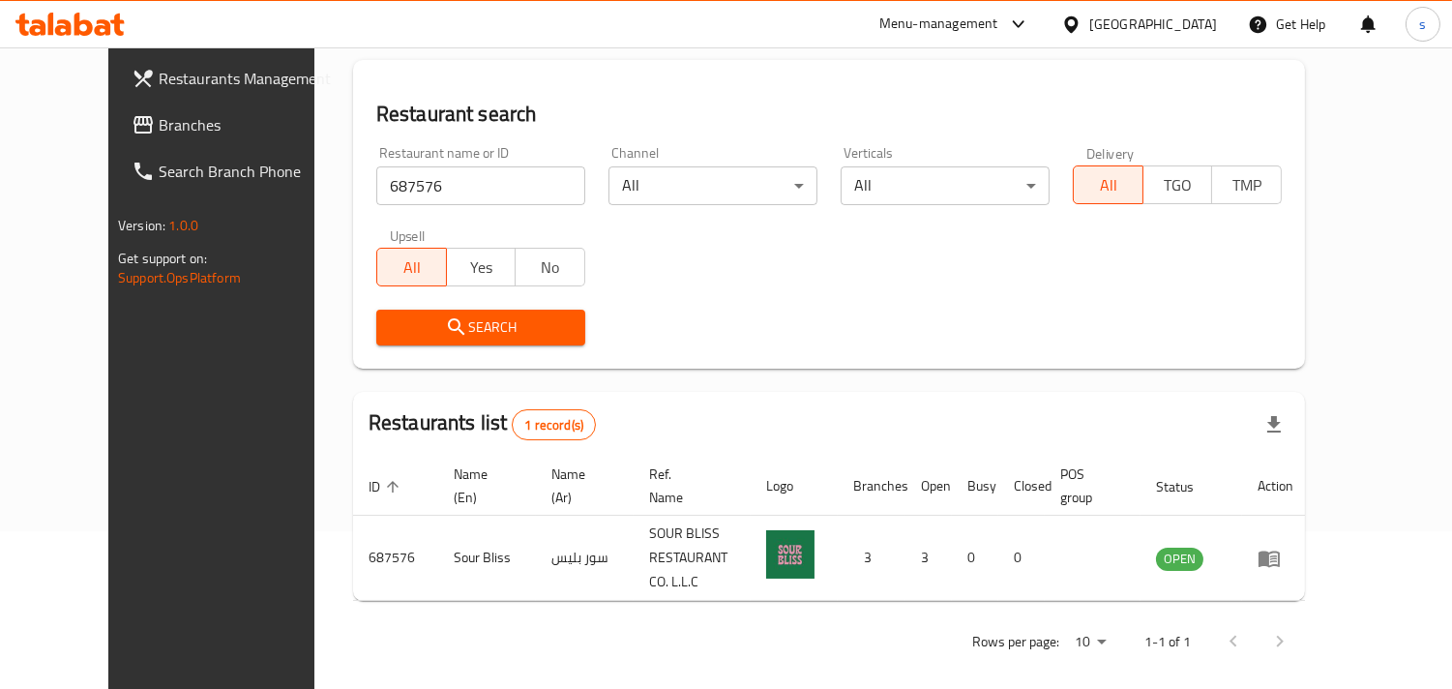
click at [159, 117] on span "Branches" at bounding box center [247, 124] width 177 height 23
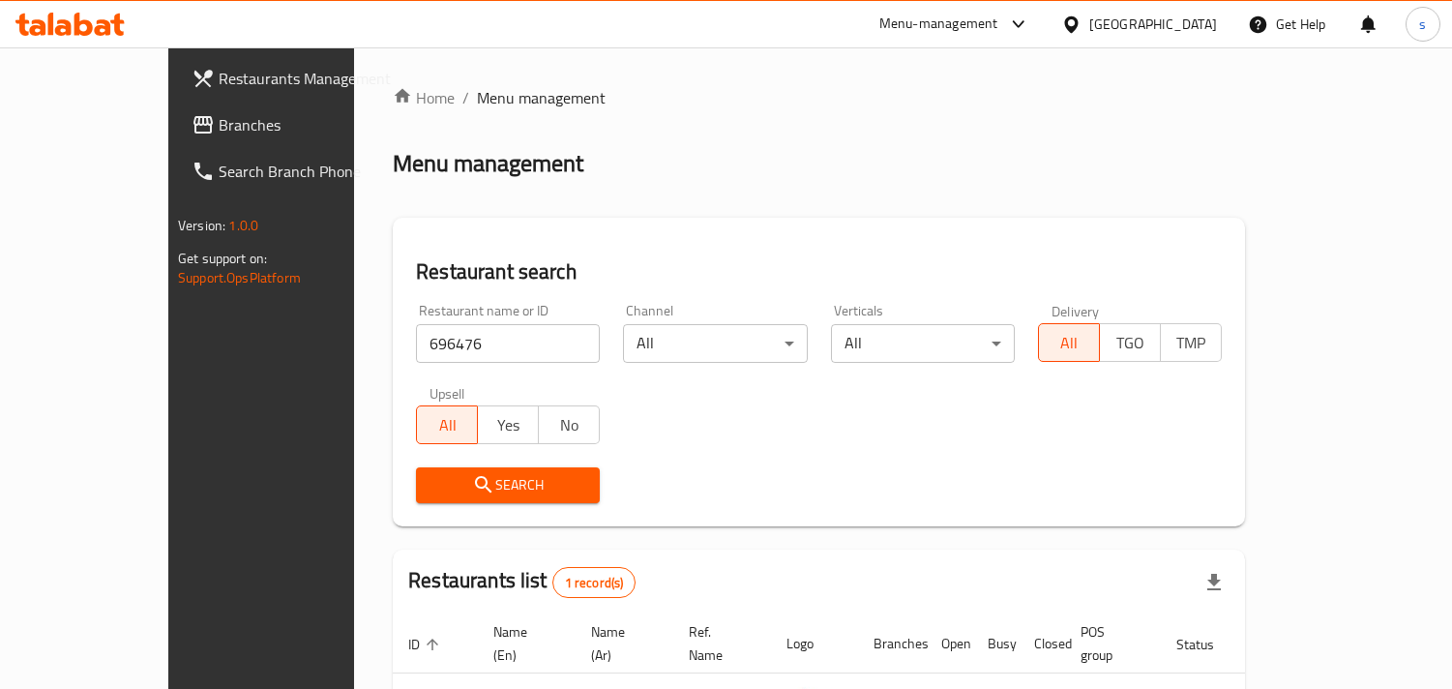
scroll to position [136, 0]
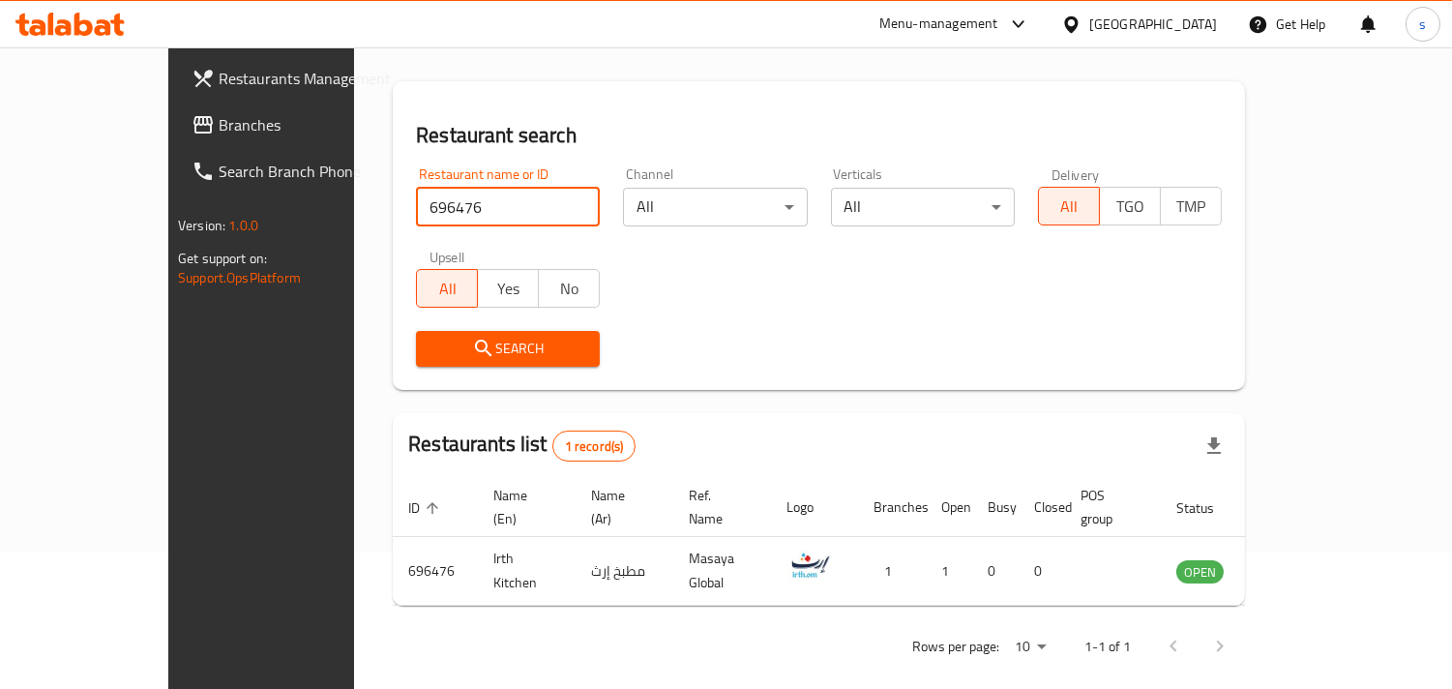
drag, startPoint x: 364, startPoint y: 215, endPoint x: 142, endPoint y: 233, distance: 222.3
click at [168, 233] on div "Restaurants Management Branches Search Branch Phone Version: 1.0.0 Get support …" at bounding box center [725, 310] width 1115 height 799
click at [219, 123] on span "Branches" at bounding box center [307, 124] width 177 height 23
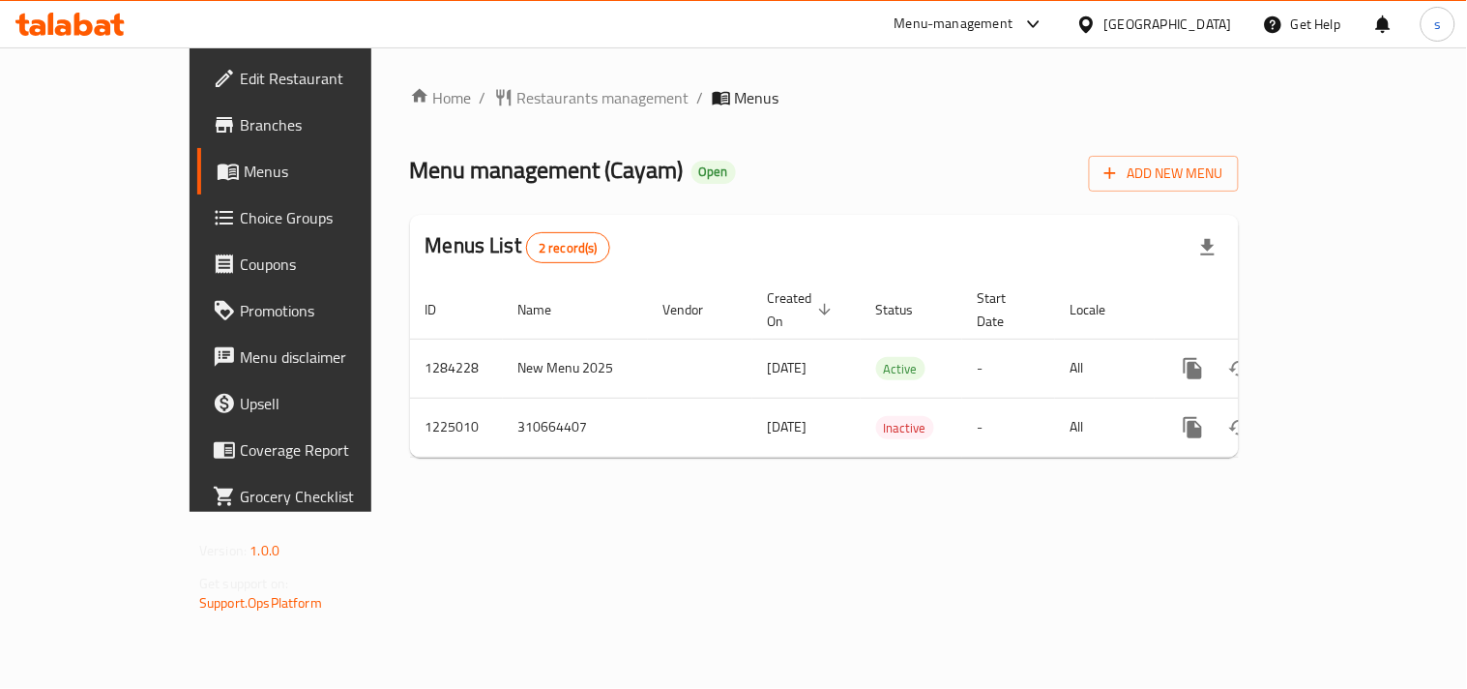
drag, startPoint x: 476, startPoint y: 81, endPoint x: 467, endPoint y: 111, distance: 31.2
click at [475, 87] on div "Home / Restaurants management / Menus Menu management ( Cayam ) Open Add New Me…" at bounding box center [824, 279] width 906 height 464
click at [467, 111] on div "Home / Restaurants management / Menus Menu management ( Cayam ) Open Add New Me…" at bounding box center [824, 279] width 829 height 387
click at [517, 91] on span "Restaurants management" at bounding box center [603, 97] width 172 height 23
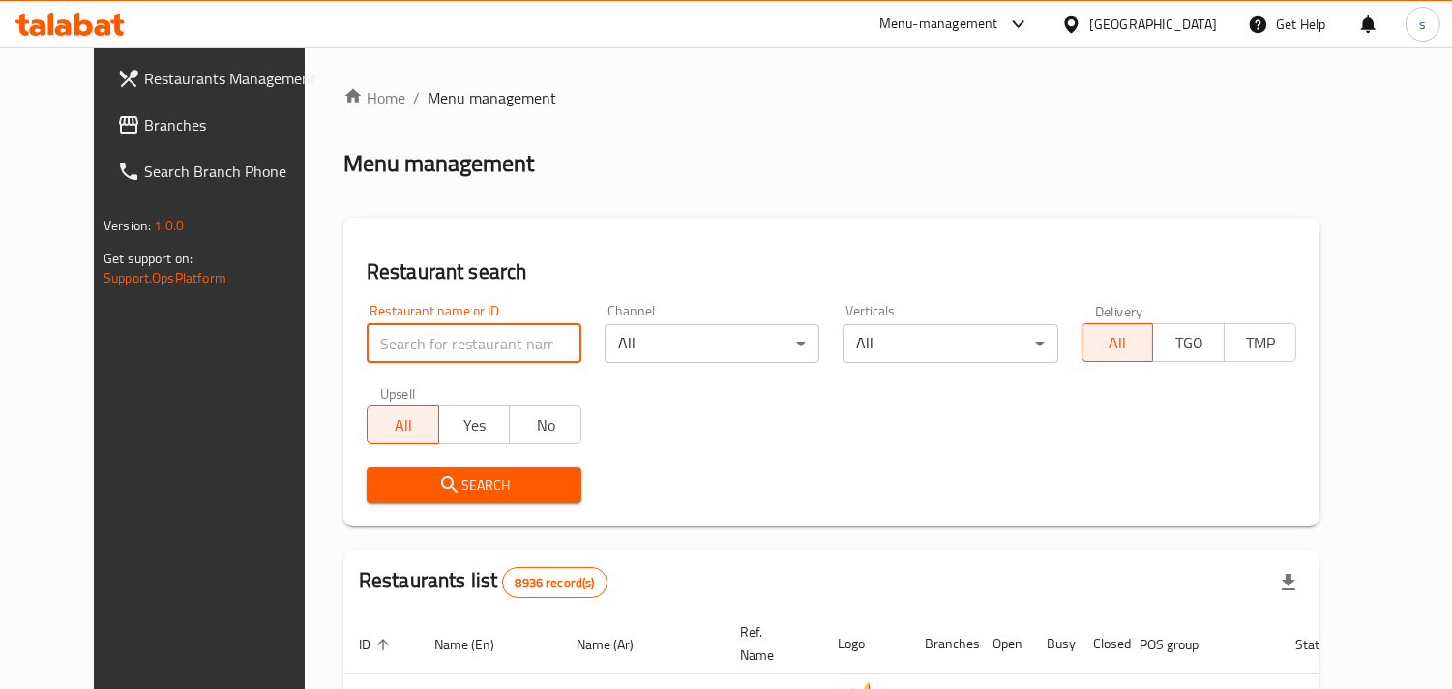
click at [471, 346] on input "search" at bounding box center [474, 343] width 215 height 39
paste input "675159"
type input "675159"
click button "Search" at bounding box center [474, 485] width 215 height 36
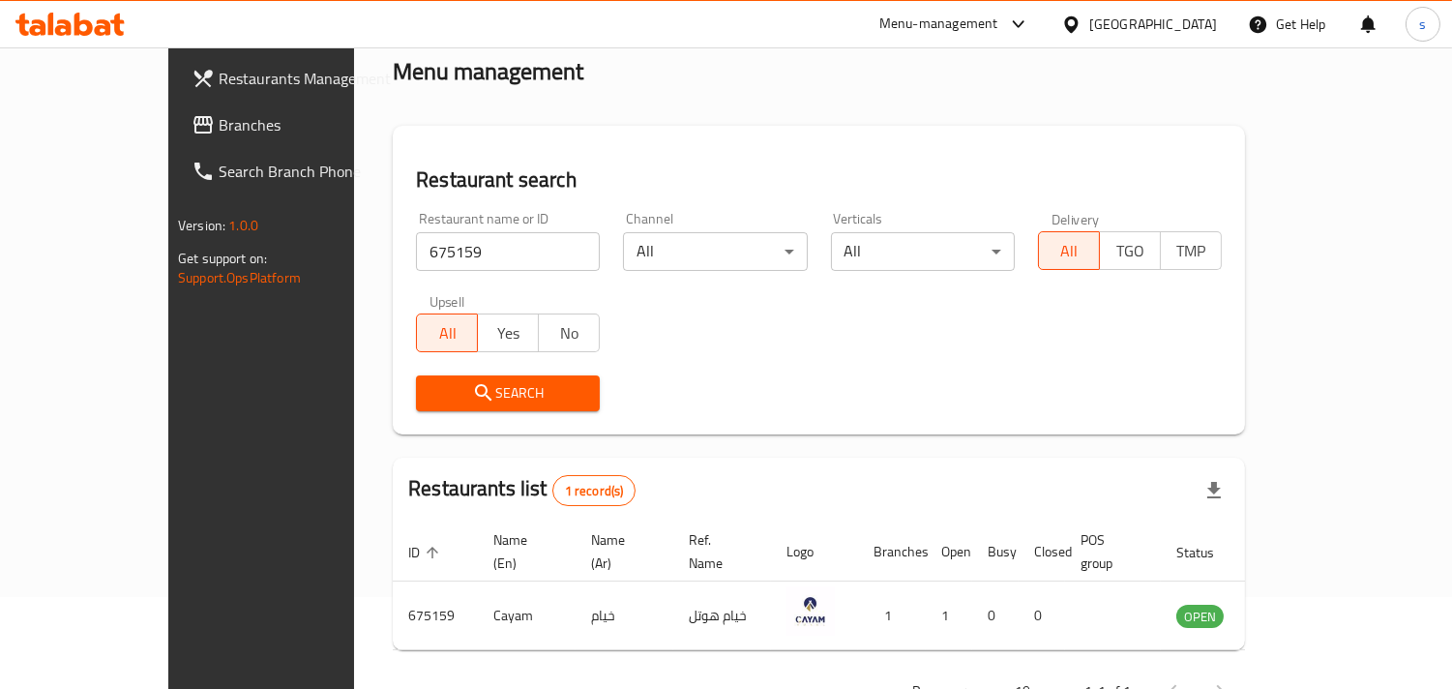
scroll to position [136, 0]
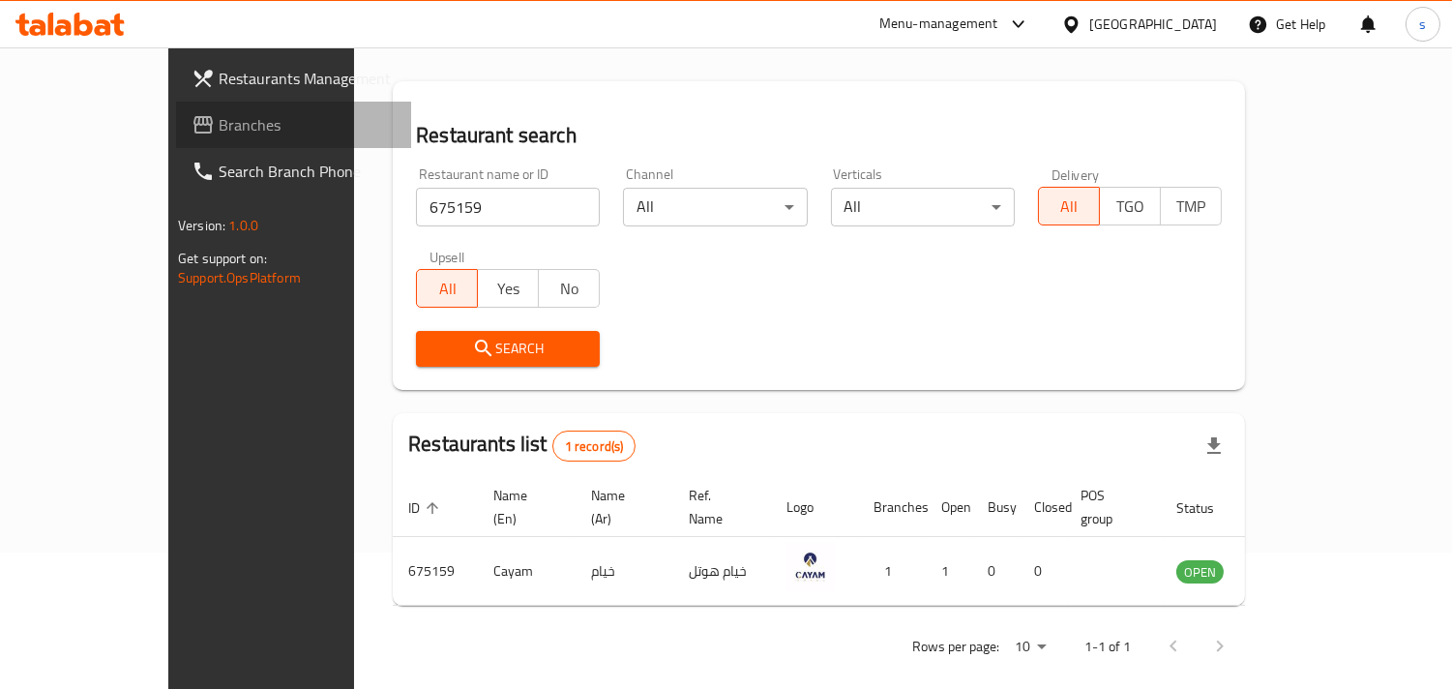
click at [219, 114] on span "Branches" at bounding box center [307, 124] width 177 height 23
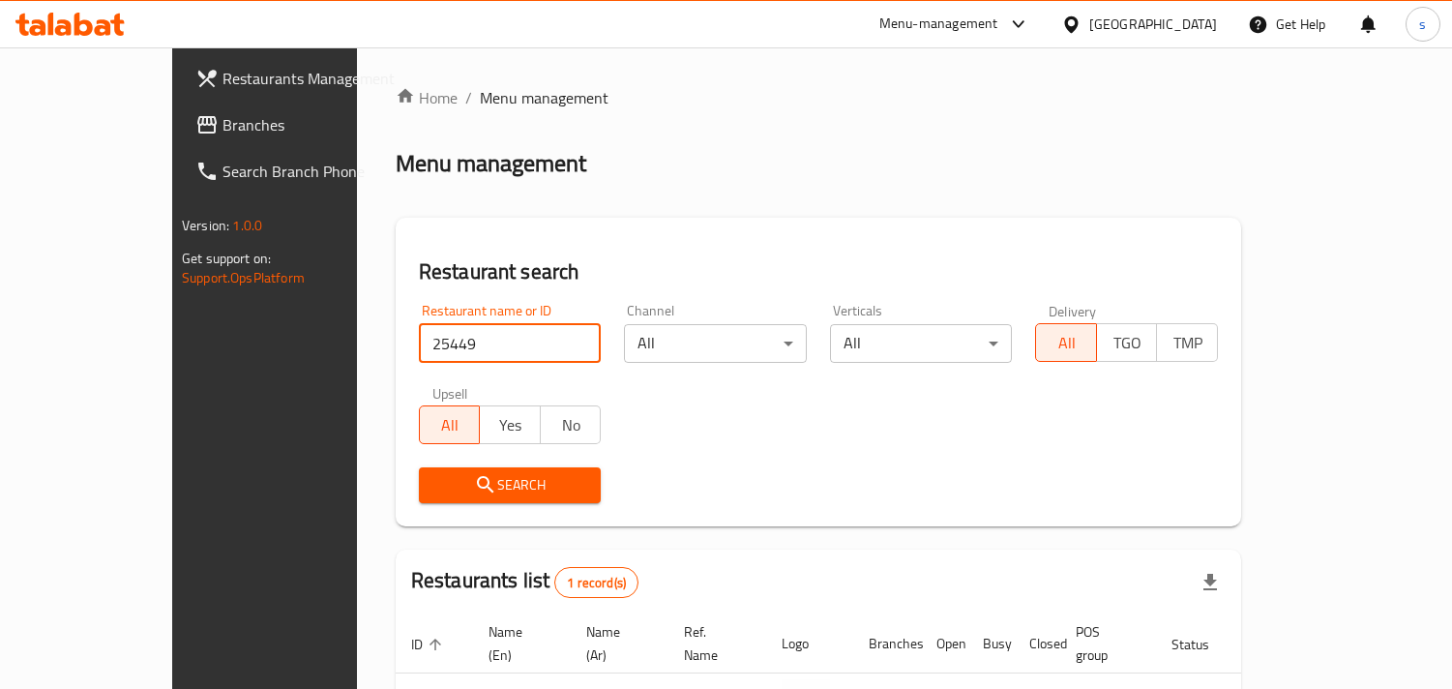
scroll to position [136, 0]
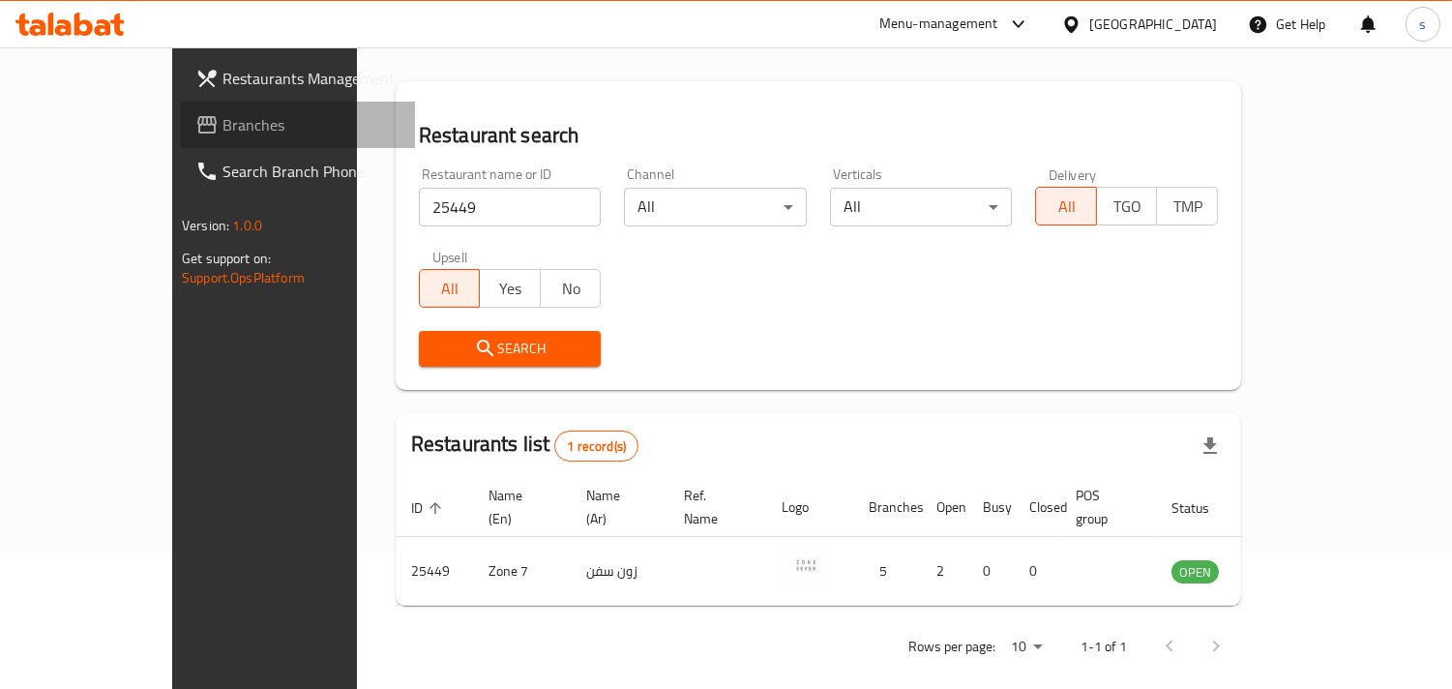
click at [222, 127] on span "Branches" at bounding box center [310, 124] width 177 height 23
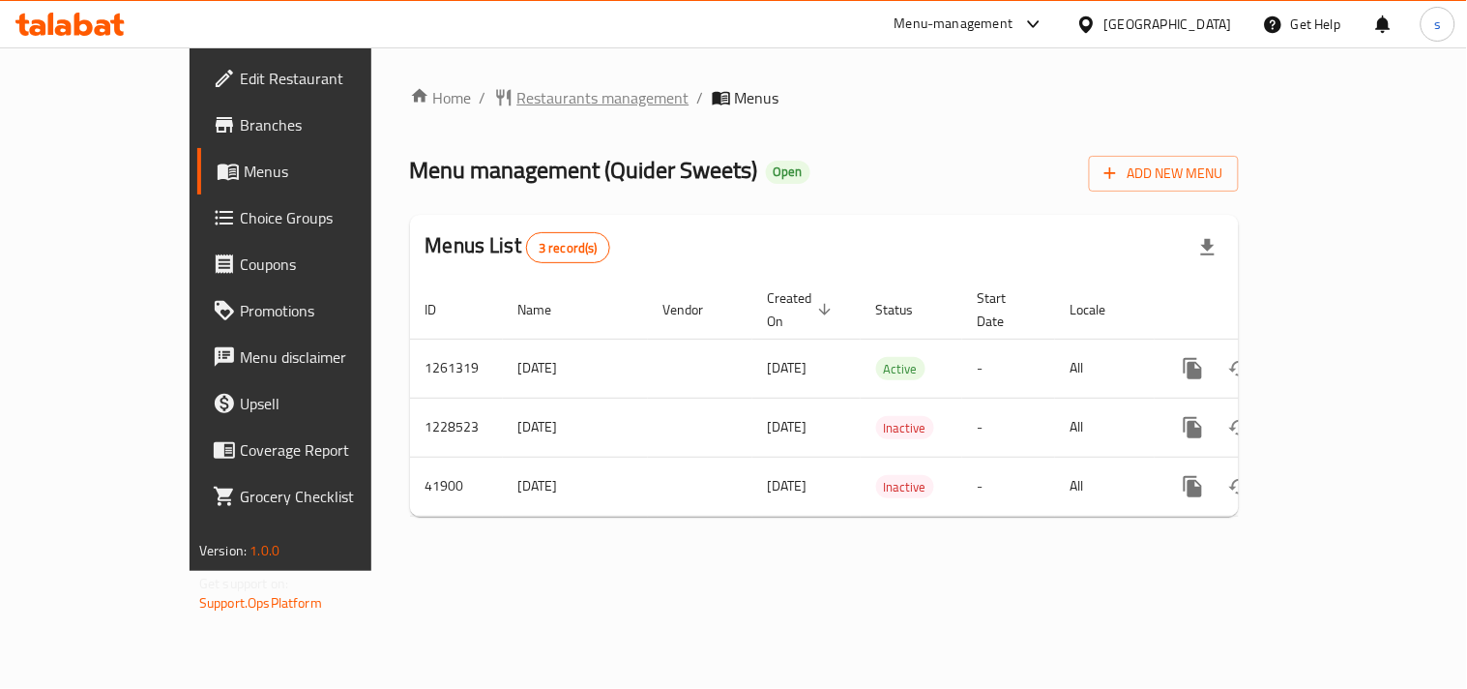
click at [517, 95] on span "Restaurants management" at bounding box center [603, 97] width 172 height 23
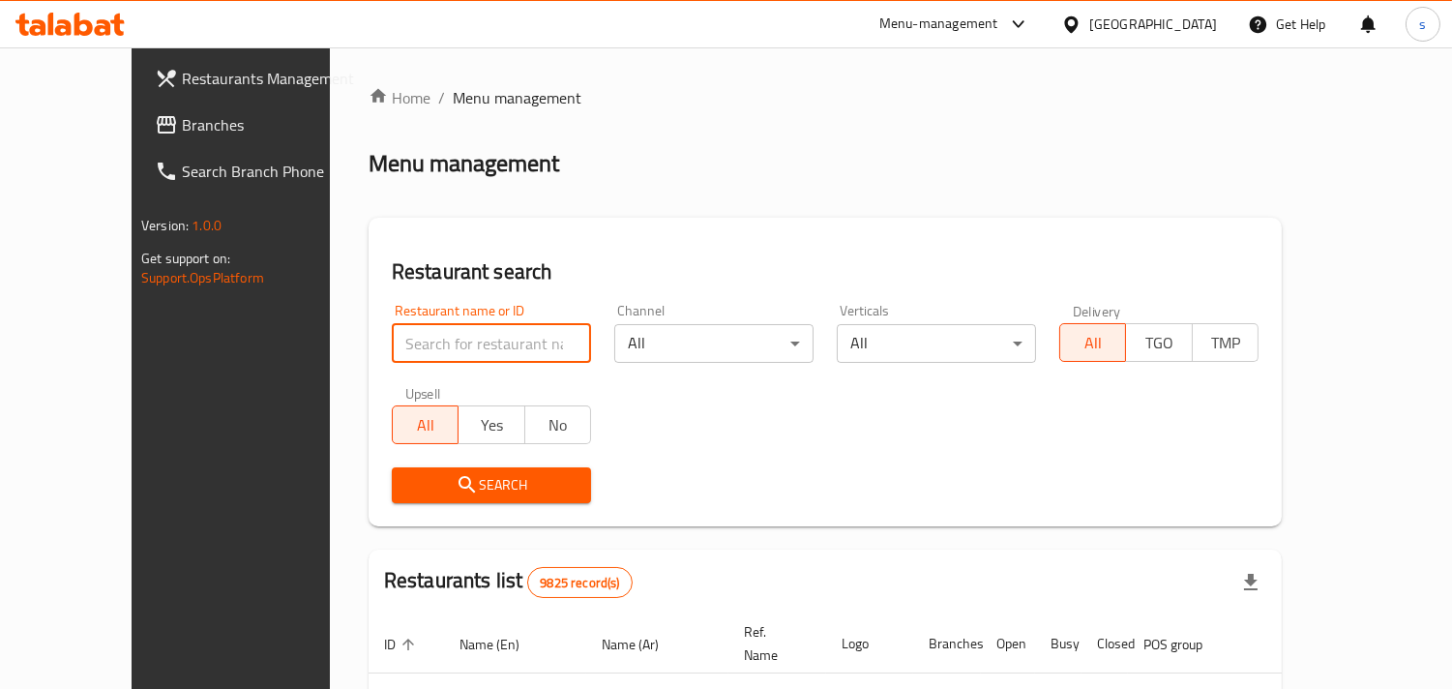
paste input "21862"
type input "21862"
click button "Search" at bounding box center [491, 485] width 199 height 36
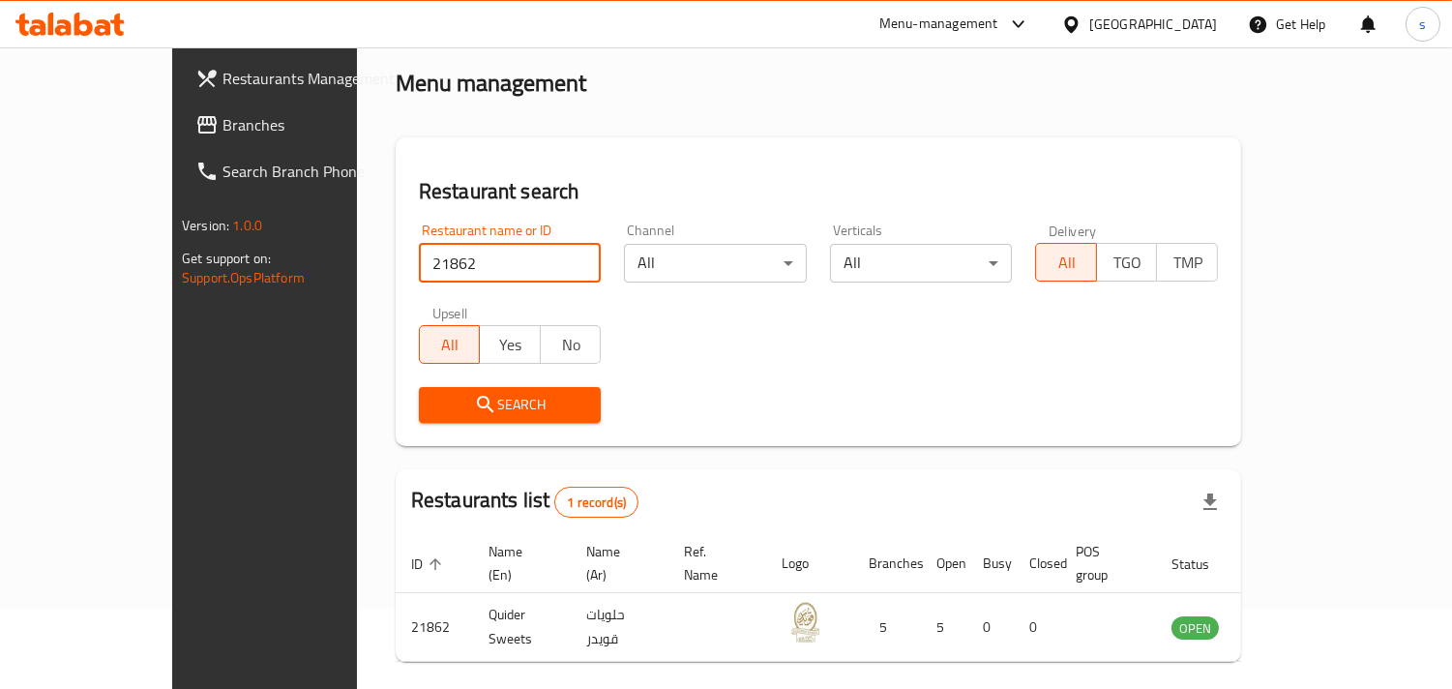
scroll to position [136, 0]
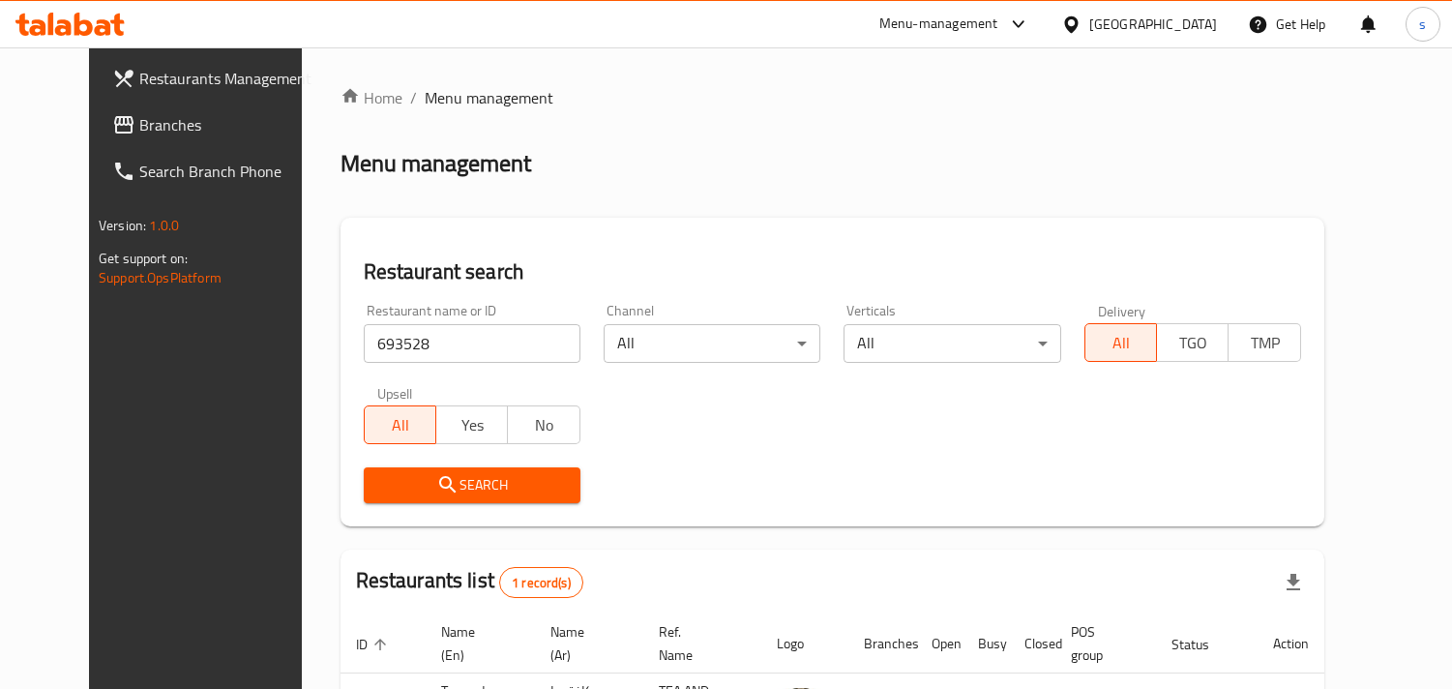
scroll to position [158, 0]
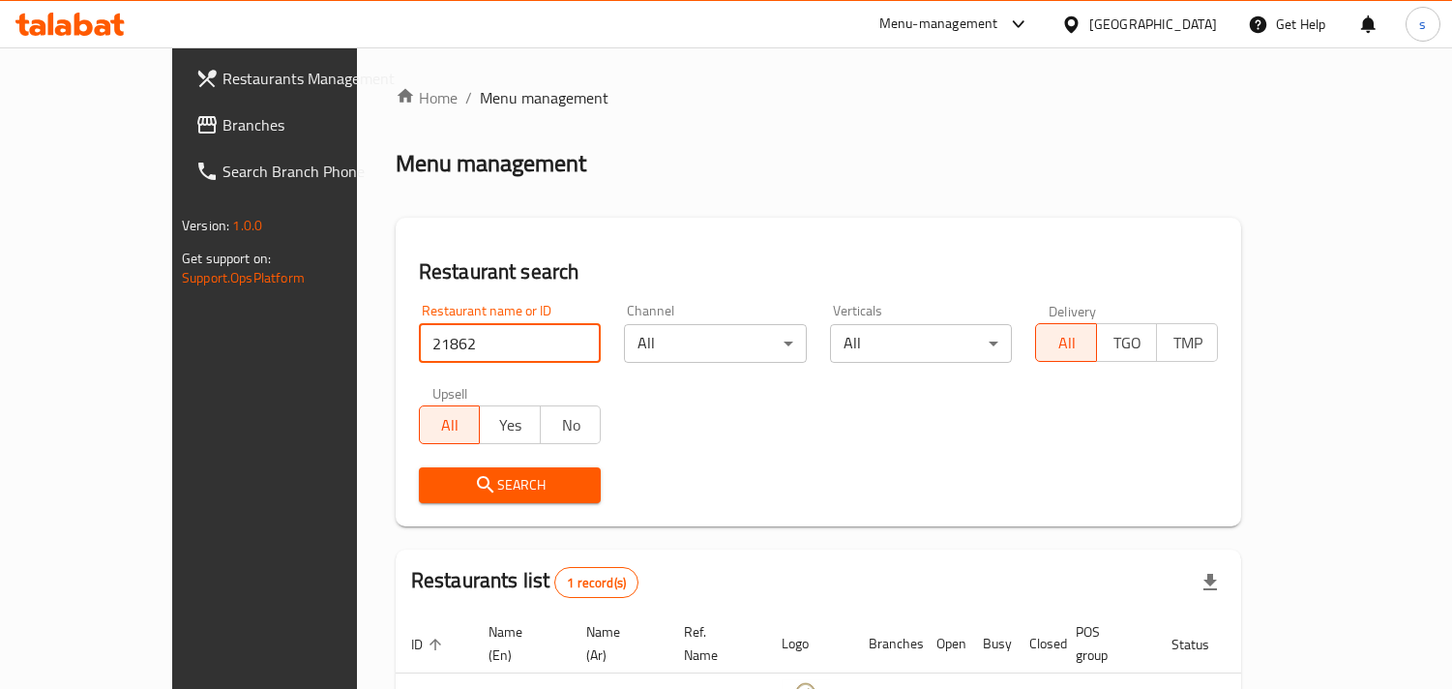
scroll to position [136, 0]
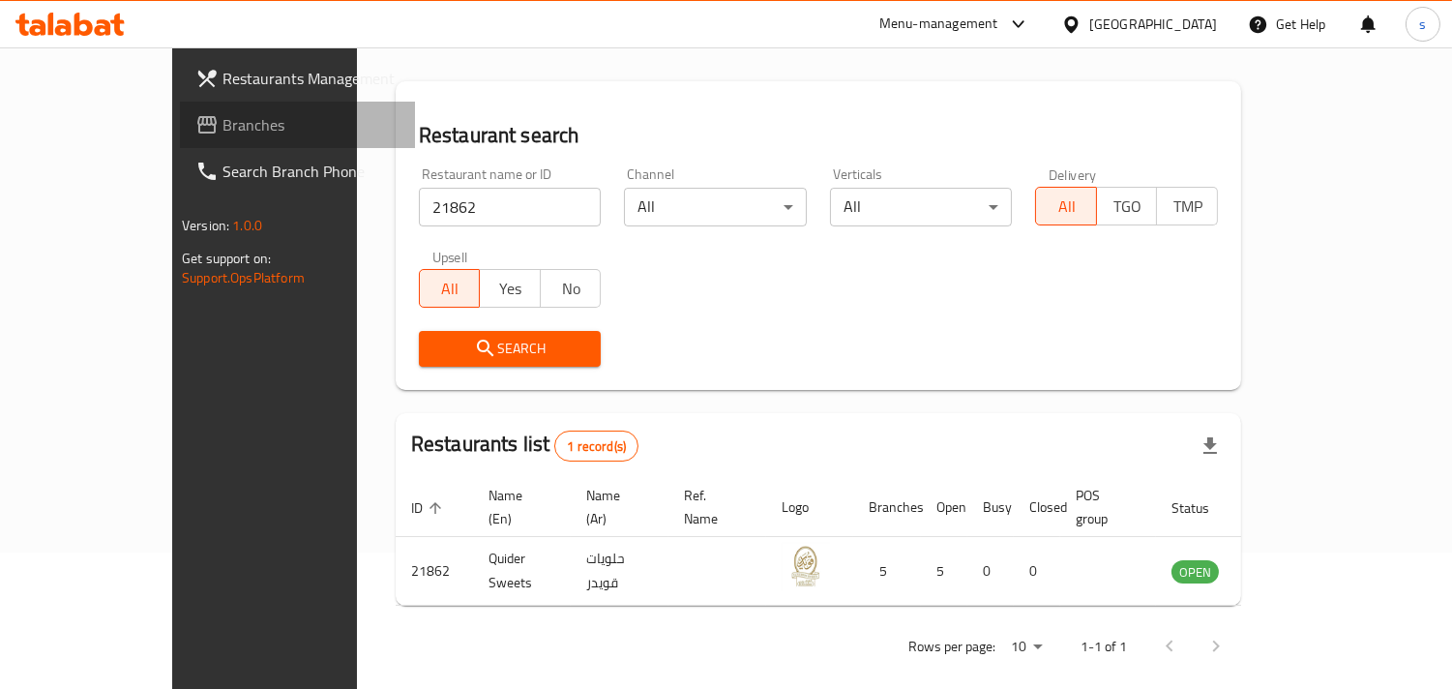
click at [222, 126] on span "Branches" at bounding box center [310, 124] width 177 height 23
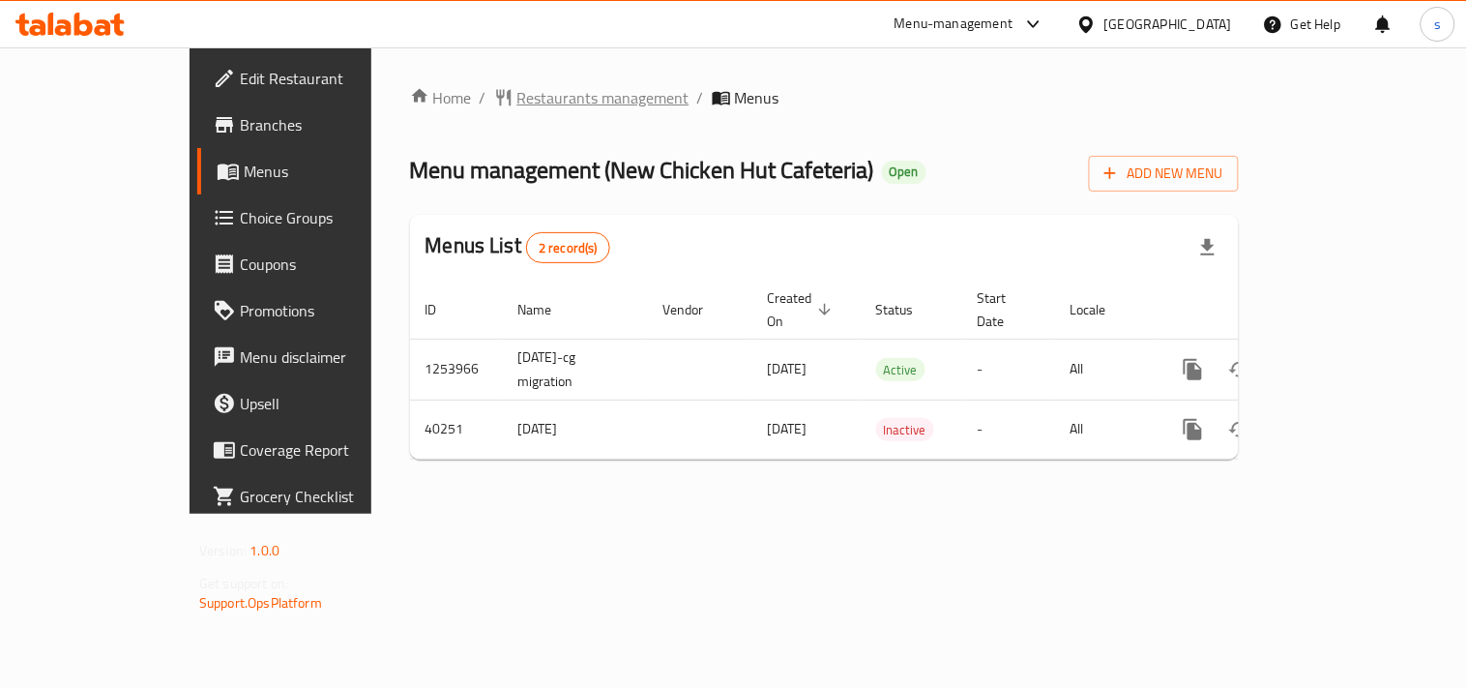
click at [517, 98] on span "Restaurants management" at bounding box center [603, 97] width 172 height 23
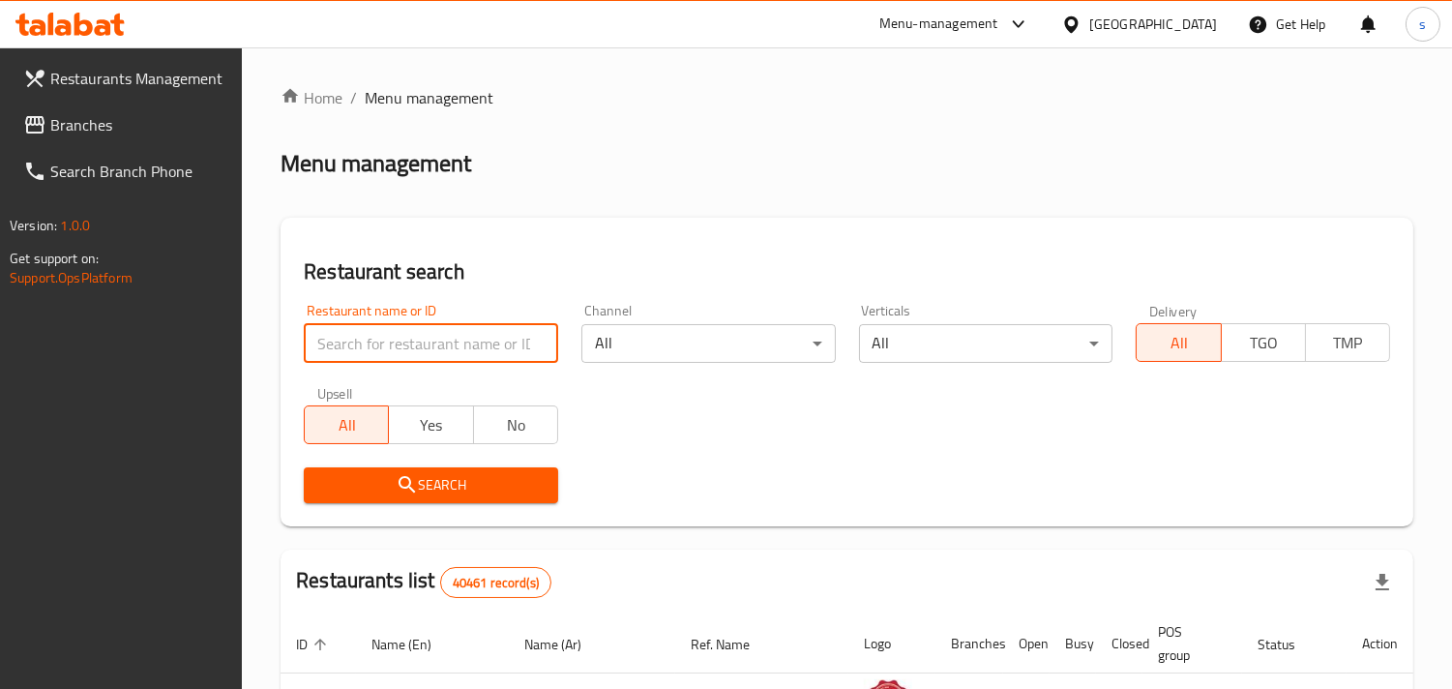
click at [391, 345] on input "search" at bounding box center [431, 343] width 254 height 39
paste input "20979"
type input "20979"
click button "Search" at bounding box center [431, 485] width 254 height 36
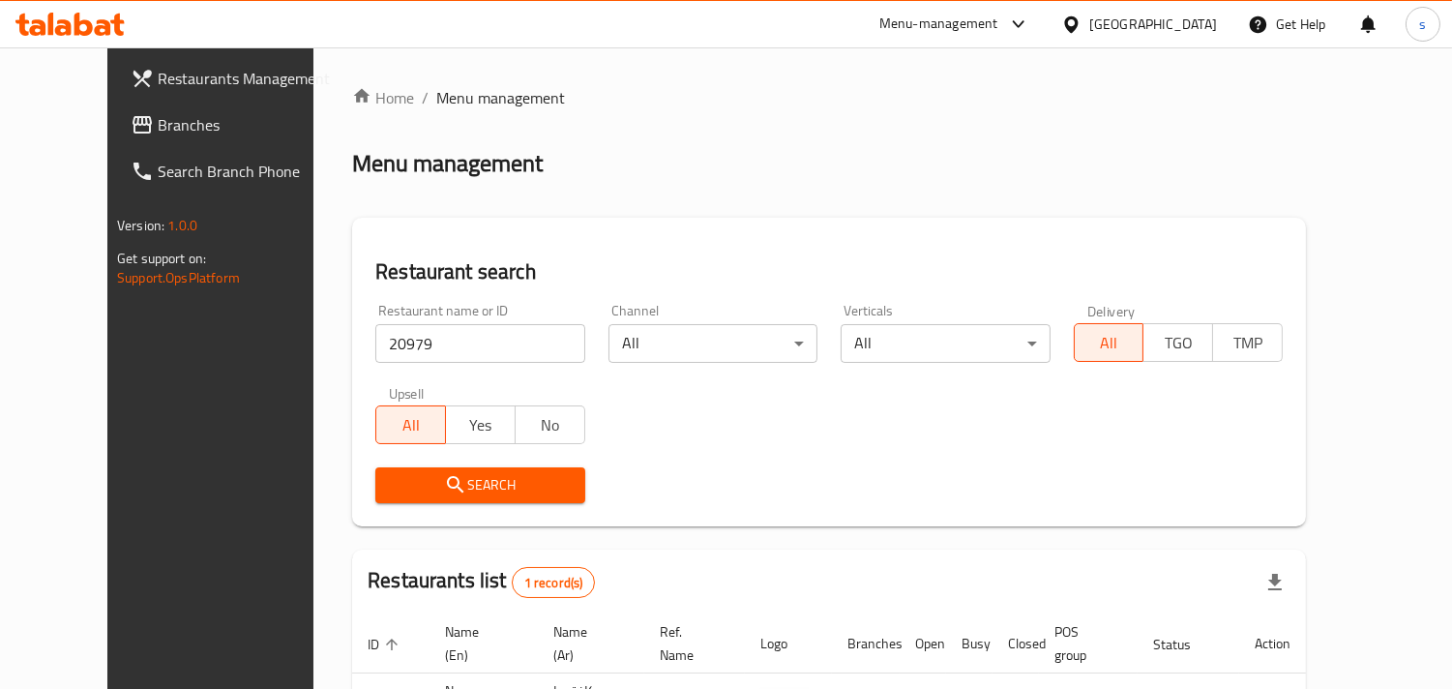
scroll to position [158, 0]
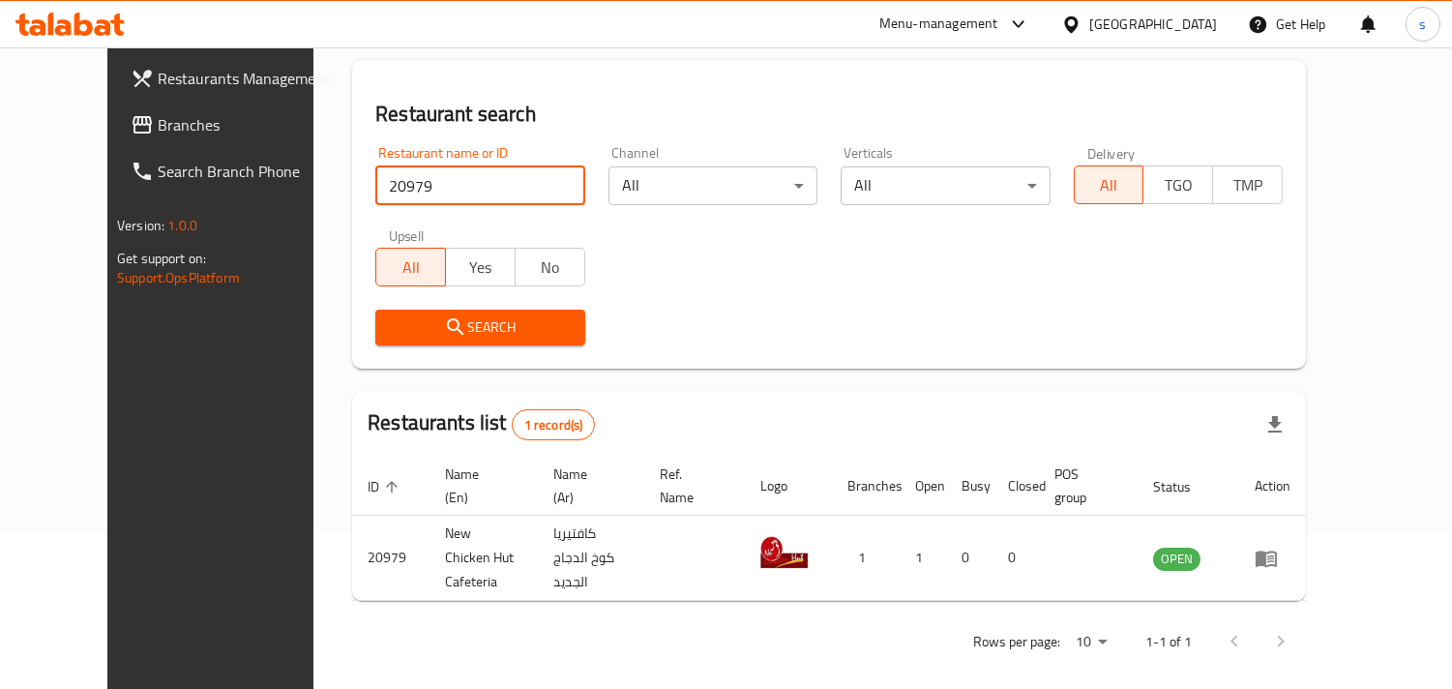
click at [158, 118] on span "Branches" at bounding box center [246, 124] width 177 height 23
